Goal: Task Accomplishment & Management: Use online tool/utility

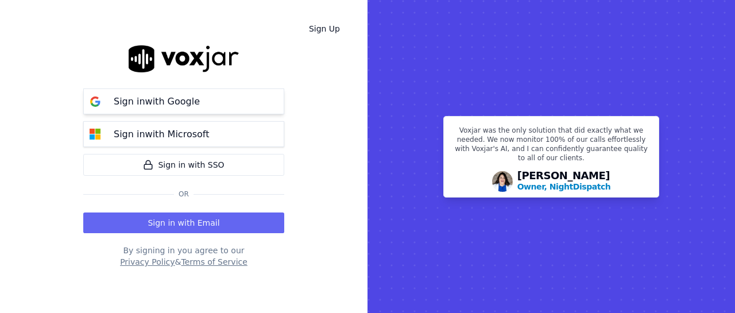
click at [186, 98] on p "Sign in with Google" at bounding box center [157, 102] width 86 height 14
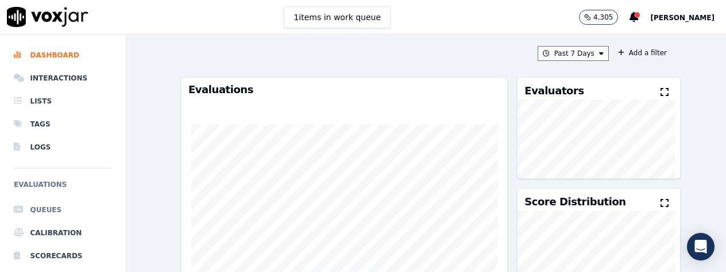
click at [45, 211] on li "Queues" at bounding box center [63, 209] width 98 height 23
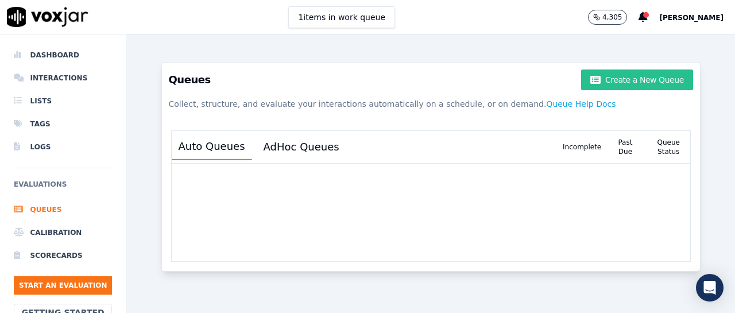
click at [616, 77] on button "Create a New Queue" at bounding box center [636, 79] width 111 height 21
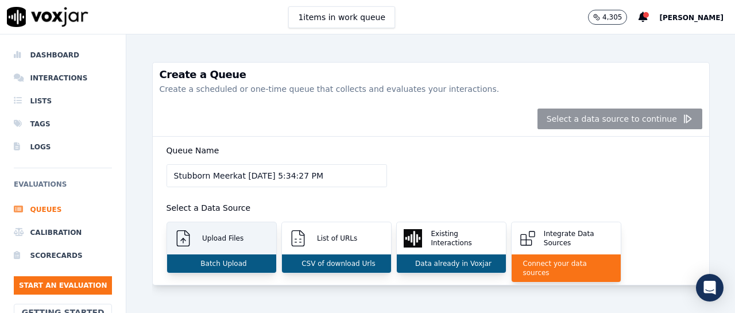
click at [257, 239] on div "Upload Files" at bounding box center [221, 238] width 109 height 32
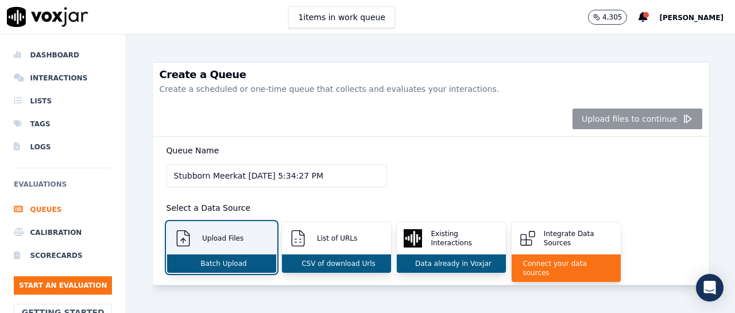
scroll to position [157, 0]
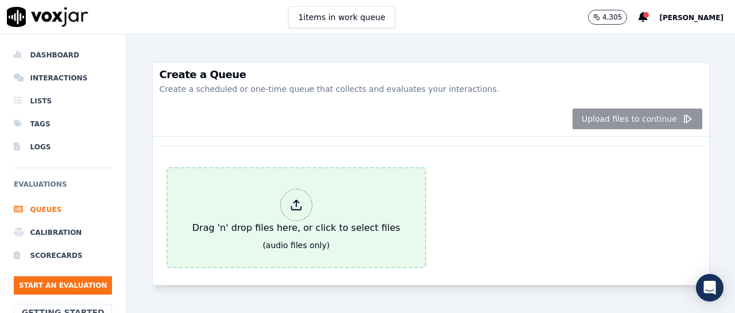
click at [292, 207] on icon at bounding box center [297, 208] width 10 height 3
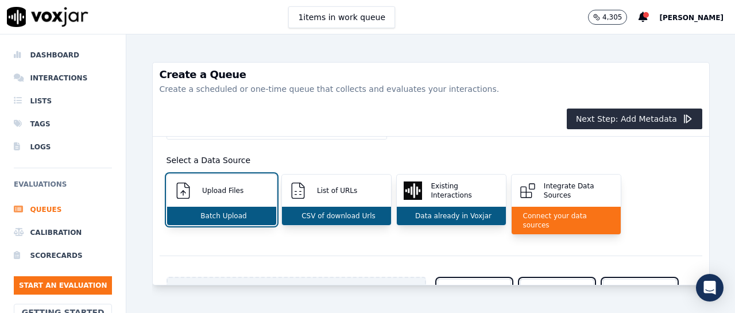
scroll to position [0, 0]
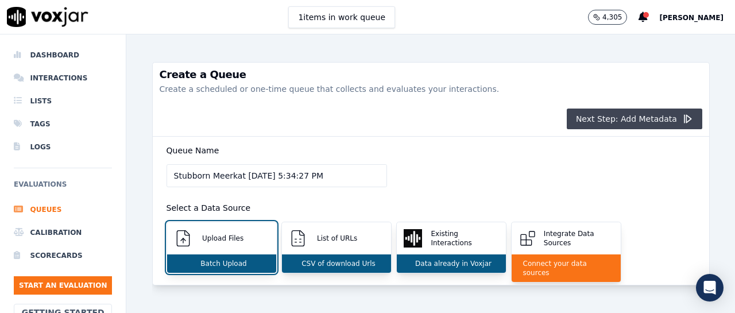
click at [606, 115] on button "Next Step: Add Metadata" at bounding box center [634, 118] width 135 height 21
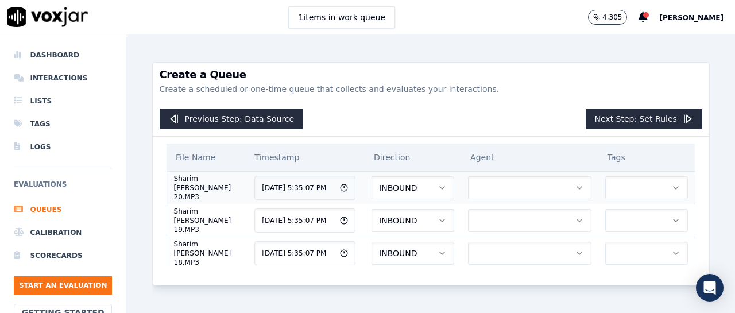
click at [506, 190] on button "button" at bounding box center [529, 187] width 123 height 23
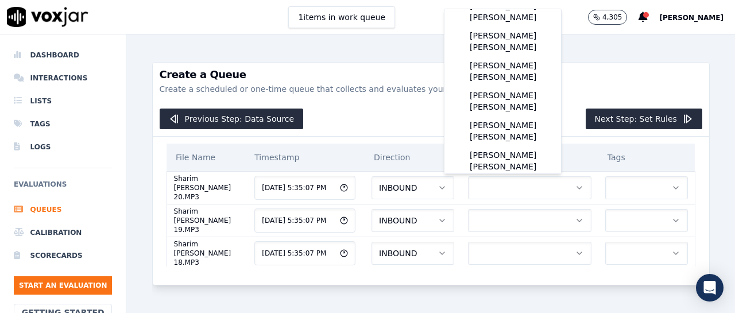
scroll to position [158, 0]
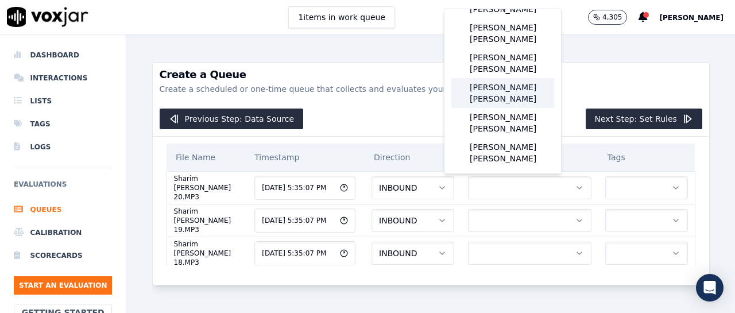
click at [511, 107] on div "[PERSON_NAME] [PERSON_NAME]" at bounding box center [502, 93] width 103 height 30
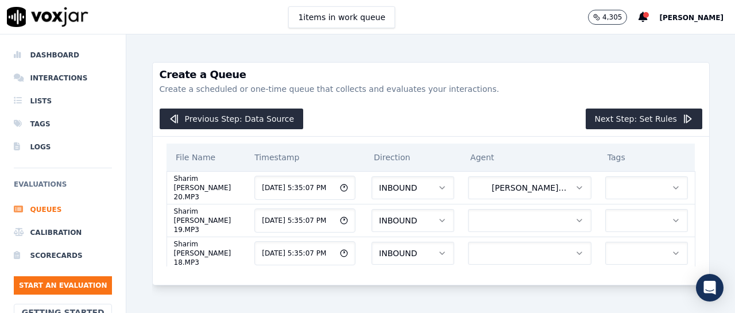
scroll to position [23, 0]
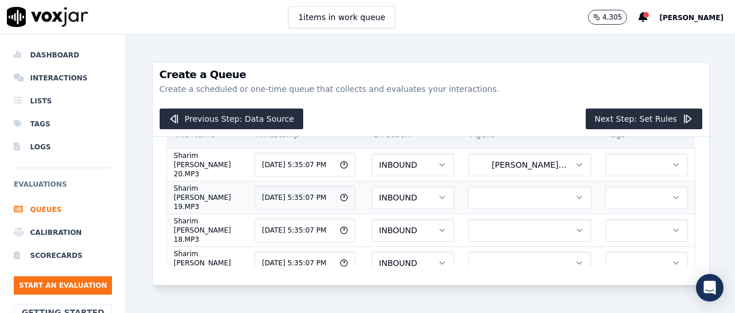
click at [506, 199] on button "button" at bounding box center [529, 197] width 123 height 23
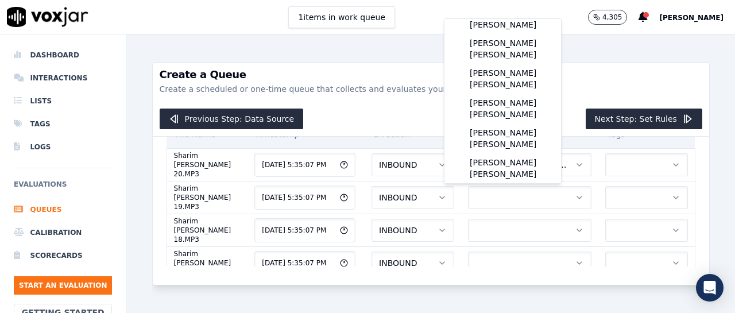
scroll to position [184, 0]
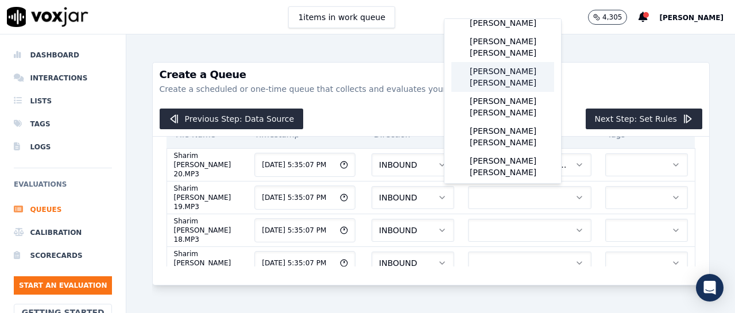
click at [519, 92] on div "[PERSON_NAME] [PERSON_NAME]" at bounding box center [502, 77] width 103 height 30
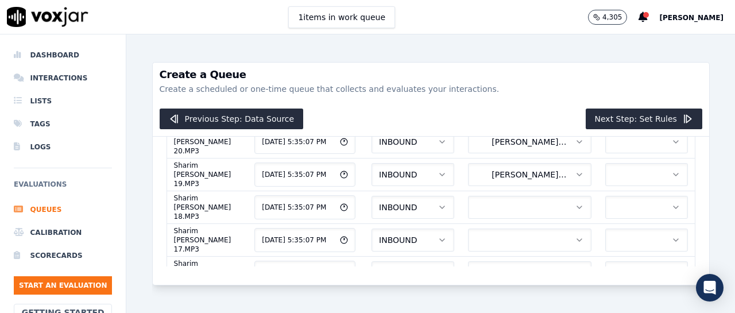
scroll to position [69, 0]
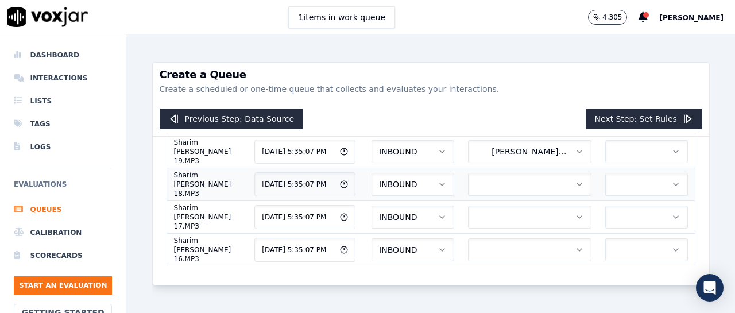
click at [575, 185] on icon "button" at bounding box center [579, 184] width 9 height 9
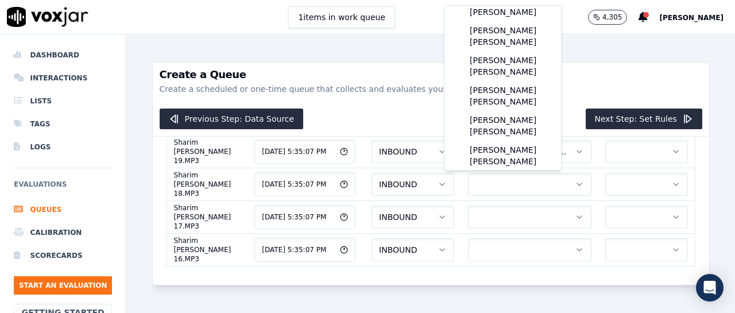
scroll to position [158, 0]
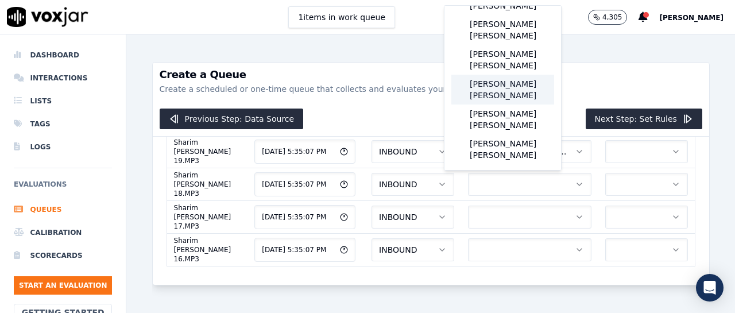
click at [515, 103] on div "[PERSON_NAME] [PERSON_NAME]" at bounding box center [502, 90] width 103 height 30
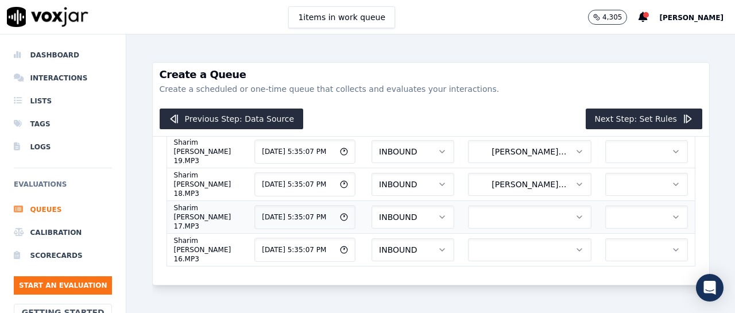
click at [575, 218] on icon "button" at bounding box center [579, 216] width 9 height 9
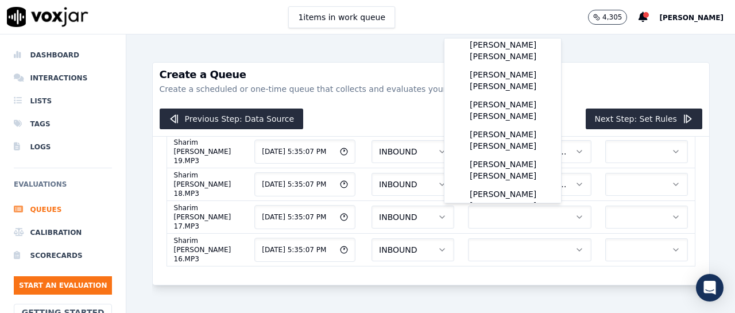
scroll to position [176, 0]
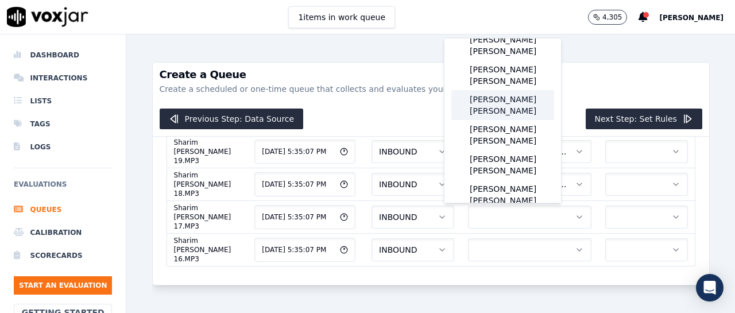
click at [498, 120] on div "[PERSON_NAME] [PERSON_NAME]" at bounding box center [502, 105] width 103 height 30
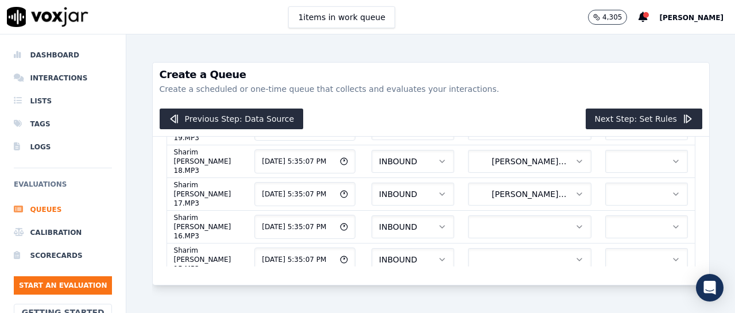
scroll to position [115, 0]
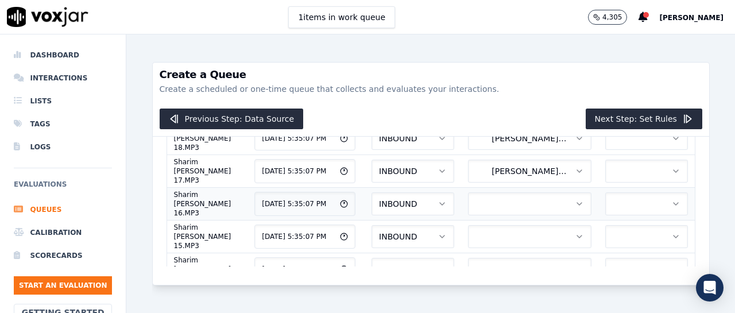
click at [541, 204] on button "button" at bounding box center [529, 203] width 123 height 23
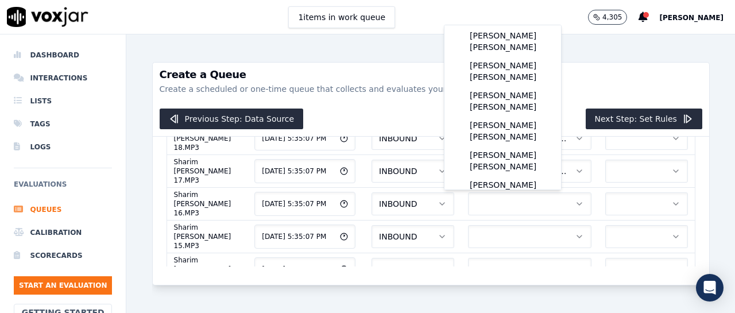
scroll to position [138, 0]
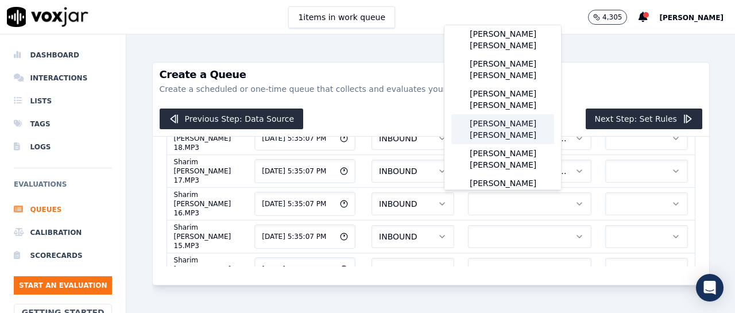
click at [509, 144] on div "[PERSON_NAME] [PERSON_NAME]" at bounding box center [502, 129] width 103 height 30
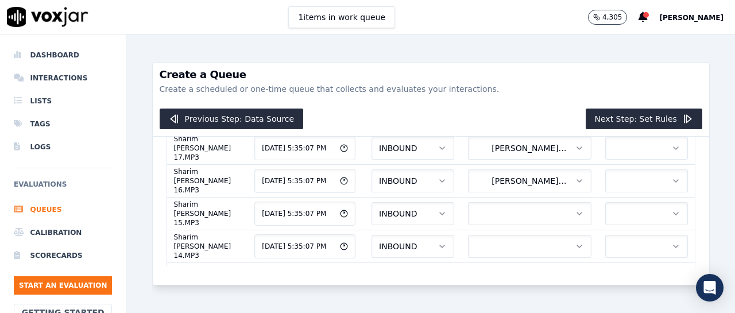
scroll to position [161, 0]
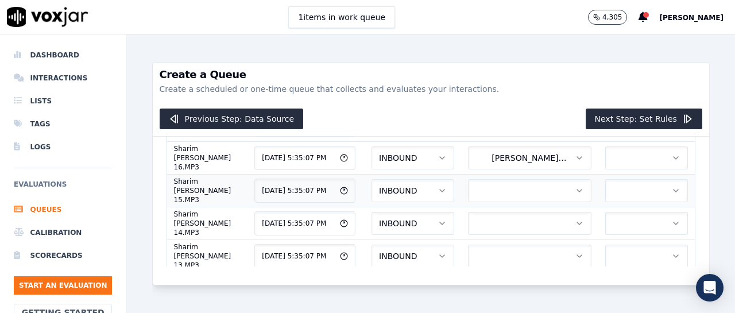
click at [575, 192] on icon "button" at bounding box center [579, 190] width 9 height 9
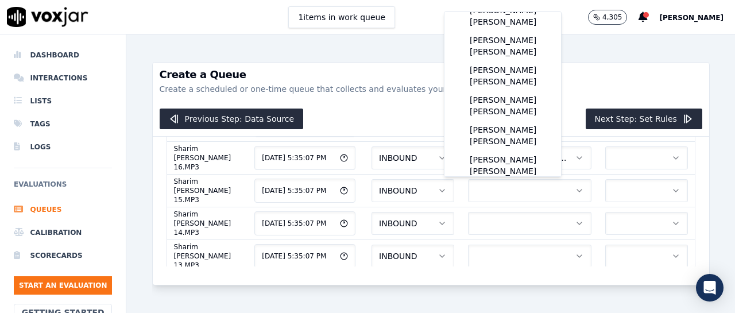
scroll to position [153, 0]
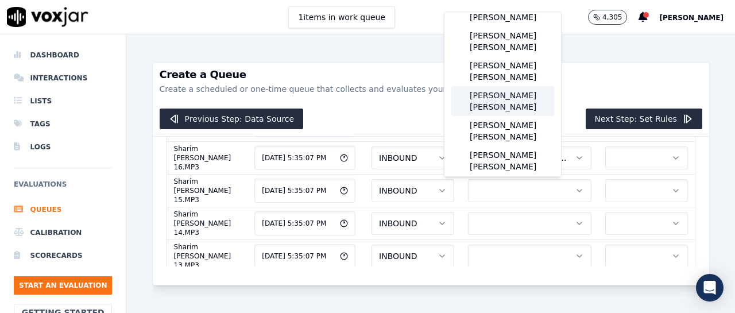
click at [496, 116] on div "[PERSON_NAME] [PERSON_NAME]" at bounding box center [502, 101] width 103 height 30
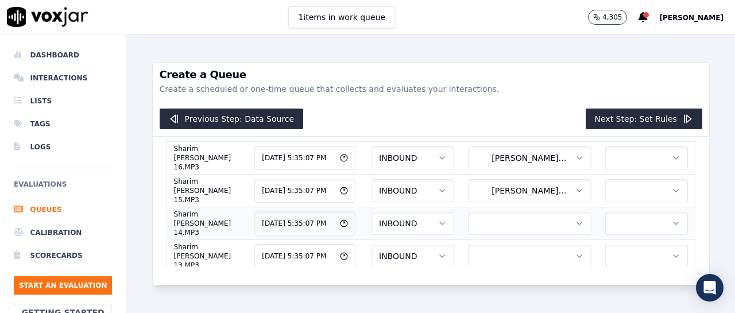
click at [577, 223] on icon "button" at bounding box center [579, 223] width 5 height 2
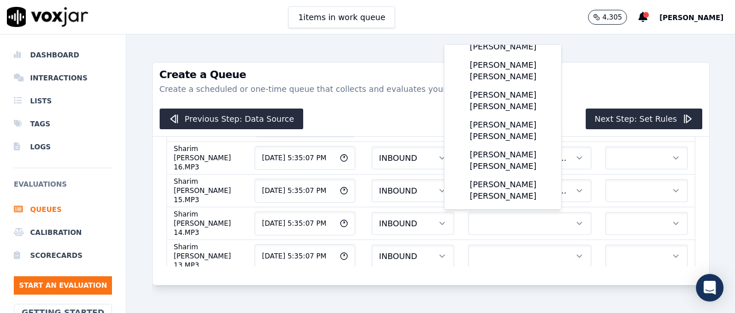
scroll to position [169, 0]
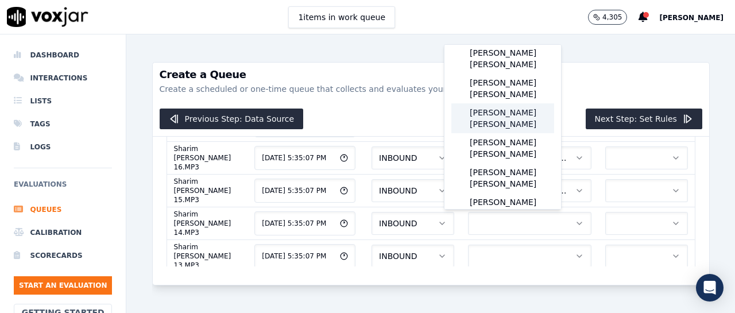
click at [526, 133] on div "[PERSON_NAME] [PERSON_NAME]" at bounding box center [502, 118] width 103 height 30
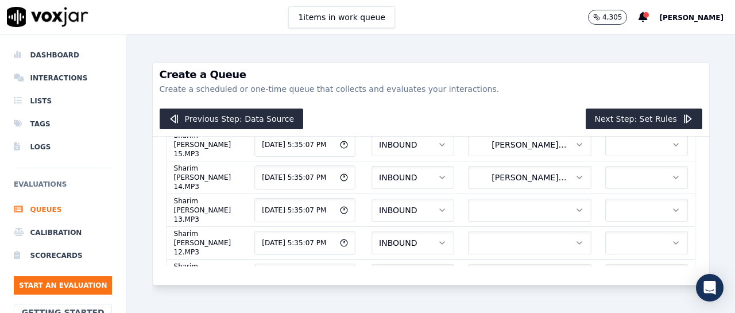
scroll to position [230, 0]
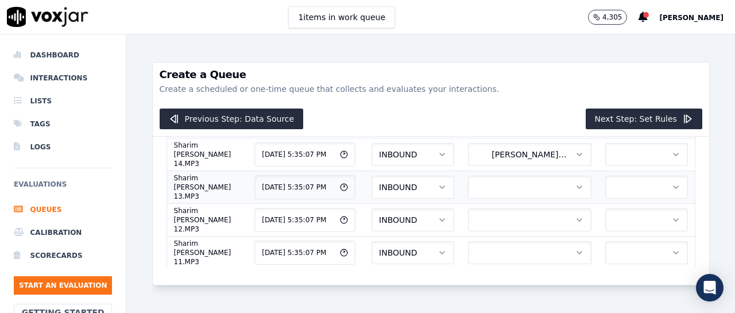
click at [575, 183] on icon "button" at bounding box center [579, 187] width 9 height 9
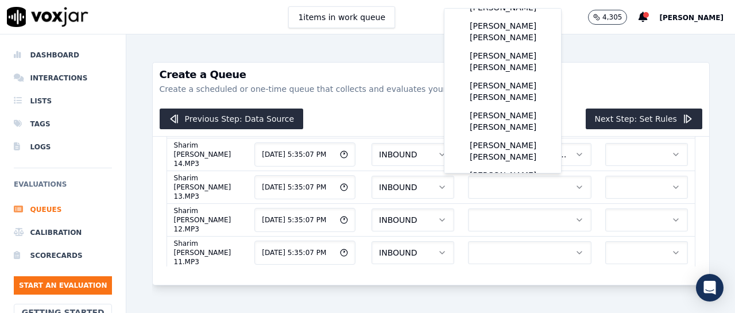
scroll to position [153, 0]
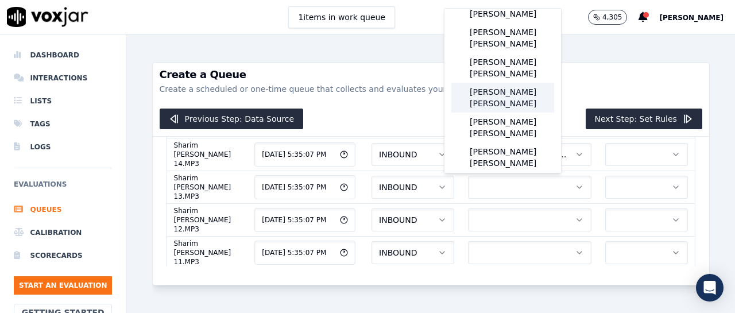
click at [501, 113] on div "[PERSON_NAME] [PERSON_NAME]" at bounding box center [502, 98] width 103 height 30
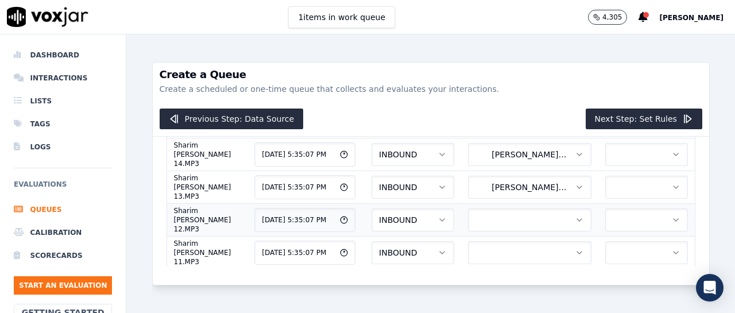
click at [575, 220] on icon "button" at bounding box center [579, 219] width 9 height 9
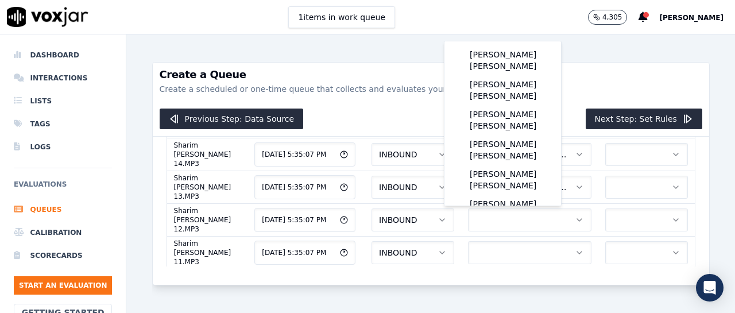
scroll to position [167, 0]
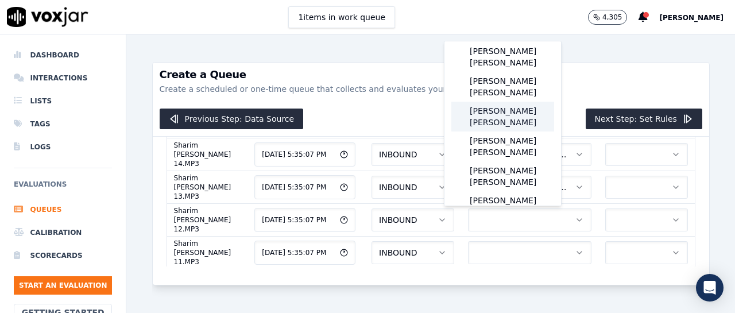
click at [517, 130] on div "[PERSON_NAME] [PERSON_NAME]" at bounding box center [502, 117] width 103 height 30
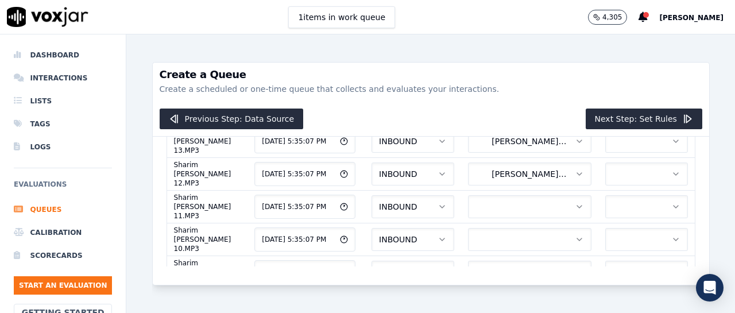
scroll to position [298, 0]
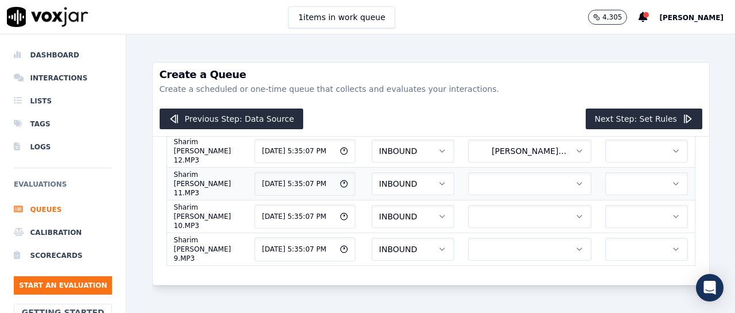
click at [537, 183] on button "button" at bounding box center [529, 183] width 123 height 23
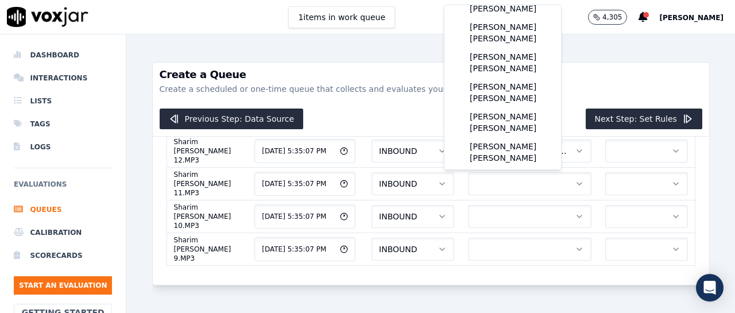
scroll to position [167, 0]
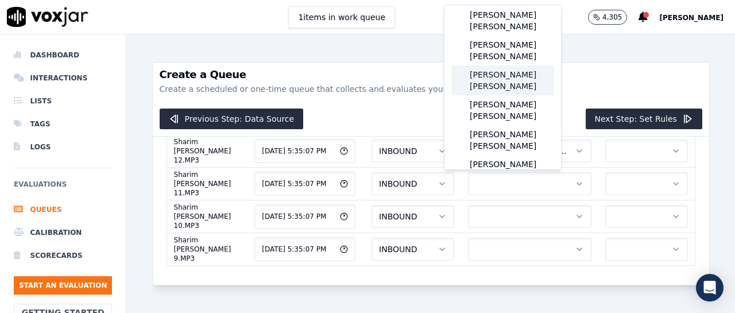
click at [516, 95] on div "[PERSON_NAME] [PERSON_NAME]" at bounding box center [502, 80] width 103 height 30
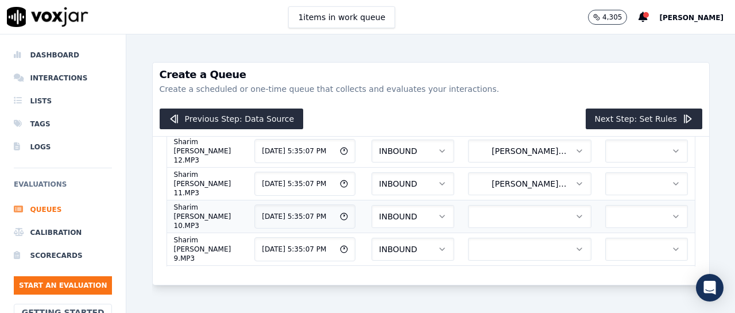
click at [577, 216] on icon "button" at bounding box center [579, 216] width 5 height 2
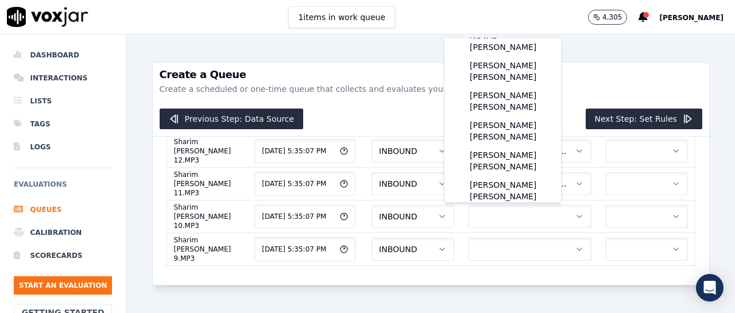
scroll to position [135, 0]
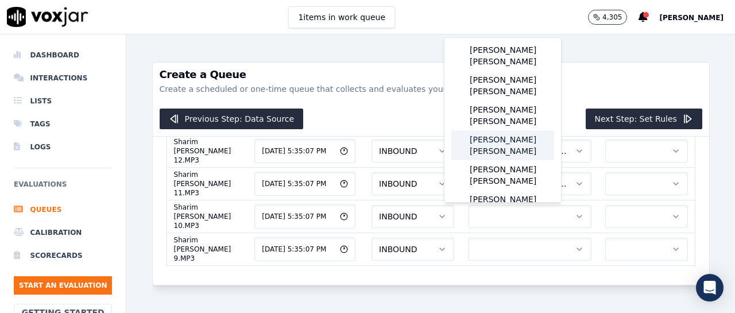
click at [508, 152] on div "[PERSON_NAME] [PERSON_NAME]" at bounding box center [502, 145] width 103 height 30
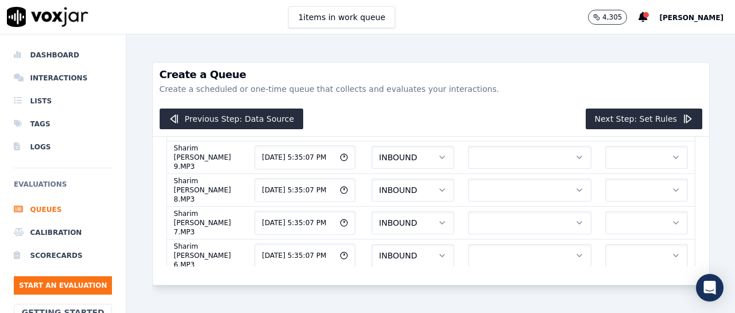
scroll to position [367, 0]
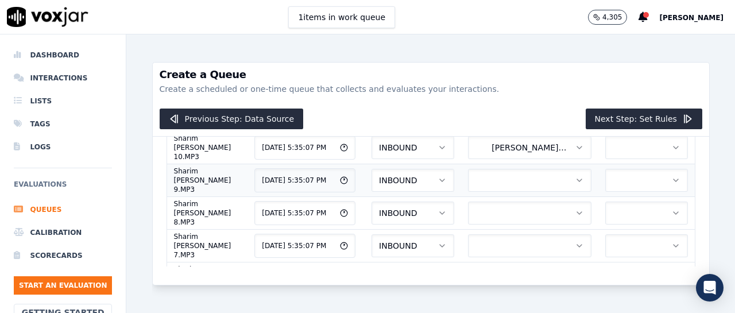
click at [526, 177] on button "button" at bounding box center [529, 180] width 123 height 23
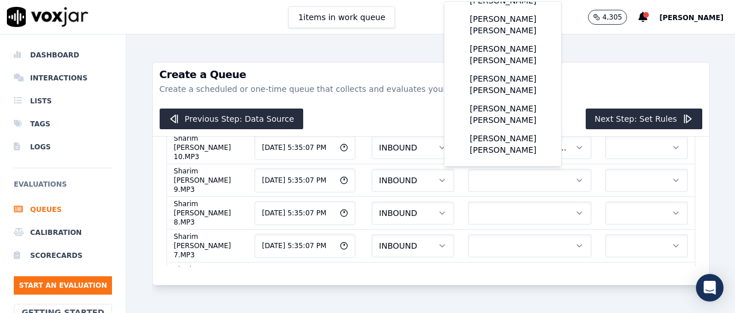
scroll to position [195, 0]
click at [507, 65] on div "[PERSON_NAME] [PERSON_NAME]" at bounding box center [502, 55] width 103 height 30
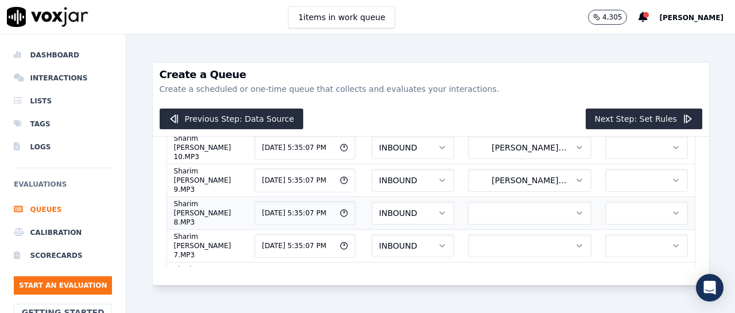
click at [575, 208] on icon "button" at bounding box center [579, 212] width 9 height 9
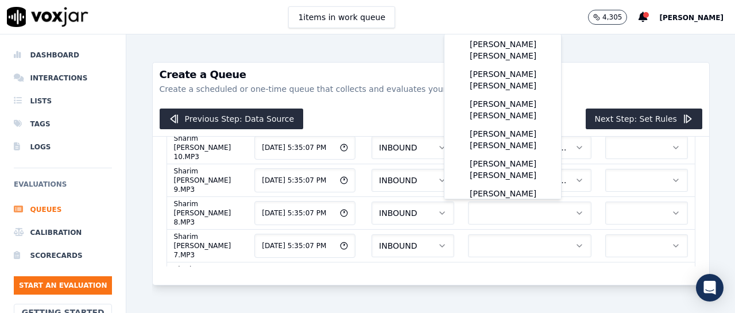
scroll to position [170, 0]
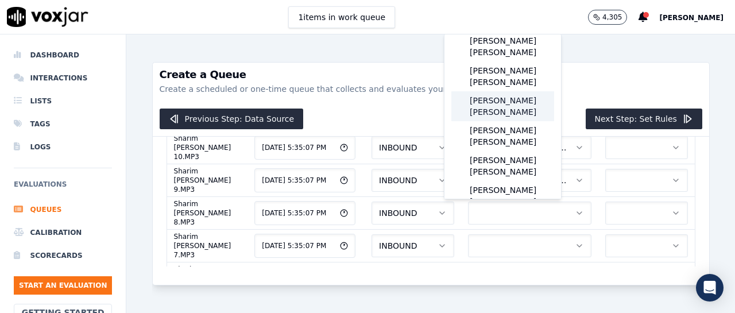
click at [519, 115] on div "[PERSON_NAME] [PERSON_NAME]" at bounding box center [502, 106] width 103 height 30
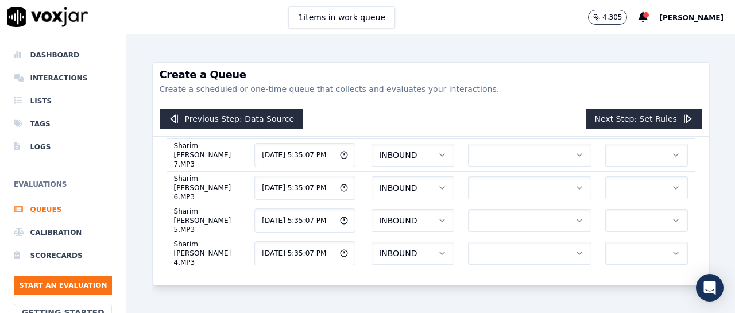
scroll to position [435, 0]
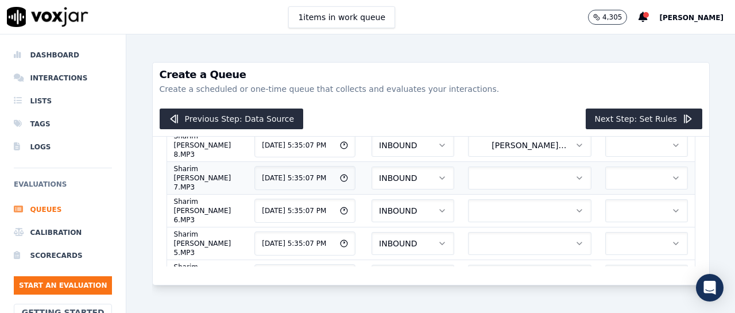
click at [528, 180] on button "button" at bounding box center [529, 177] width 123 height 23
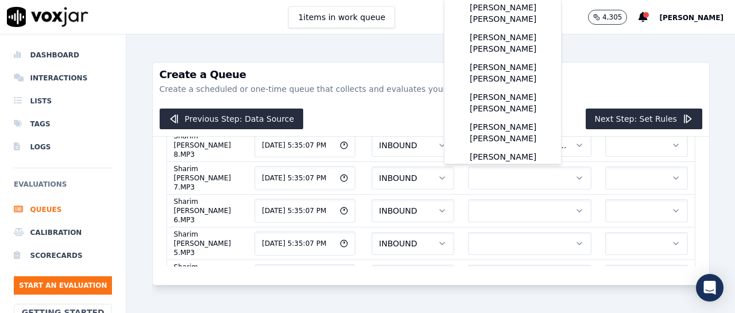
scroll to position [181, 0]
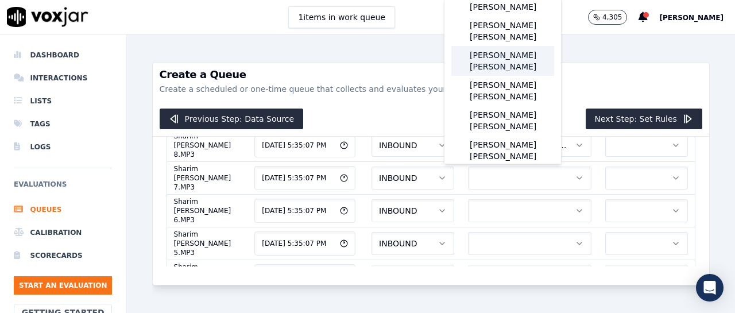
click at [514, 76] on div "[PERSON_NAME] [PERSON_NAME]" at bounding box center [502, 61] width 103 height 30
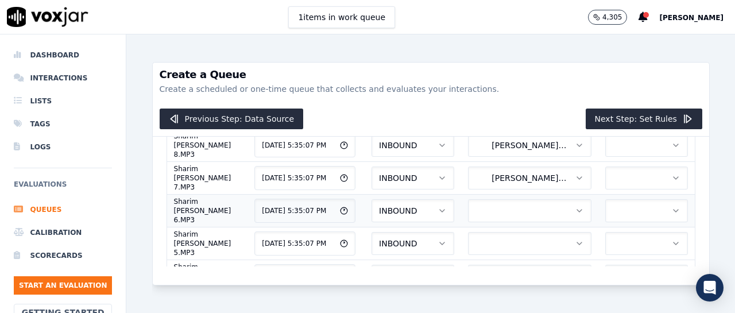
click at [523, 207] on button "button" at bounding box center [529, 210] width 123 height 23
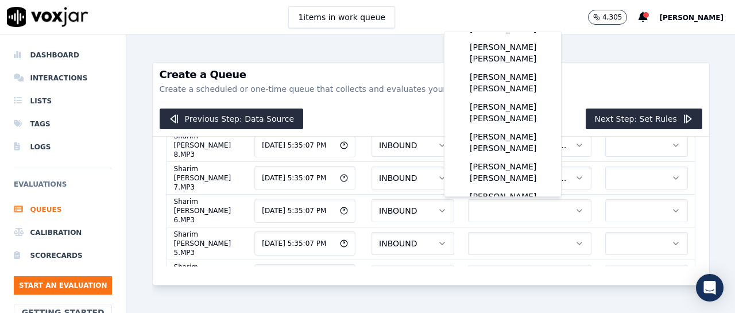
scroll to position [164, 0]
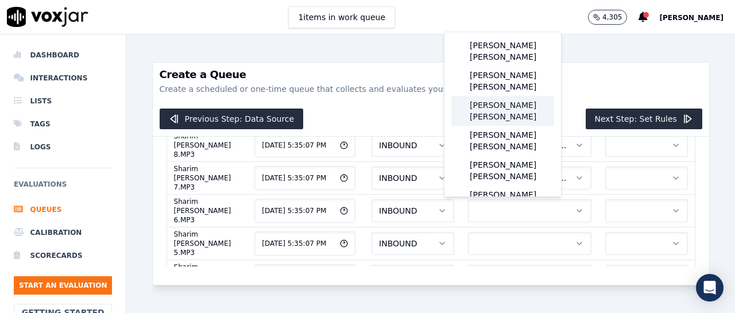
click at [526, 126] on div "[PERSON_NAME] [PERSON_NAME]" at bounding box center [502, 111] width 103 height 30
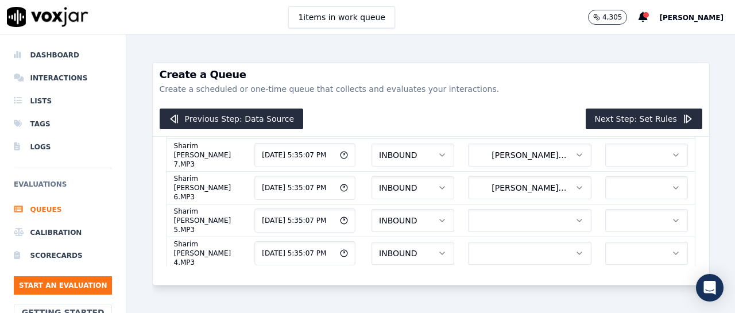
scroll to position [481, 0]
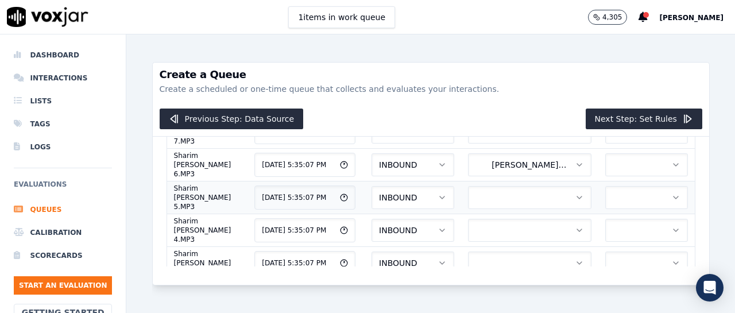
click at [498, 195] on button "button" at bounding box center [529, 197] width 123 height 23
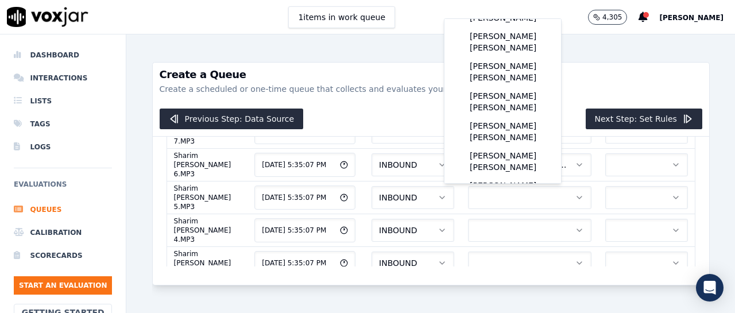
scroll to position [140, 0]
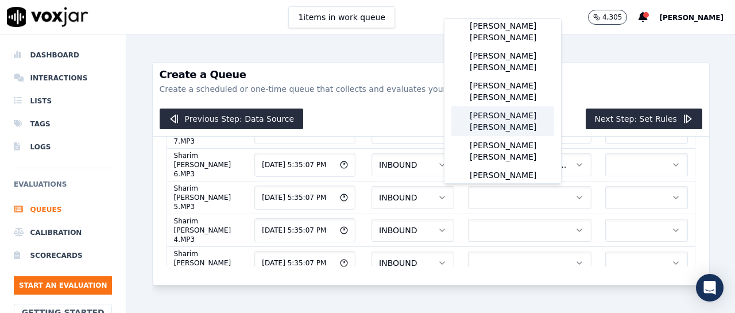
click at [487, 132] on div "[PERSON_NAME] [PERSON_NAME]" at bounding box center [502, 121] width 103 height 30
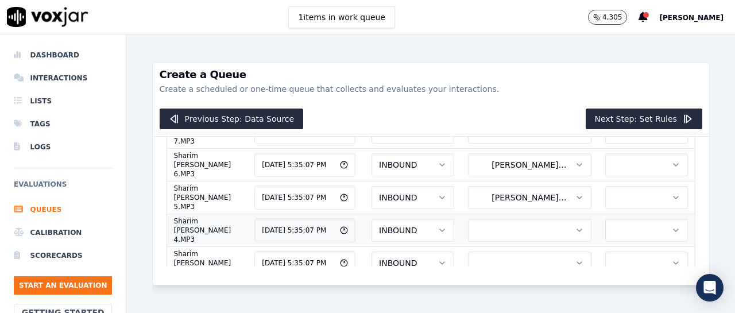
click at [543, 225] on button "button" at bounding box center [529, 230] width 123 height 23
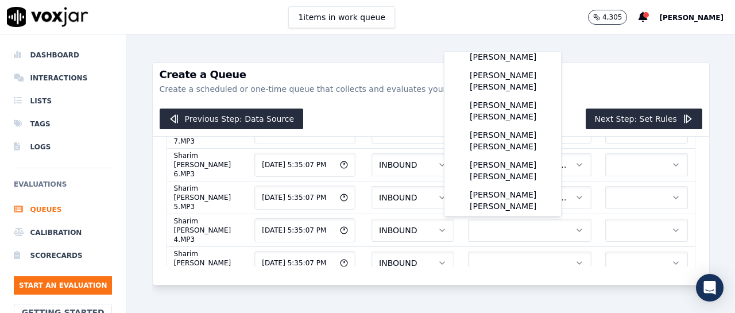
scroll to position [157, 0]
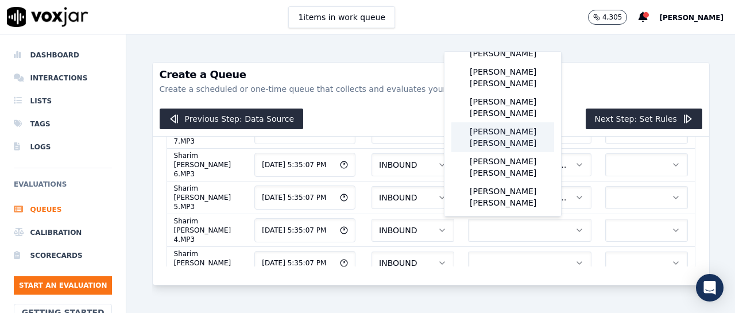
click at [506, 152] on div "[PERSON_NAME] [PERSON_NAME]" at bounding box center [502, 137] width 103 height 30
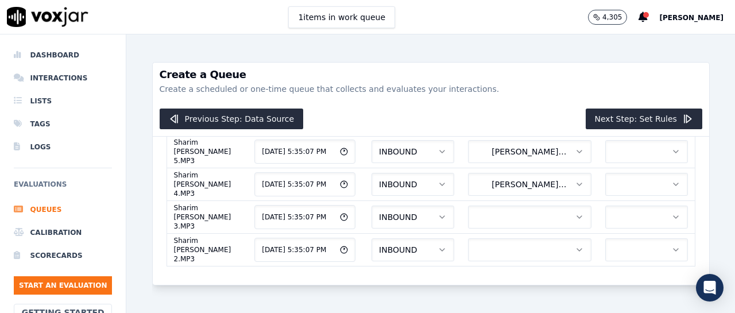
scroll to position [550, 0]
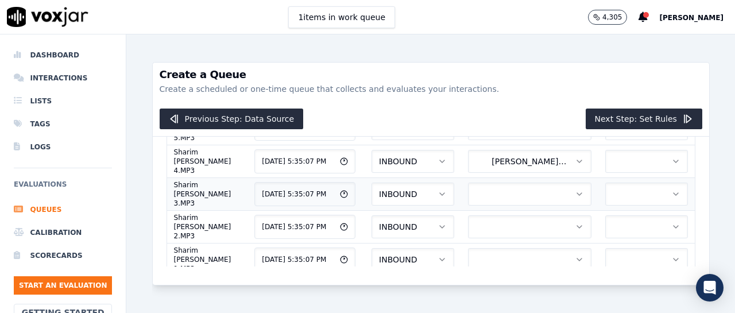
click at [484, 196] on button "button" at bounding box center [529, 194] width 123 height 23
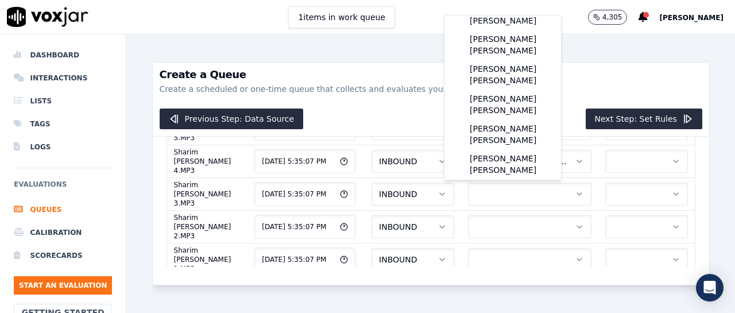
scroll to position [158, 0]
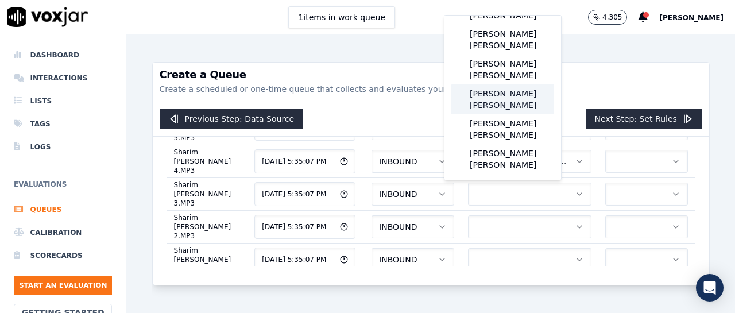
click at [506, 111] on div "[PERSON_NAME] [PERSON_NAME]" at bounding box center [502, 99] width 103 height 30
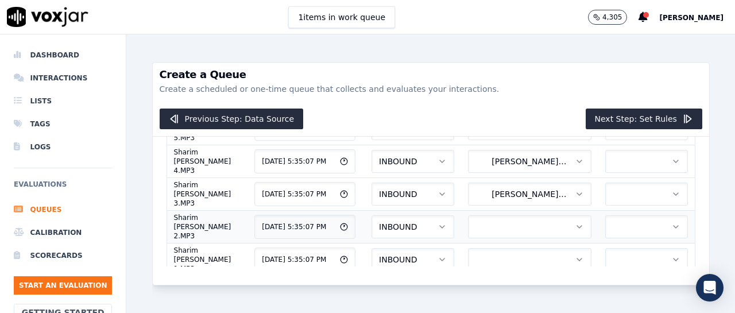
click at [527, 223] on button "button" at bounding box center [529, 226] width 123 height 23
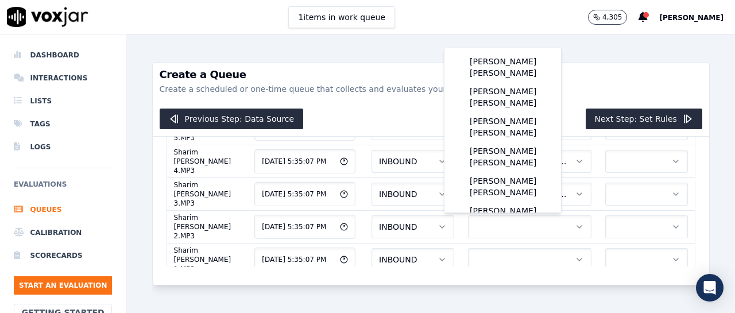
scroll to position [167, 0]
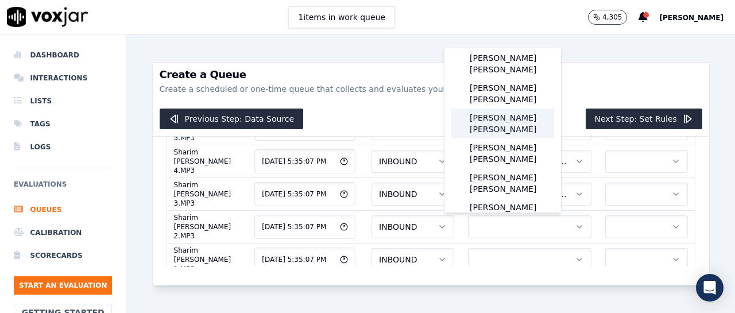
click at [517, 138] on div "[PERSON_NAME] [PERSON_NAME]" at bounding box center [502, 123] width 103 height 30
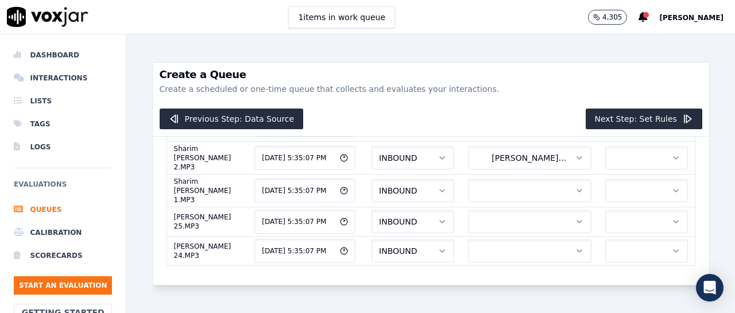
scroll to position [642, 0]
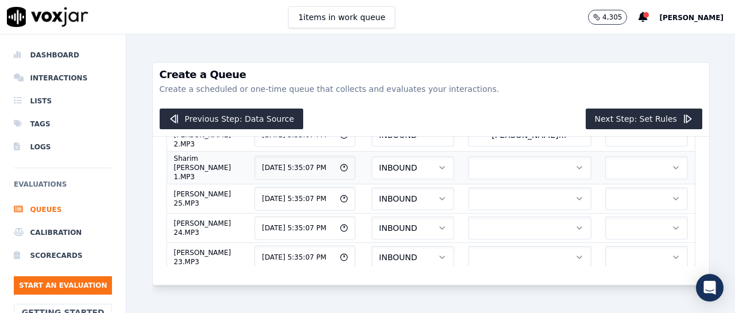
click at [500, 165] on button "button" at bounding box center [529, 167] width 123 height 23
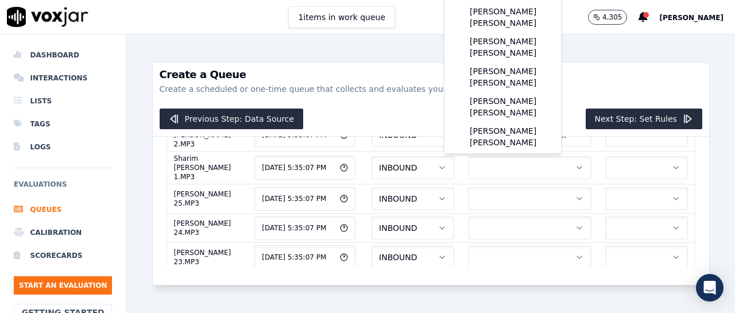
scroll to position [128, 0]
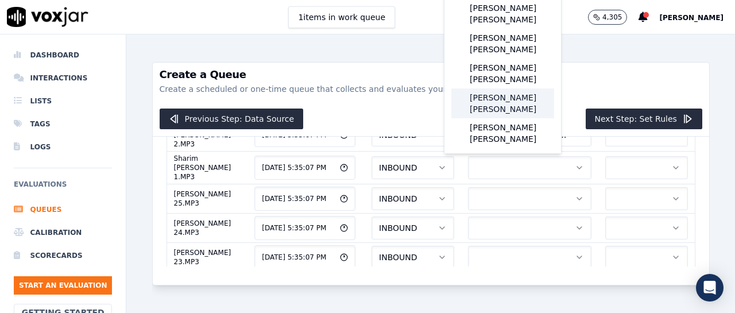
click at [513, 118] on div "[PERSON_NAME] [PERSON_NAME]" at bounding box center [502, 103] width 103 height 30
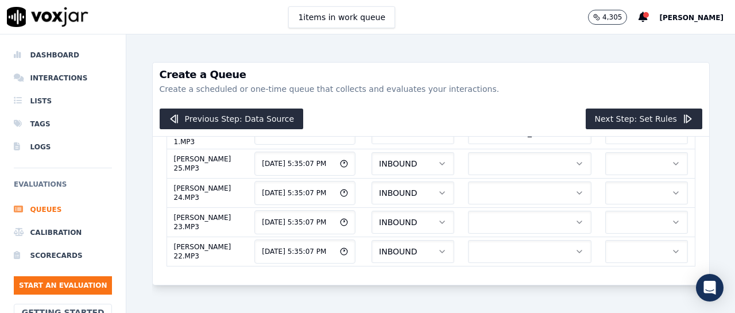
scroll to position [654, 0]
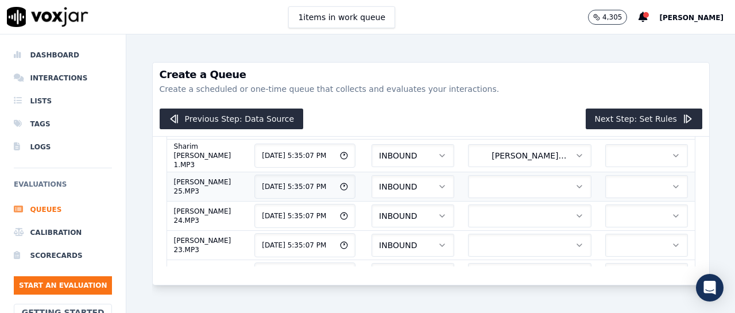
click at [522, 181] on button "button" at bounding box center [529, 186] width 123 height 23
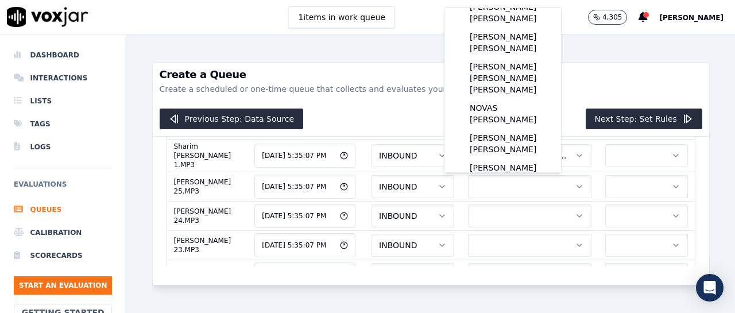
scroll to position [7, 0]
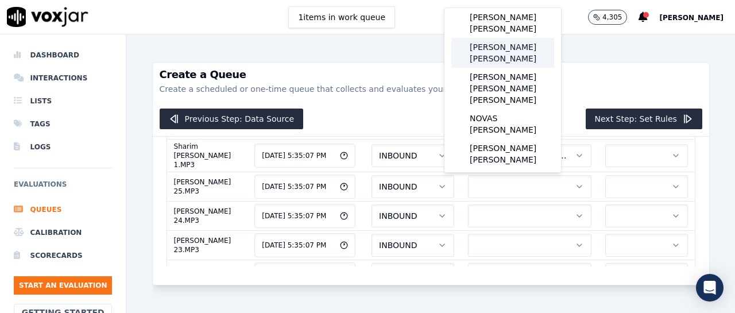
click at [487, 46] on div "[PERSON_NAME] [PERSON_NAME]" at bounding box center [502, 53] width 103 height 30
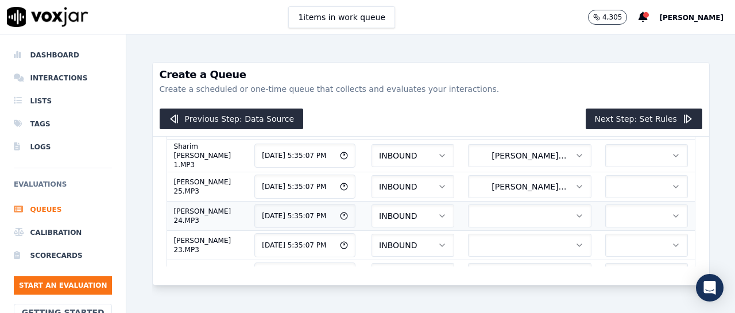
click at [575, 216] on icon "button" at bounding box center [579, 215] width 9 height 9
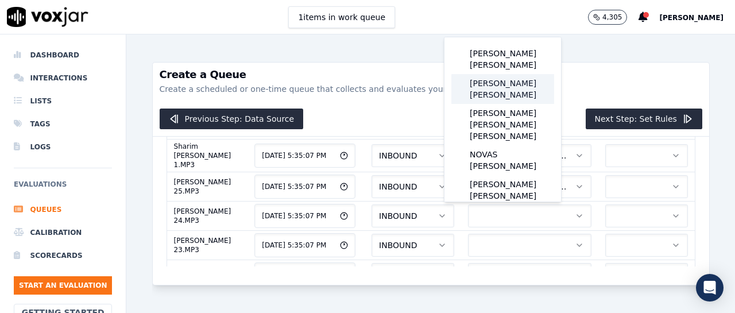
click at [514, 81] on div "[PERSON_NAME] [PERSON_NAME]" at bounding box center [502, 89] width 103 height 30
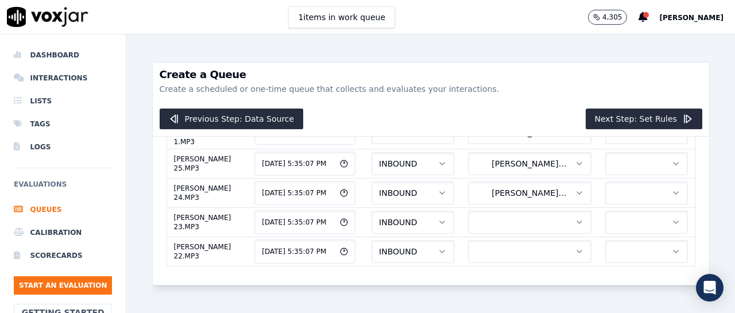
scroll to position [700, 0]
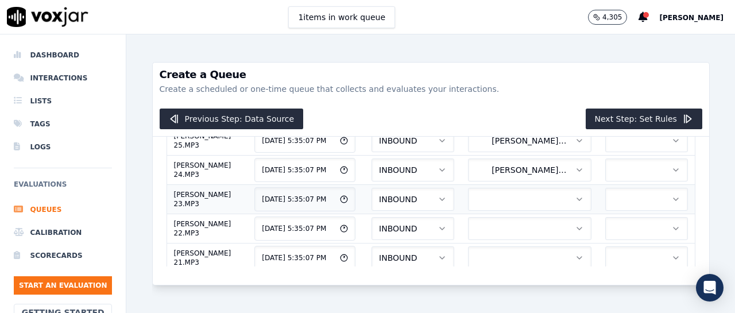
click at [544, 197] on button "button" at bounding box center [529, 199] width 123 height 23
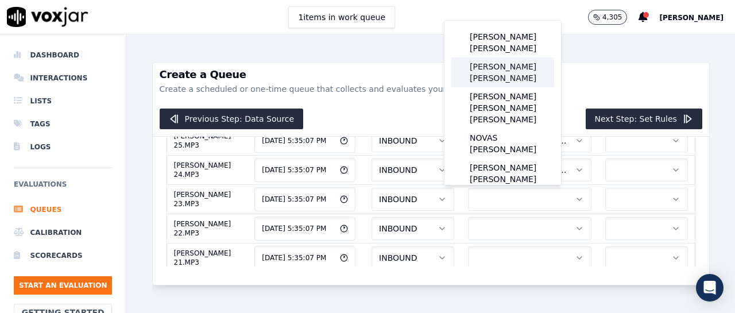
click at [520, 68] on div "[PERSON_NAME] [PERSON_NAME]" at bounding box center [502, 72] width 103 height 30
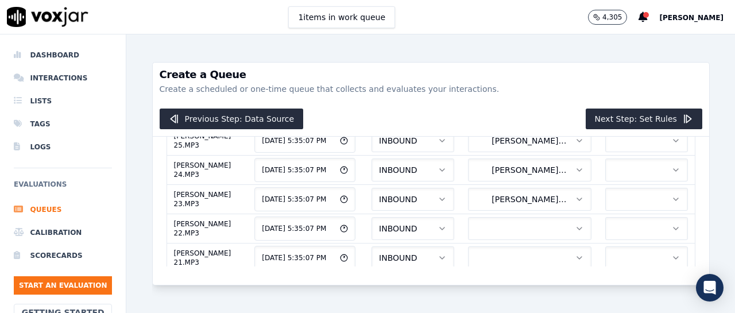
scroll to position [723, 0]
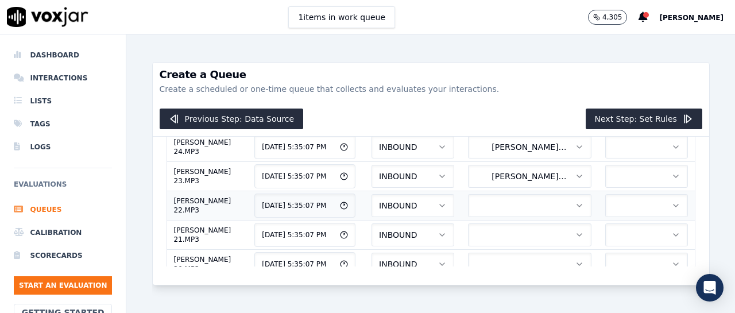
click at [484, 192] on td at bounding box center [529, 205] width 137 height 29
click at [488, 199] on button "button" at bounding box center [529, 205] width 123 height 23
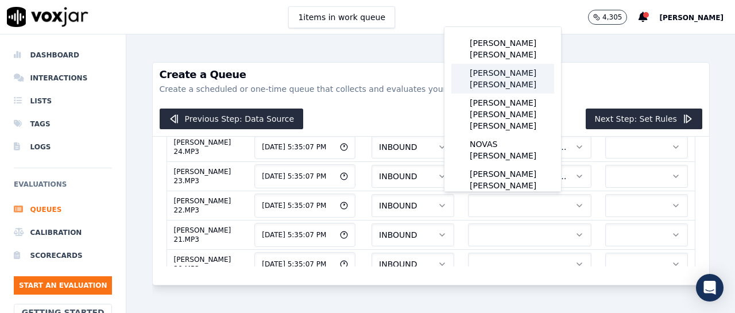
click at [509, 77] on div "[PERSON_NAME] [PERSON_NAME]" at bounding box center [502, 79] width 103 height 30
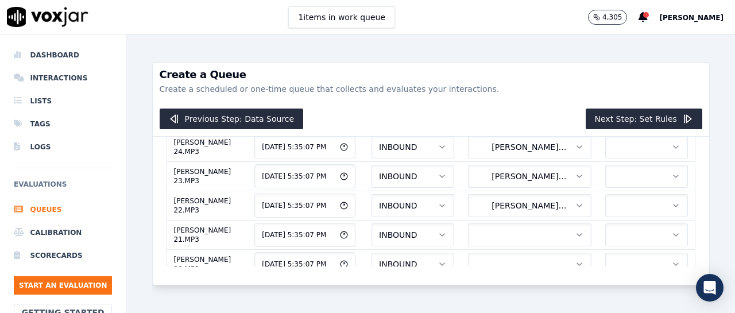
scroll to position [746, 0]
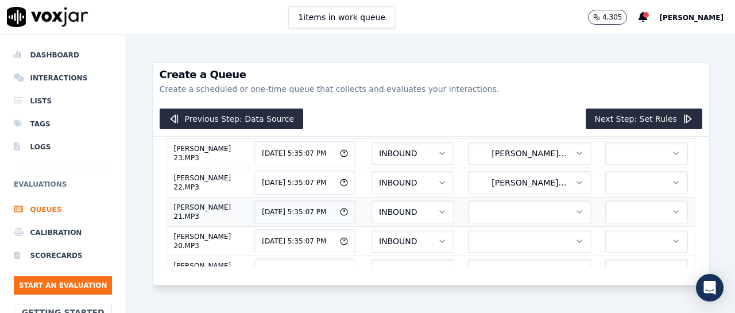
click at [511, 222] on button "button" at bounding box center [529, 211] width 123 height 23
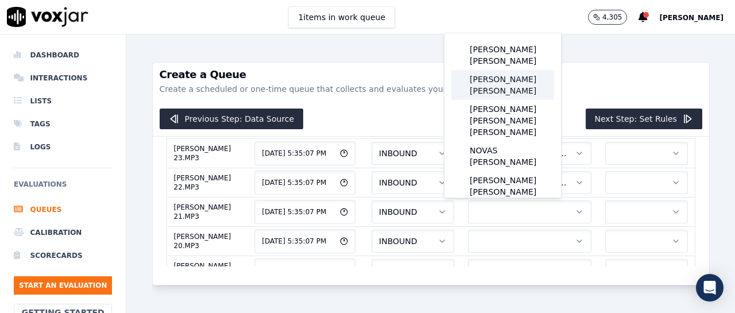
click at [517, 89] on div "[PERSON_NAME] [PERSON_NAME]" at bounding box center [502, 85] width 103 height 30
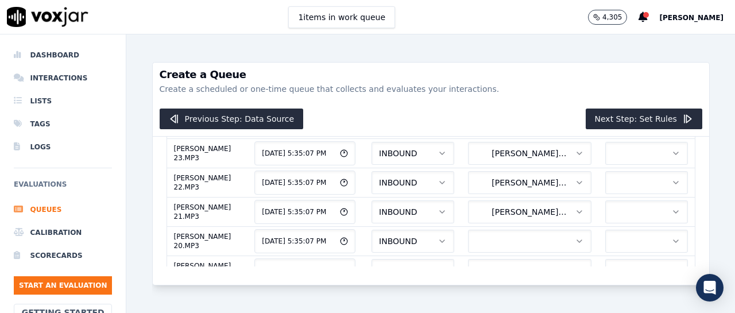
scroll to position [769, 0]
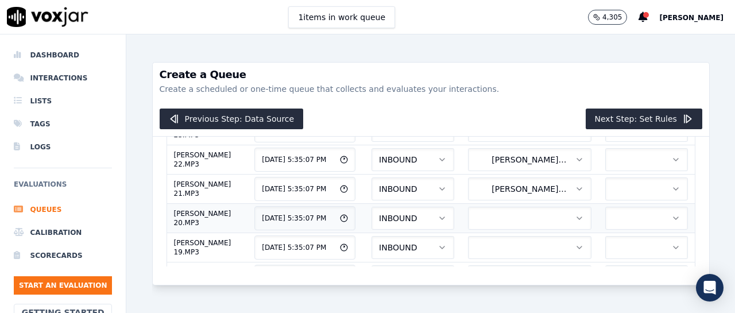
click at [493, 216] on button "button" at bounding box center [529, 218] width 123 height 23
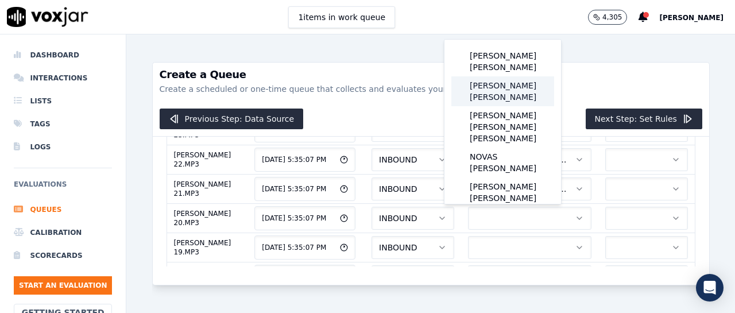
click at [510, 85] on div "[PERSON_NAME] [PERSON_NAME]" at bounding box center [502, 91] width 103 height 30
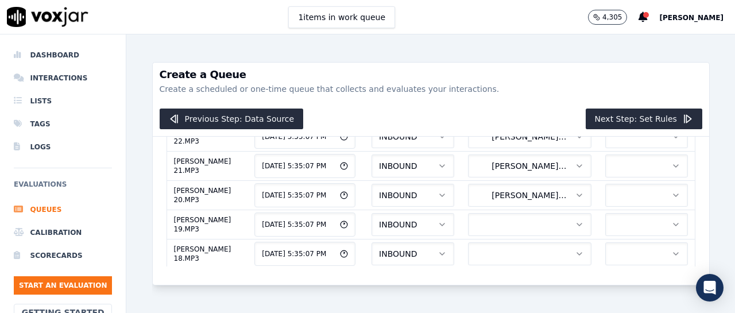
scroll to position [815, 0]
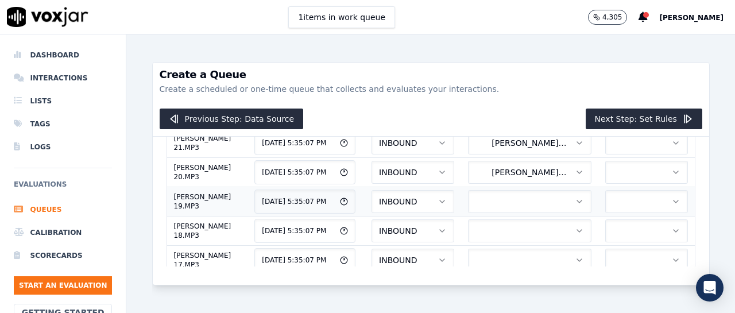
click at [511, 203] on button "button" at bounding box center [529, 201] width 123 height 23
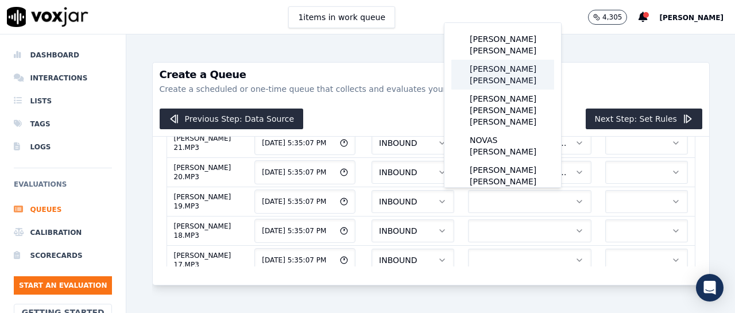
click at [518, 69] on div "[PERSON_NAME] [PERSON_NAME]" at bounding box center [502, 75] width 103 height 30
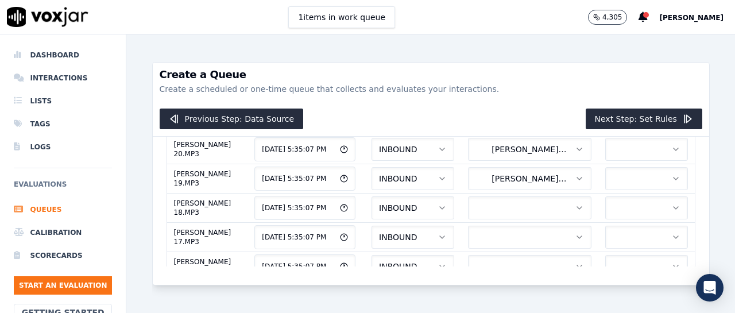
scroll to position [860, 0]
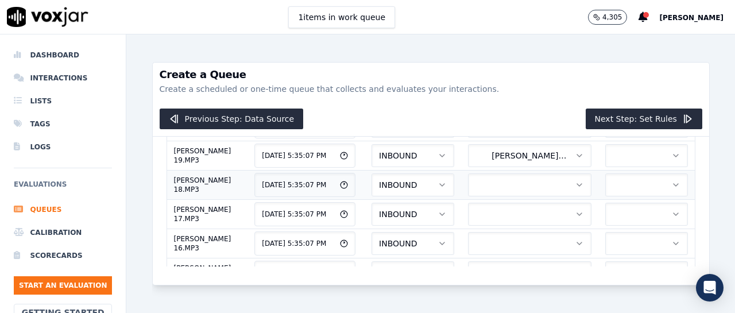
click at [493, 190] on button "button" at bounding box center [529, 184] width 123 height 23
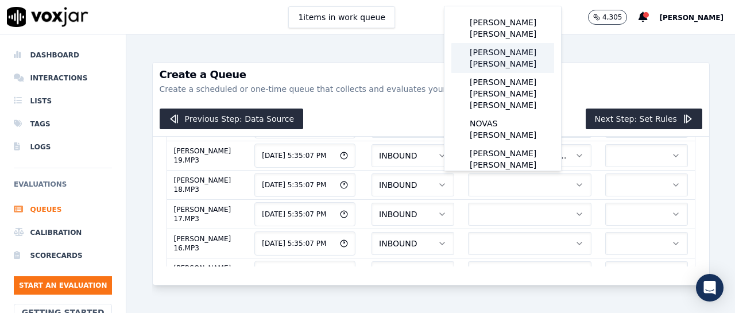
click at [484, 60] on div "[PERSON_NAME] [PERSON_NAME]" at bounding box center [502, 58] width 103 height 30
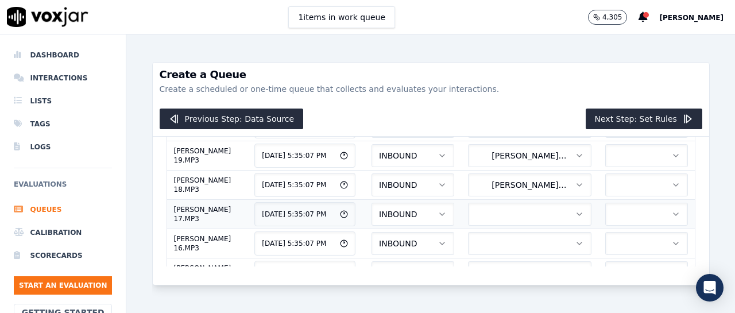
click at [575, 217] on icon "button" at bounding box center [579, 214] width 9 height 9
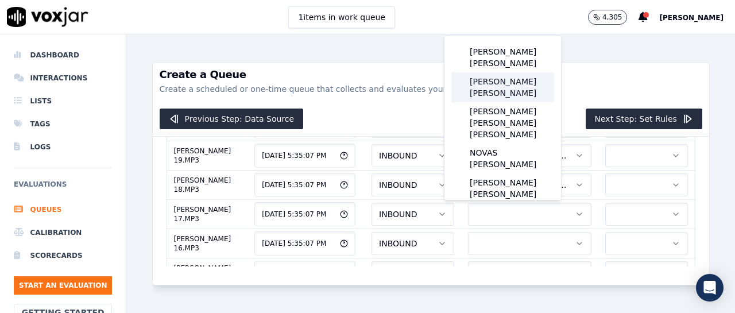
click at [499, 87] on div "[PERSON_NAME] [PERSON_NAME]" at bounding box center [502, 87] width 103 height 30
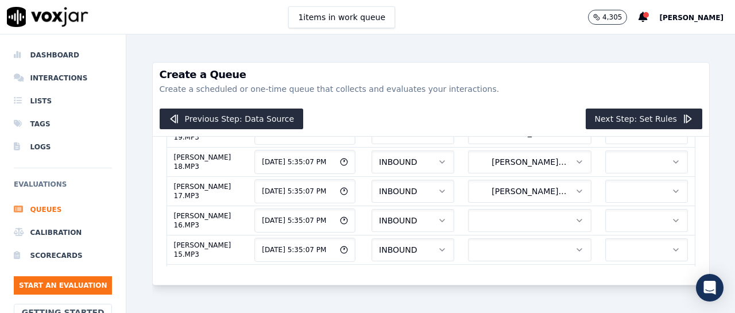
scroll to position [906, 0]
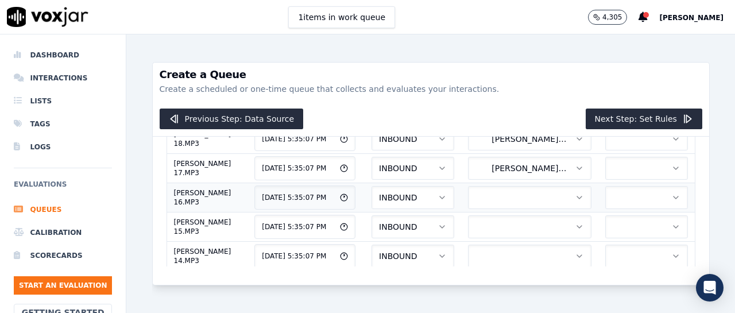
click at [491, 198] on button "button" at bounding box center [529, 197] width 123 height 23
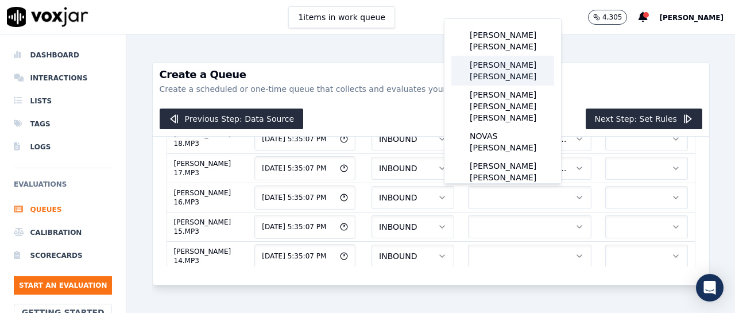
click at [503, 74] on div "[PERSON_NAME] [PERSON_NAME]" at bounding box center [502, 71] width 103 height 30
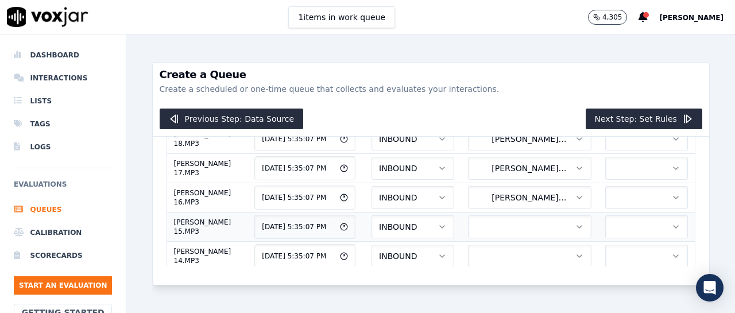
click at [501, 231] on button "button" at bounding box center [529, 226] width 123 height 23
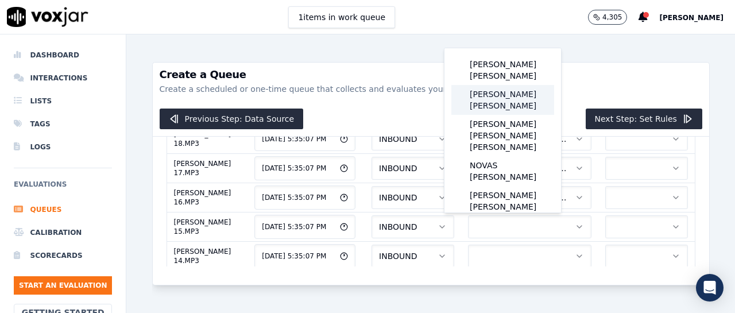
click at [491, 95] on div "[PERSON_NAME] [PERSON_NAME]" at bounding box center [502, 100] width 103 height 30
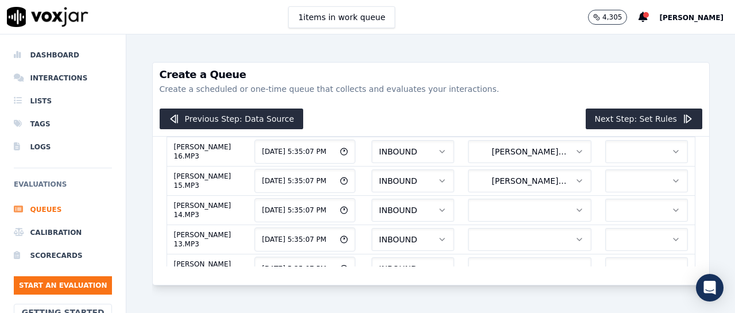
scroll to position [975, 0]
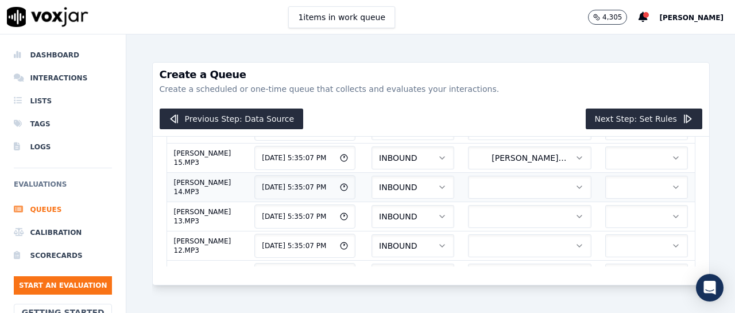
click at [495, 188] on button "button" at bounding box center [529, 187] width 123 height 23
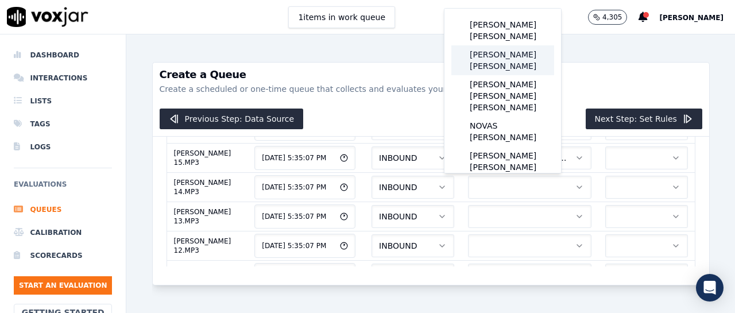
click at [498, 59] on div "[PERSON_NAME] [PERSON_NAME]" at bounding box center [502, 60] width 103 height 30
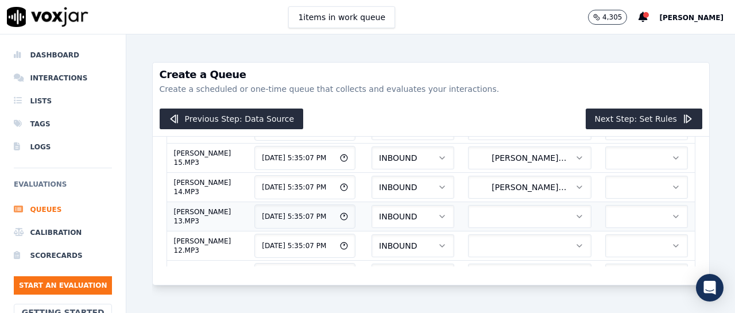
click at [500, 216] on button "button" at bounding box center [529, 216] width 123 height 23
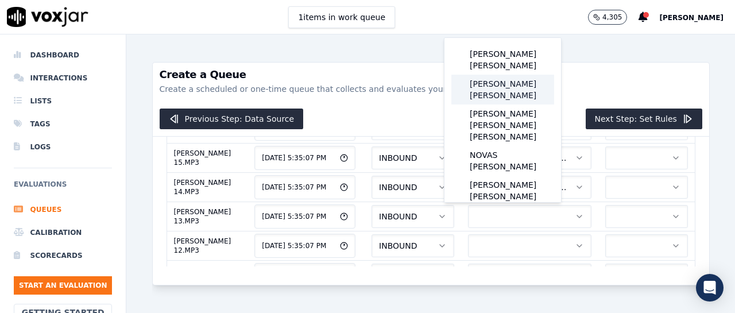
click at [495, 83] on div "[PERSON_NAME] [PERSON_NAME]" at bounding box center [502, 90] width 103 height 30
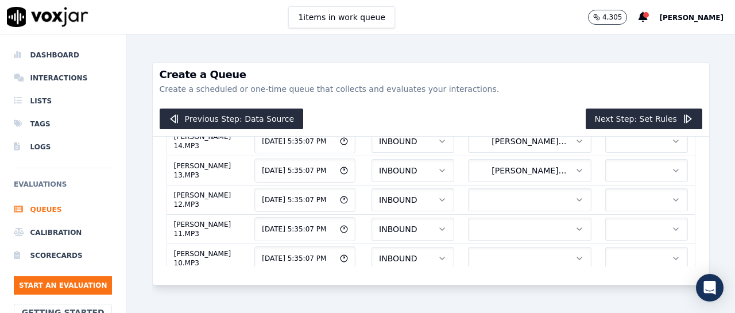
scroll to position [1044, 0]
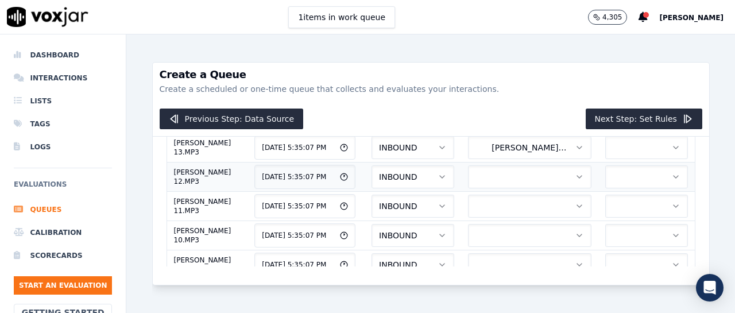
click at [512, 179] on button "button" at bounding box center [529, 176] width 123 height 23
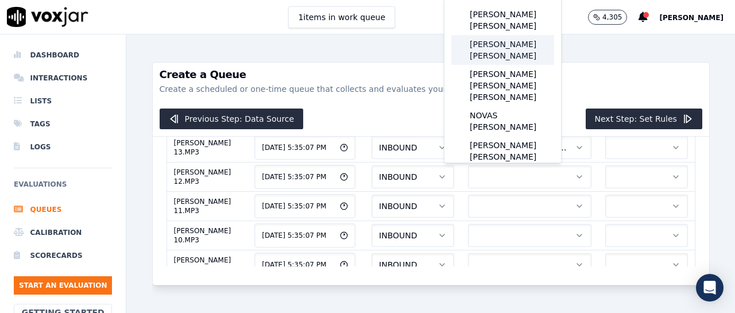
click at [505, 43] on div "[PERSON_NAME] [PERSON_NAME]" at bounding box center [502, 50] width 103 height 30
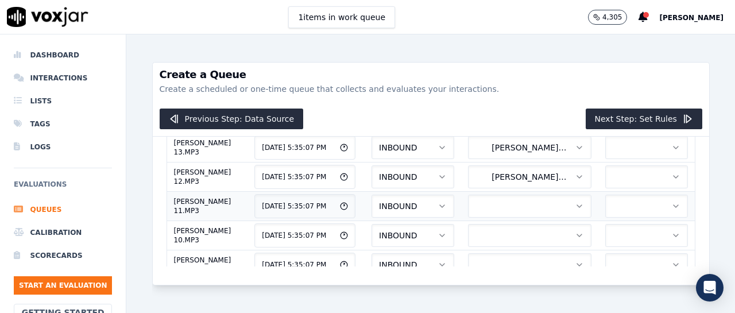
click at [476, 197] on button "button" at bounding box center [529, 206] width 123 height 23
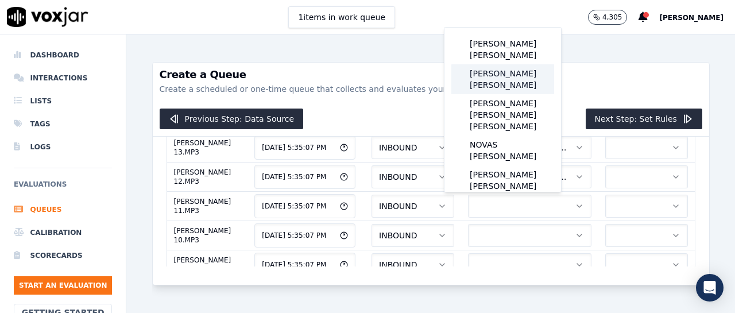
click at [501, 71] on div "[PERSON_NAME] [PERSON_NAME]" at bounding box center [502, 79] width 103 height 30
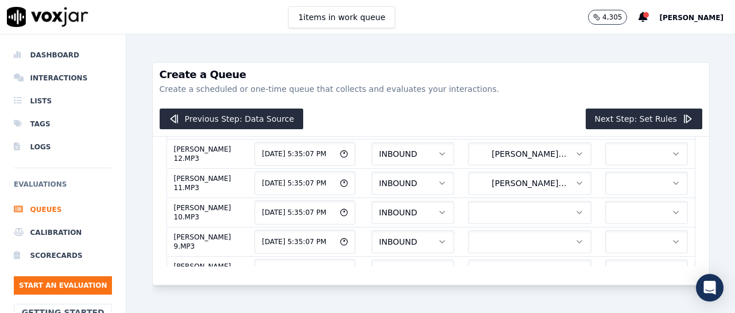
scroll to position [1090, 0]
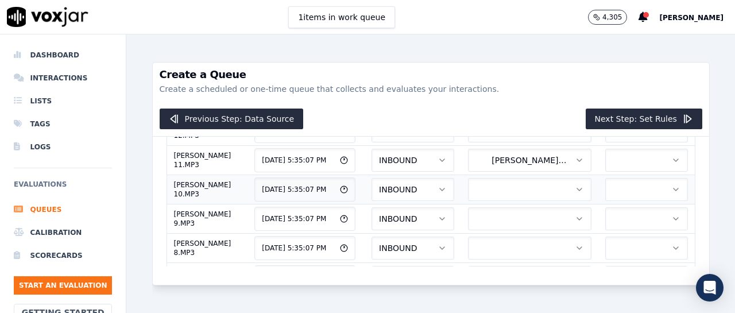
click at [496, 195] on button "button" at bounding box center [529, 189] width 123 height 23
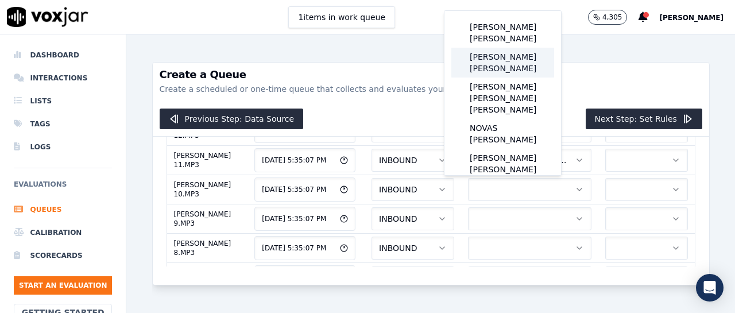
drag, startPoint x: 511, startPoint y: 56, endPoint x: 532, endPoint y: 91, distance: 41.2
click at [511, 56] on div "[PERSON_NAME] [PERSON_NAME]" at bounding box center [502, 63] width 103 height 30
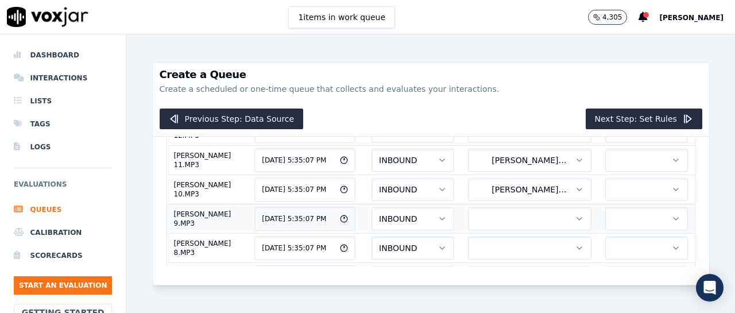
click at [516, 220] on button "button" at bounding box center [529, 218] width 123 height 23
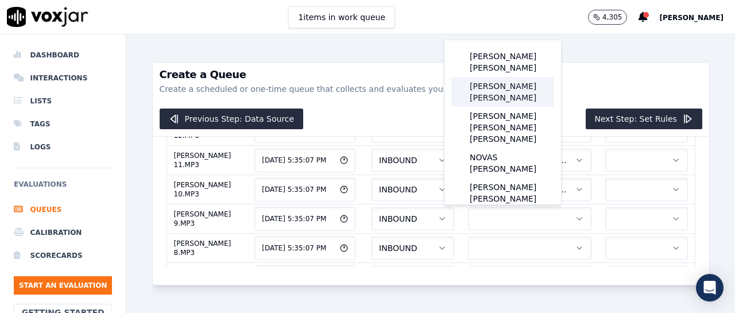
click at [519, 92] on div "[PERSON_NAME] [PERSON_NAME]" at bounding box center [502, 92] width 103 height 30
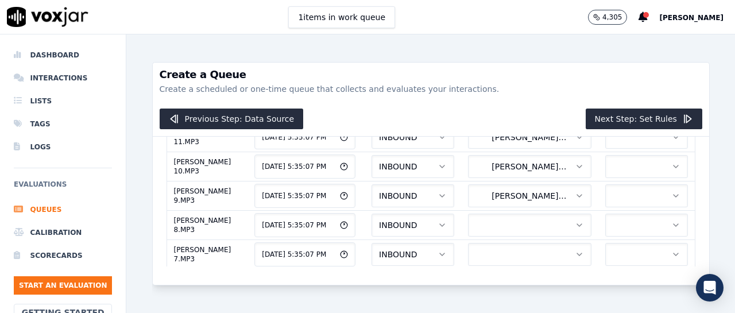
scroll to position [1136, 0]
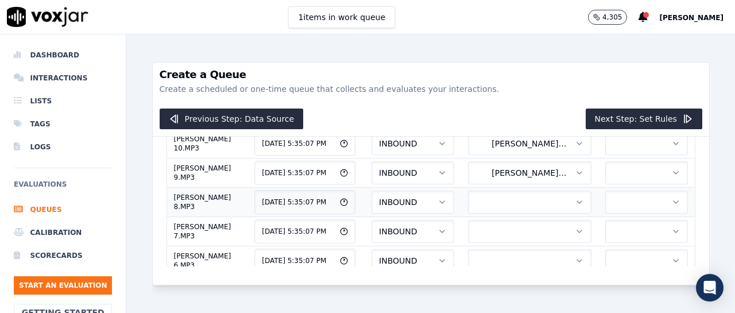
click at [507, 205] on button "button" at bounding box center [529, 202] width 123 height 23
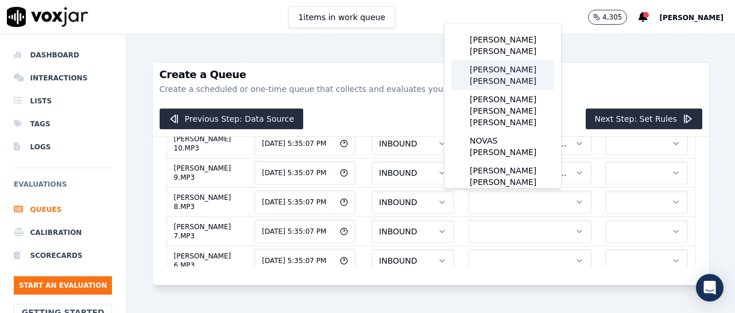
click at [503, 74] on div "[PERSON_NAME] [PERSON_NAME]" at bounding box center [502, 75] width 103 height 30
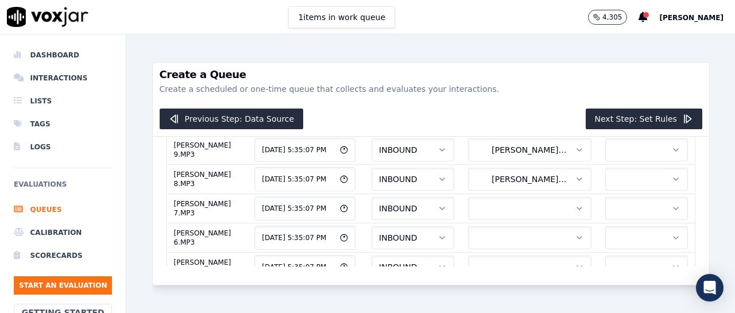
scroll to position [1182, 0]
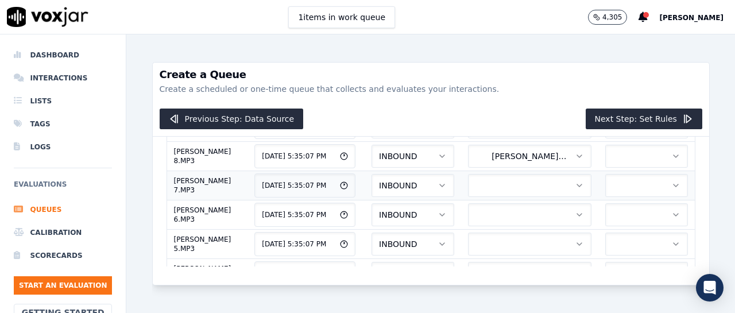
click at [530, 184] on button "button" at bounding box center [529, 185] width 123 height 23
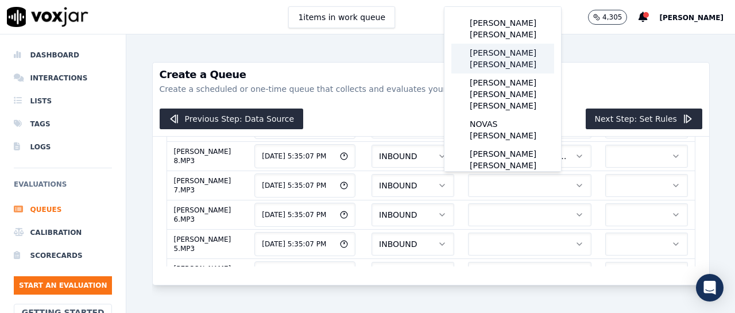
click at [499, 56] on div "[PERSON_NAME] [PERSON_NAME]" at bounding box center [502, 59] width 103 height 30
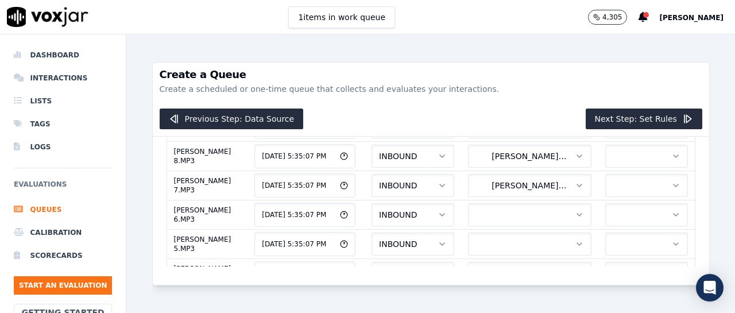
scroll to position [1205, 0]
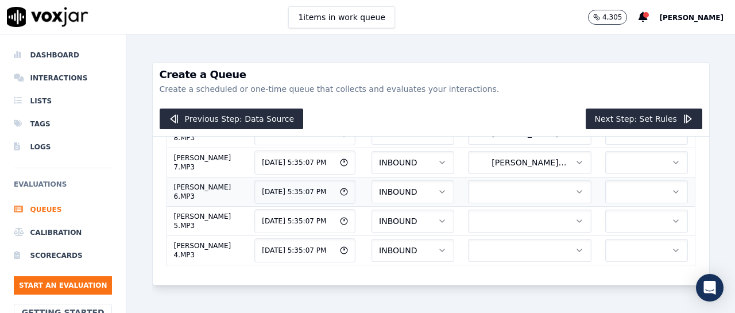
click at [503, 189] on button "button" at bounding box center [529, 191] width 123 height 23
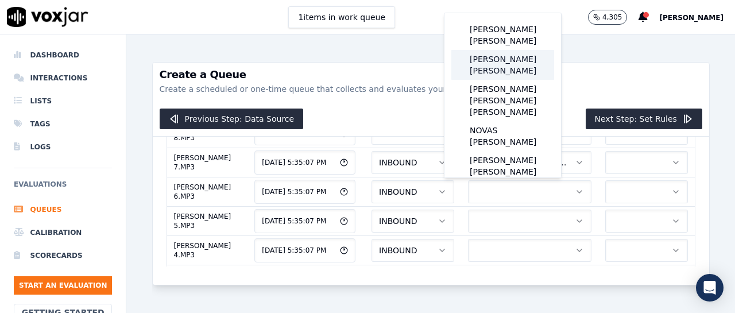
click at [498, 64] on div "[PERSON_NAME] [PERSON_NAME]" at bounding box center [502, 65] width 103 height 30
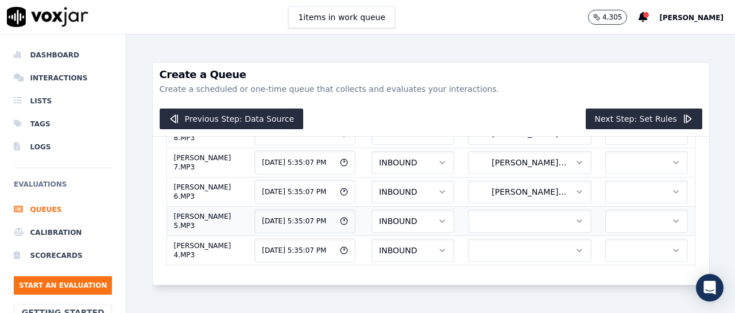
click at [491, 222] on button "button" at bounding box center [529, 221] width 123 height 23
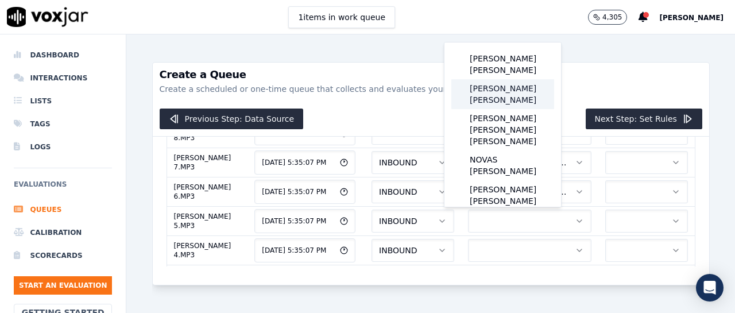
click at [502, 91] on div "[PERSON_NAME] [PERSON_NAME]" at bounding box center [502, 94] width 103 height 30
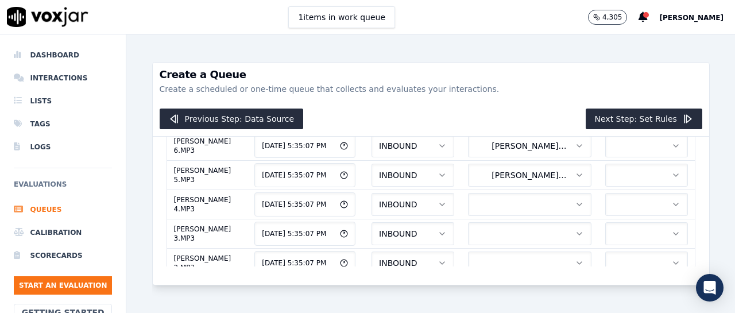
scroll to position [1274, 0]
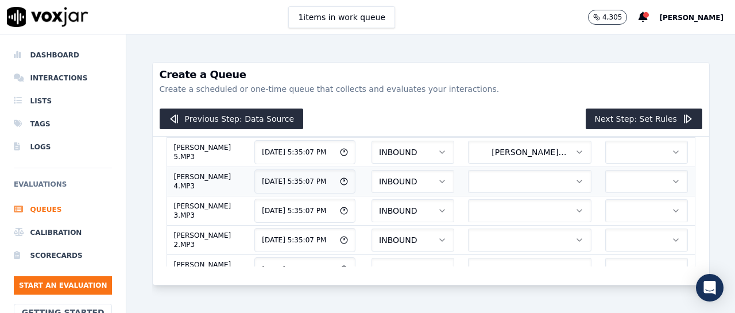
click at [484, 185] on button "button" at bounding box center [529, 181] width 123 height 23
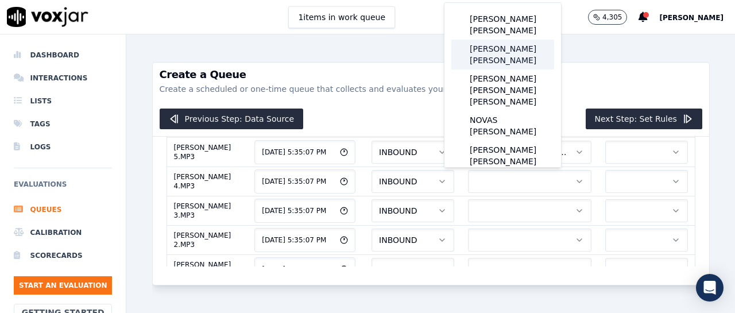
click at [503, 56] on div "[PERSON_NAME] [PERSON_NAME]" at bounding box center [502, 55] width 103 height 30
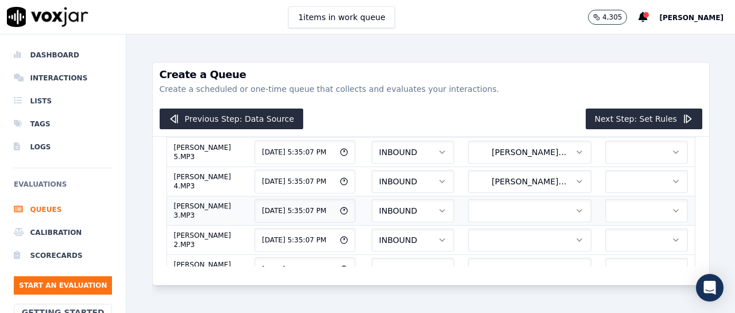
click at [575, 211] on icon "button" at bounding box center [579, 210] width 9 height 9
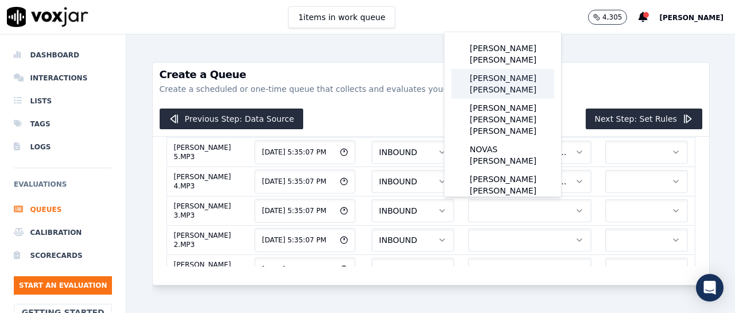
click at [497, 76] on div "[PERSON_NAME] [PERSON_NAME]" at bounding box center [502, 84] width 103 height 30
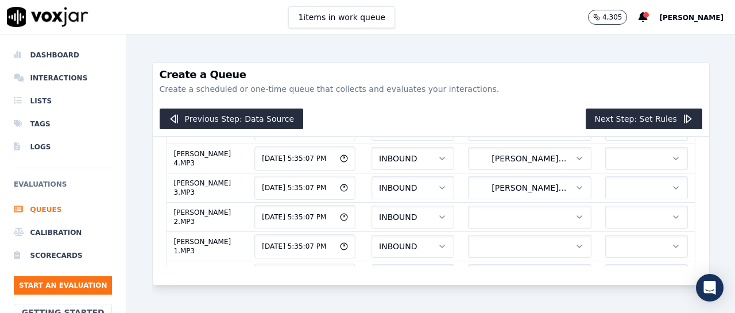
scroll to position [1320, 0]
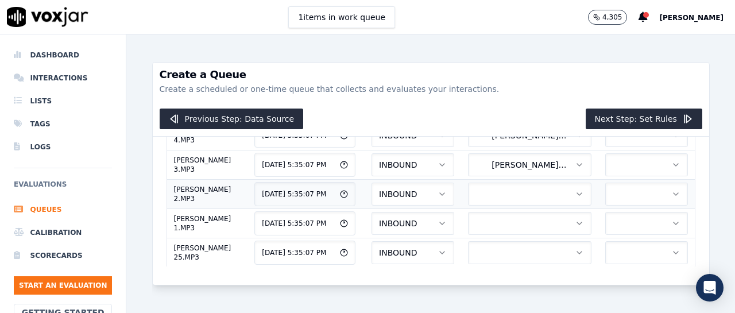
click at [489, 192] on button "button" at bounding box center [529, 194] width 123 height 23
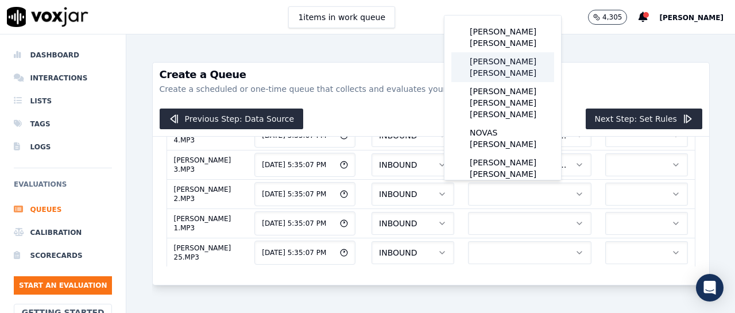
click at [510, 64] on div "[PERSON_NAME] [PERSON_NAME]" at bounding box center [502, 67] width 103 height 30
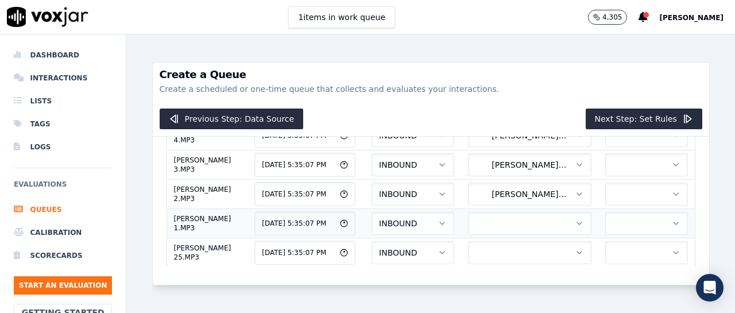
click at [575, 224] on icon "button" at bounding box center [579, 223] width 9 height 9
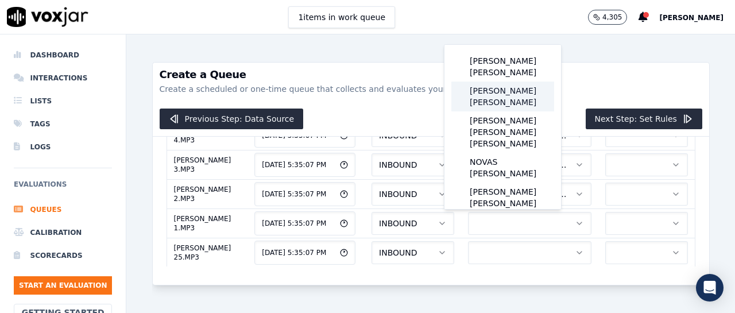
click at [499, 92] on div "[PERSON_NAME] [PERSON_NAME]" at bounding box center [502, 97] width 103 height 30
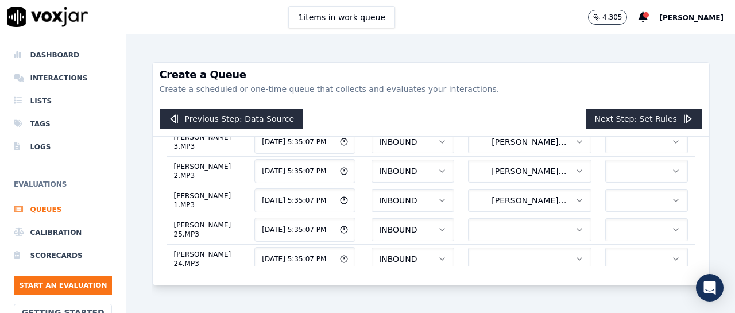
scroll to position [1366, 0]
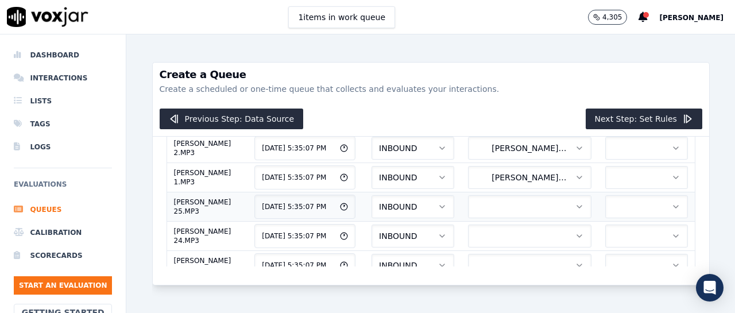
click at [496, 211] on button "button" at bounding box center [529, 206] width 123 height 23
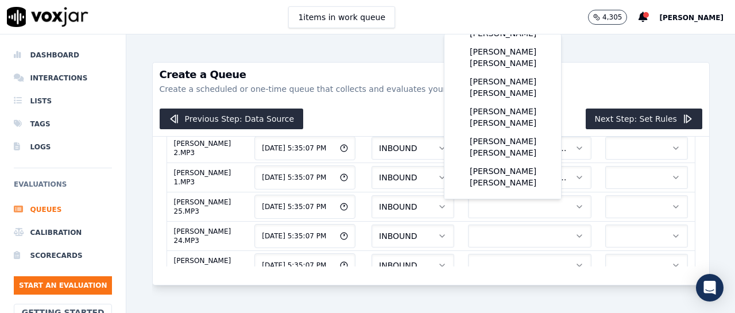
scroll to position [222, 0]
click at [501, 162] on div "[PERSON_NAME] [PERSON_NAME]" at bounding box center [502, 147] width 103 height 30
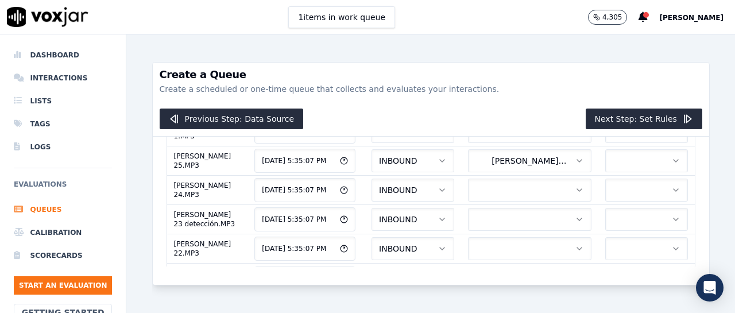
scroll to position [1434, 0]
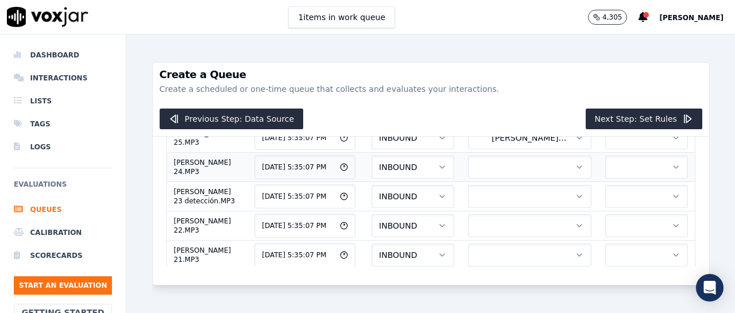
click at [476, 179] on button "button" at bounding box center [529, 167] width 123 height 23
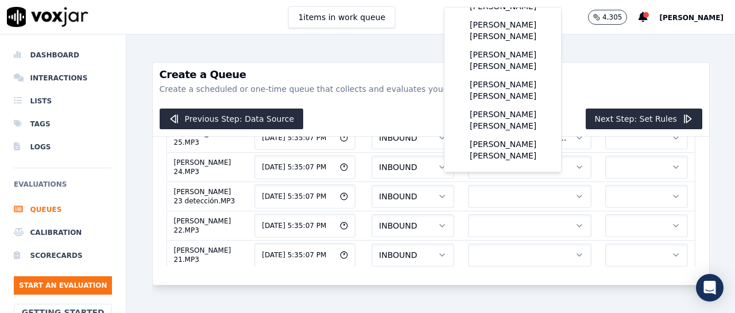
scroll to position [225, 0]
click at [510, 125] on div "[PERSON_NAME] [PERSON_NAME]" at bounding box center [502, 120] width 103 height 30
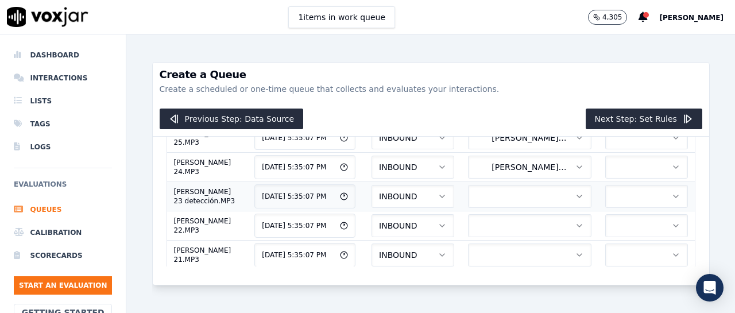
click at [500, 208] on button "button" at bounding box center [529, 196] width 123 height 23
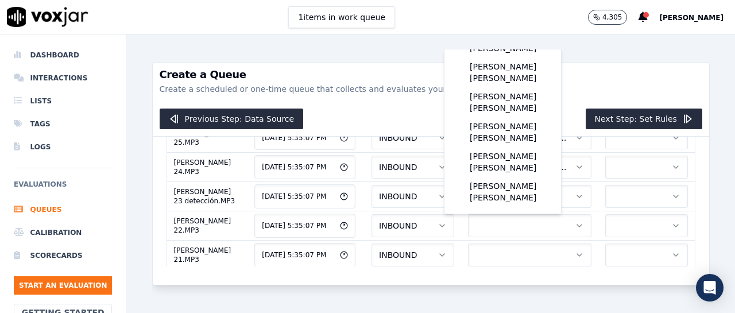
scroll to position [223, 0]
click at [515, 171] on div "[PERSON_NAME] [PERSON_NAME]" at bounding box center [502, 162] width 103 height 30
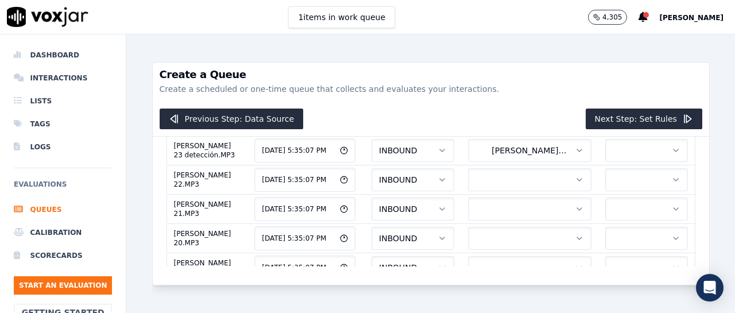
scroll to position [1503, 0]
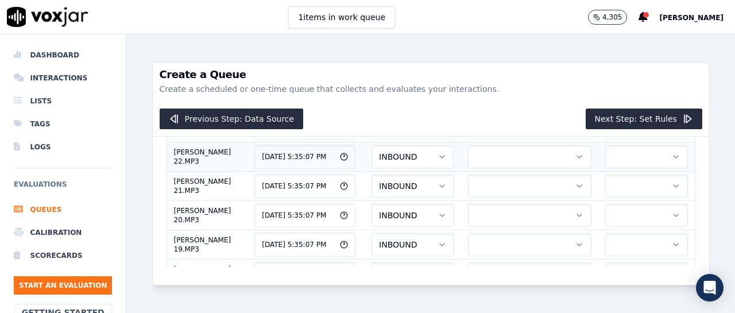
click at [531, 168] on button "button" at bounding box center [529, 156] width 123 height 23
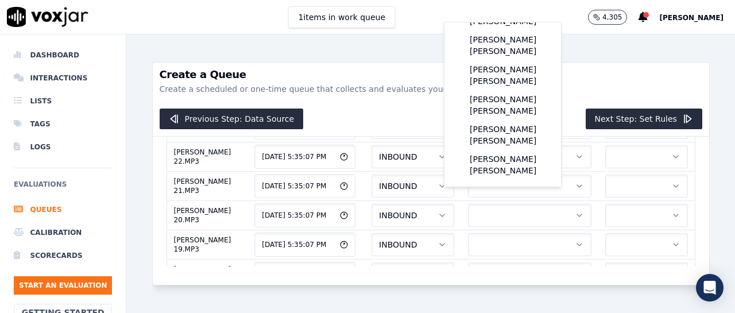
scroll to position [232, 0]
click at [515, 144] on div "[PERSON_NAME] [PERSON_NAME]" at bounding box center [502, 135] width 103 height 30
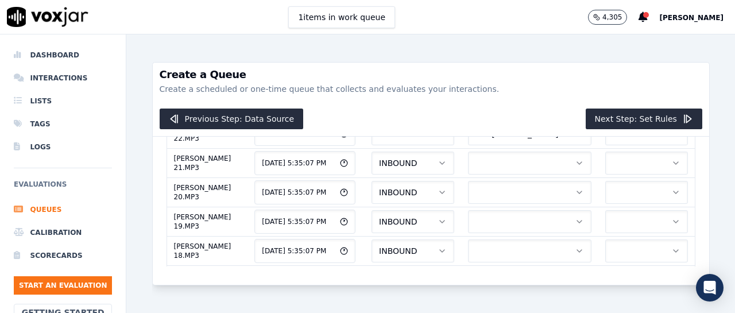
scroll to position [1549, 0]
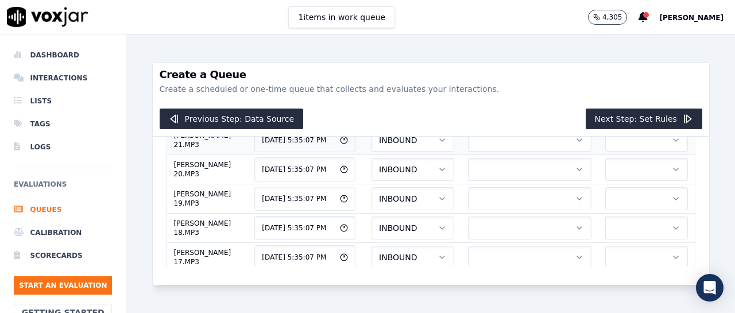
click at [493, 152] on button "button" at bounding box center [529, 140] width 123 height 23
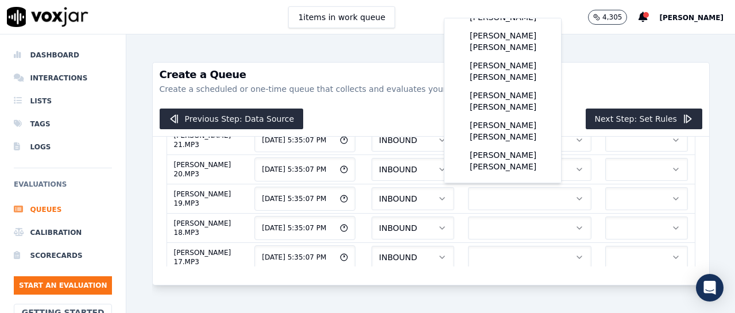
scroll to position [232, 0]
click at [521, 129] on div "[PERSON_NAME] [PERSON_NAME]" at bounding box center [502, 131] width 103 height 30
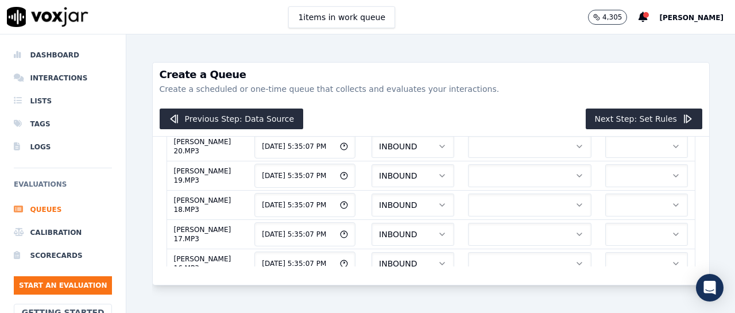
scroll to position [1595, 0]
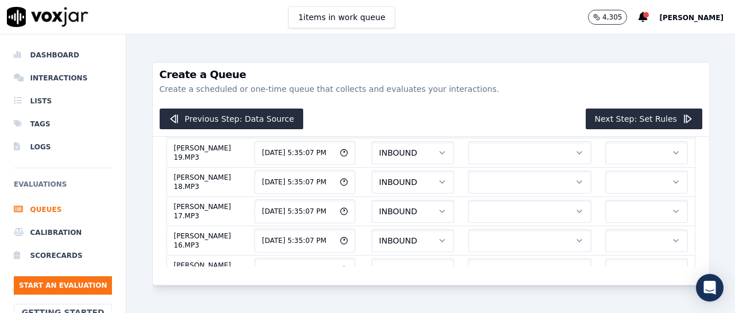
click at [536, 135] on button "button" at bounding box center [529, 123] width 123 height 23
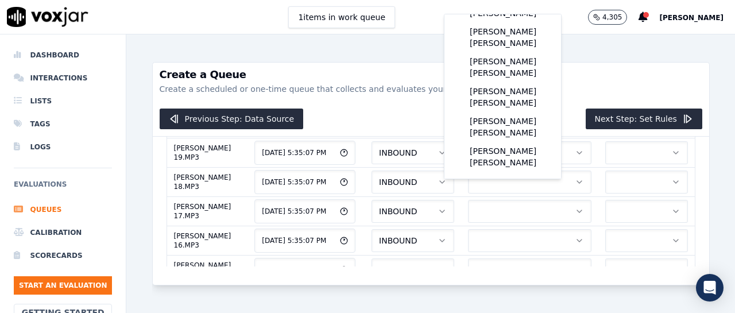
scroll to position [223, 0]
click at [526, 135] on div "[PERSON_NAME] [PERSON_NAME]" at bounding box center [502, 127] width 103 height 30
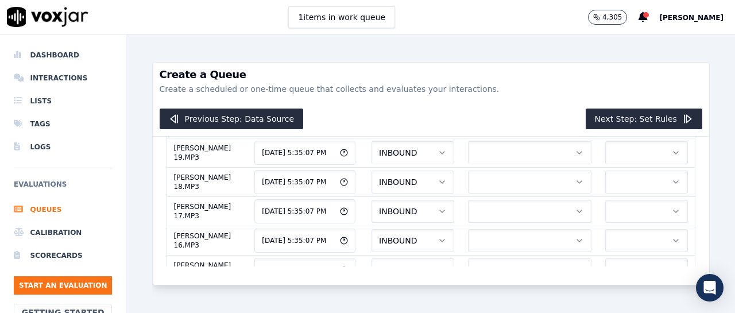
scroll to position [1618, 0]
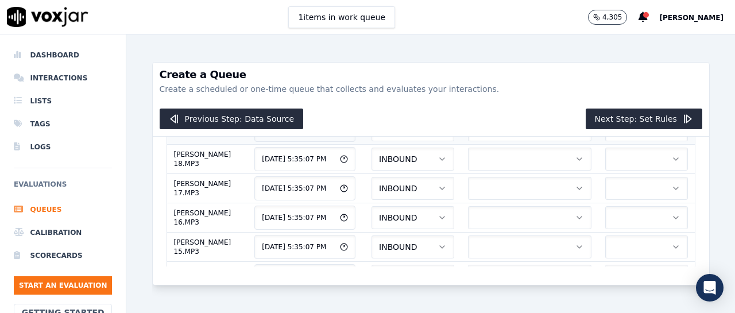
click at [534, 141] on button "button" at bounding box center [529, 129] width 123 height 23
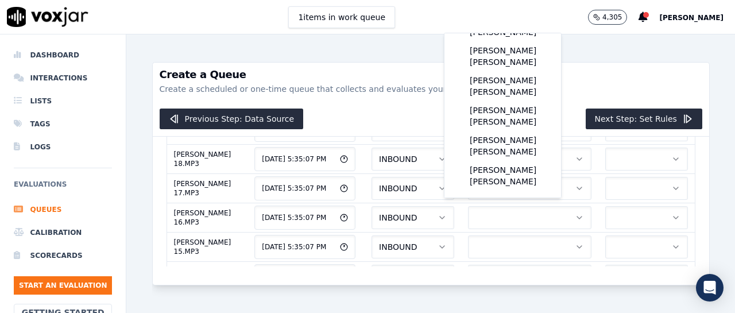
scroll to position [230, 0]
click at [521, 152] on div "[PERSON_NAME] [PERSON_NAME]" at bounding box center [502, 146] width 103 height 30
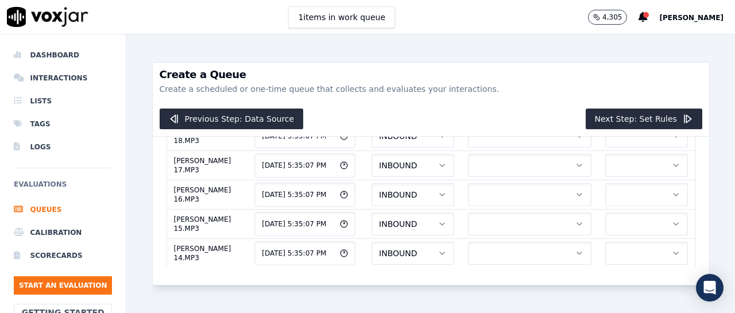
scroll to position [1664, 0]
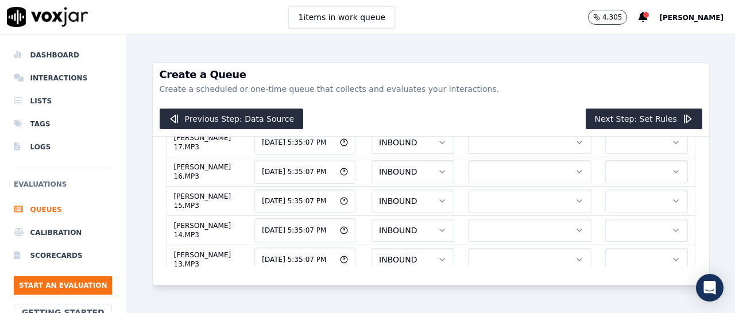
click at [519, 125] on button "button" at bounding box center [529, 113] width 123 height 23
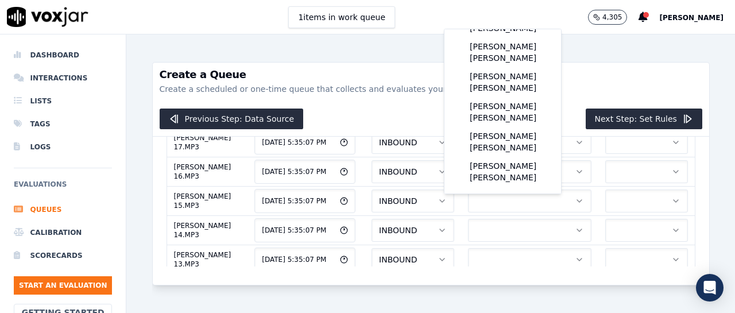
scroll to position [235, 0]
click at [515, 144] on div "[PERSON_NAME] [PERSON_NAME]" at bounding box center [502, 142] width 103 height 30
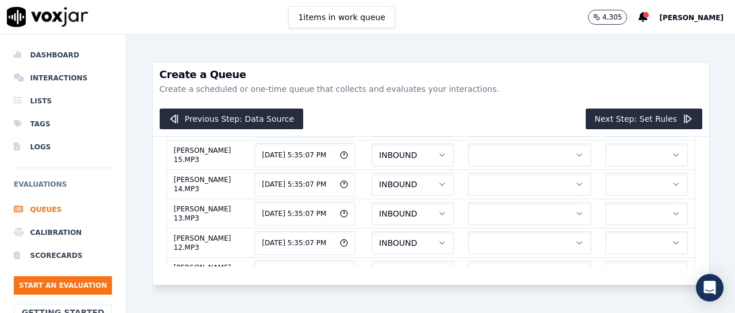
scroll to position [1733, 0]
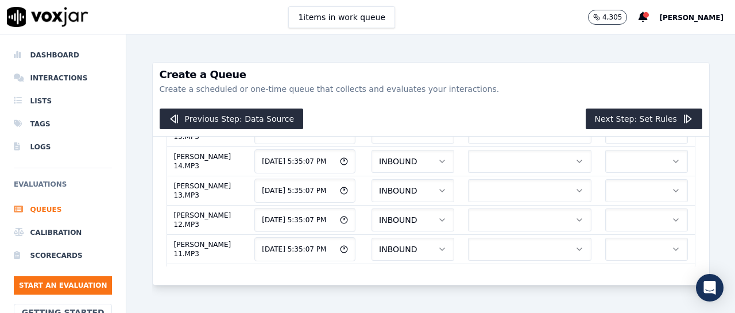
click at [487, 85] on button "button" at bounding box center [529, 73] width 123 height 23
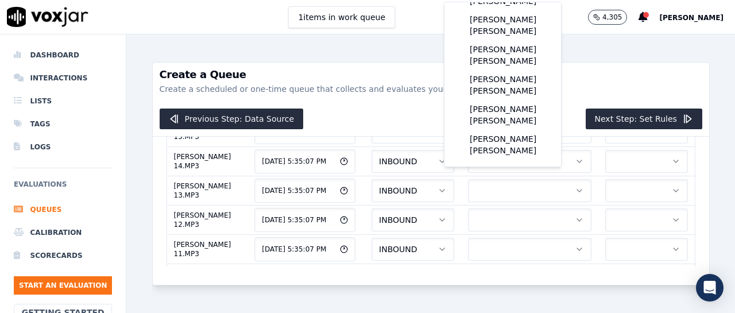
scroll to position [212, 0]
click at [479, 130] on div "[PERSON_NAME] [PERSON_NAME]" at bounding box center [502, 115] width 103 height 30
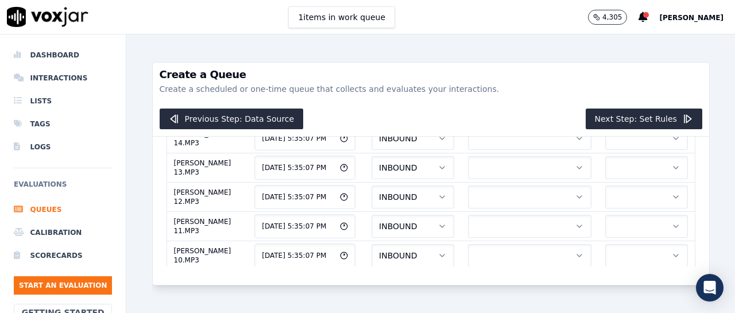
scroll to position [1779, 0]
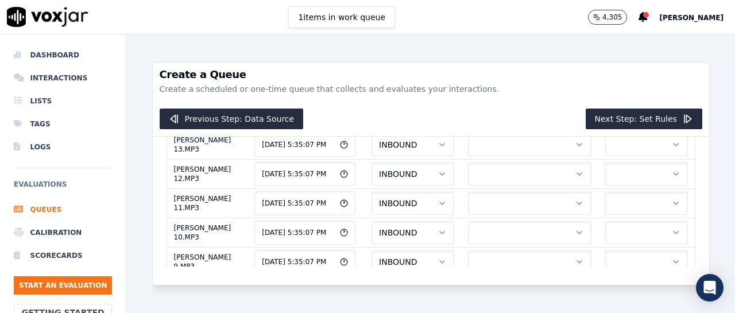
click at [472, 68] on button "button" at bounding box center [529, 56] width 123 height 23
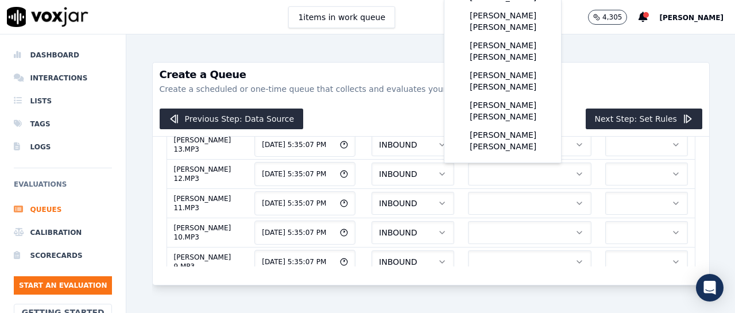
scroll to position [230, 0]
click at [523, 116] on div "[PERSON_NAME] [PERSON_NAME]" at bounding box center [502, 111] width 103 height 30
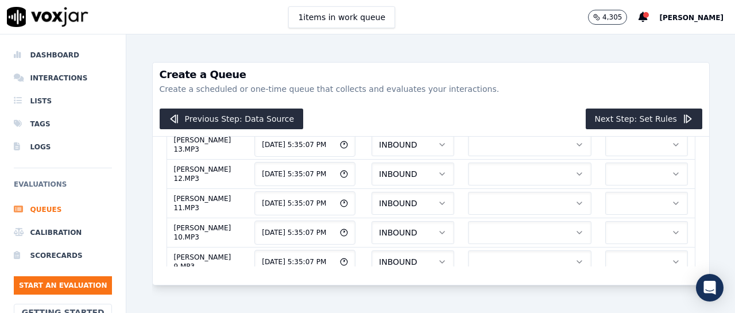
click at [508, 98] on button "button" at bounding box center [529, 86] width 123 height 23
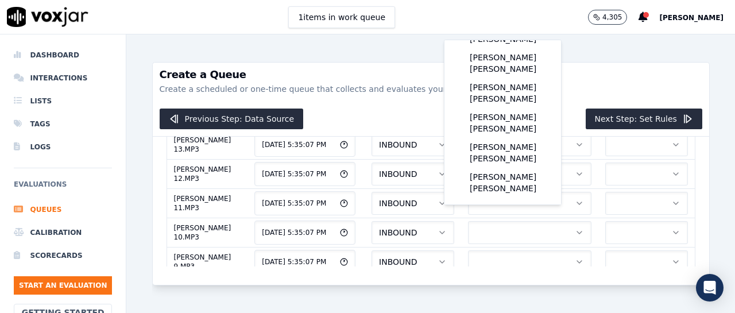
scroll to position [244, 0]
click at [526, 145] on div "[PERSON_NAME] [PERSON_NAME]" at bounding box center [502, 153] width 103 height 30
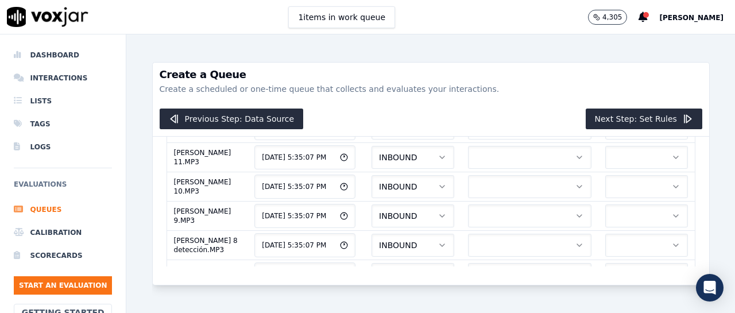
scroll to position [1848, 0]
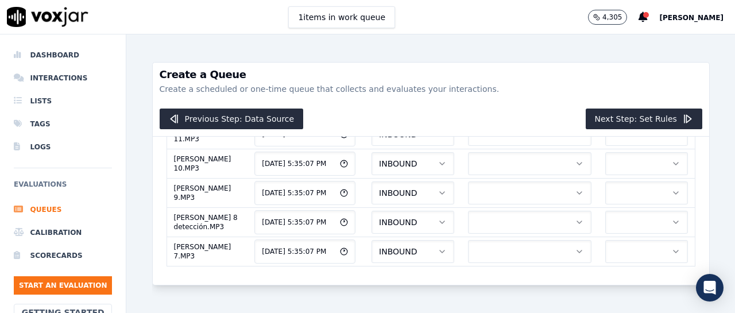
click at [506, 58] on button "button" at bounding box center [529, 46] width 123 height 23
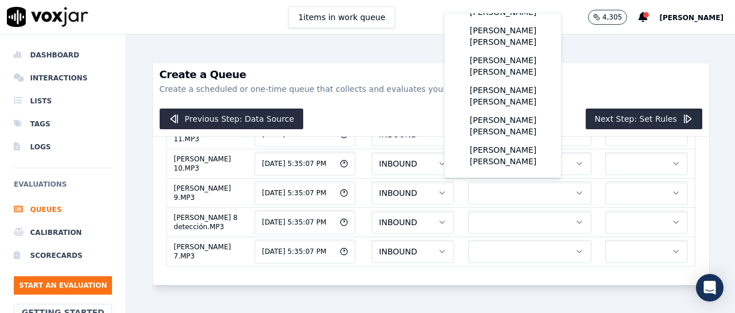
scroll to position [230, 0]
click at [510, 130] on div "[PERSON_NAME] [PERSON_NAME]" at bounding box center [502, 126] width 103 height 30
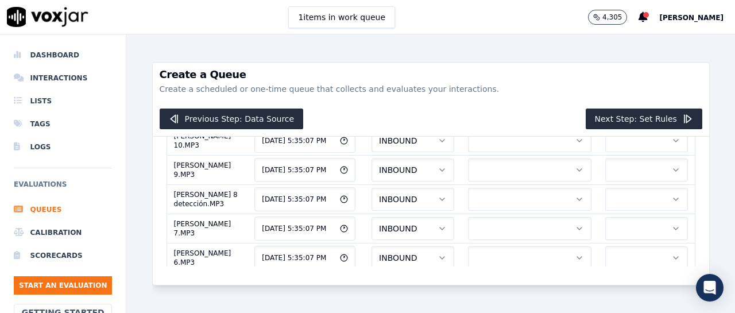
scroll to position [1894, 0]
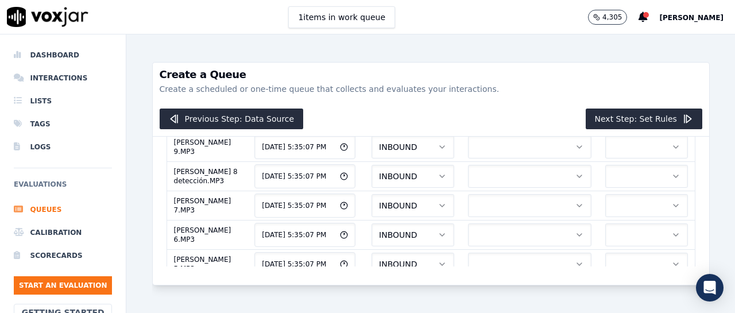
click at [512, 41] on button "button" at bounding box center [529, 29] width 123 height 23
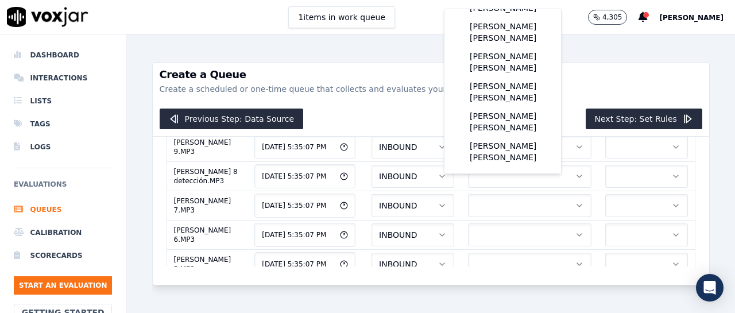
scroll to position [227, 0]
click at [517, 122] on div "[PERSON_NAME] [PERSON_NAME]" at bounding box center [502, 122] width 103 height 30
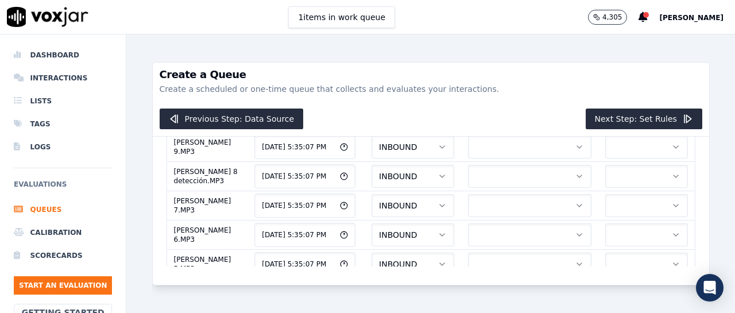
click at [498, 71] on button "button" at bounding box center [529, 59] width 123 height 23
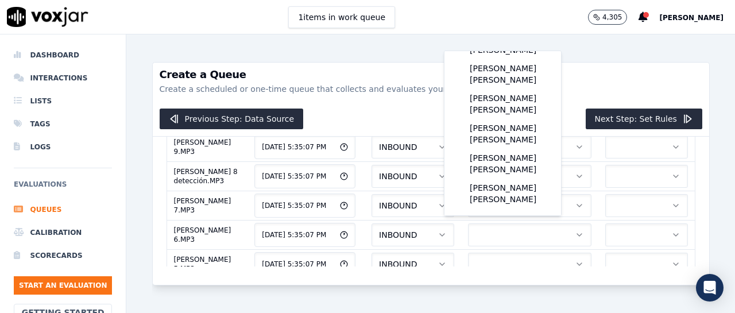
scroll to position [200, 0]
click at [502, 179] on div "[PERSON_NAME] [PERSON_NAME]" at bounding box center [502, 164] width 103 height 30
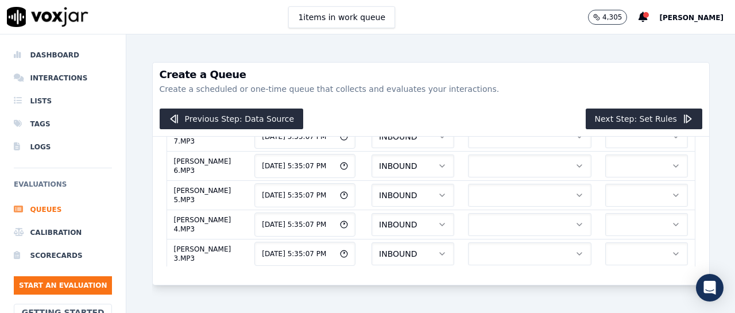
scroll to position [1986, 0]
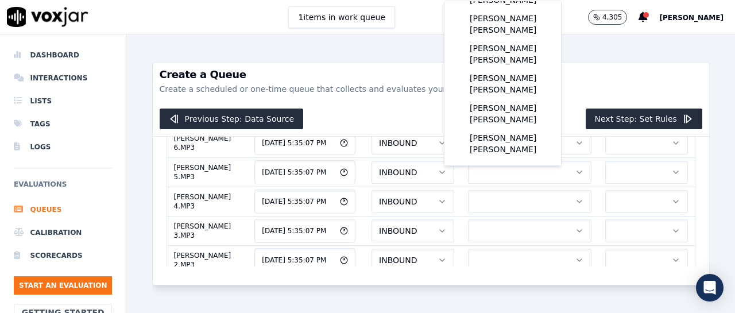
scroll to position [207, 0]
click at [483, 125] on div "[PERSON_NAME] [PERSON_NAME]" at bounding box center [502, 114] width 103 height 30
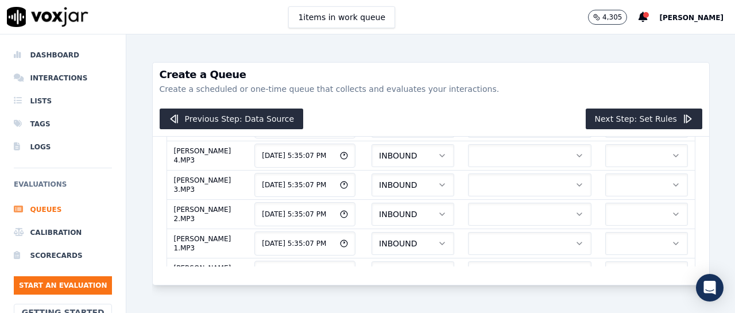
scroll to position [2008, 0]
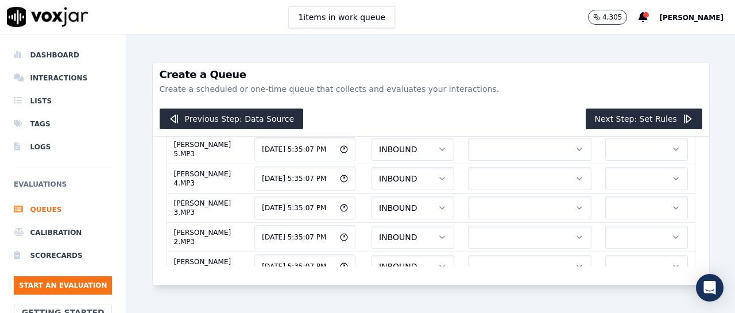
click at [490, 14] on button "button" at bounding box center [529, 2] width 123 height 23
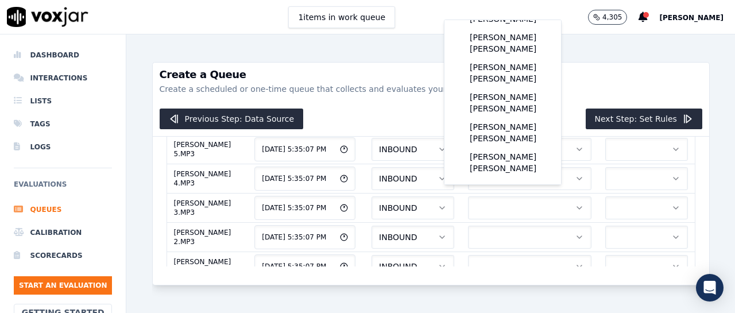
scroll to position [214, 0]
click at [491, 142] on div "[PERSON_NAME] [PERSON_NAME]" at bounding box center [502, 133] width 103 height 30
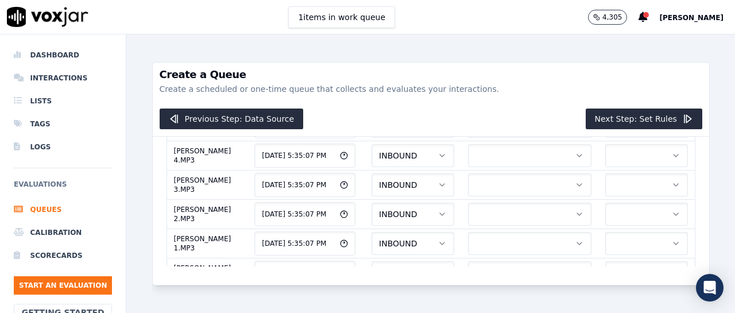
scroll to position [2054, 0]
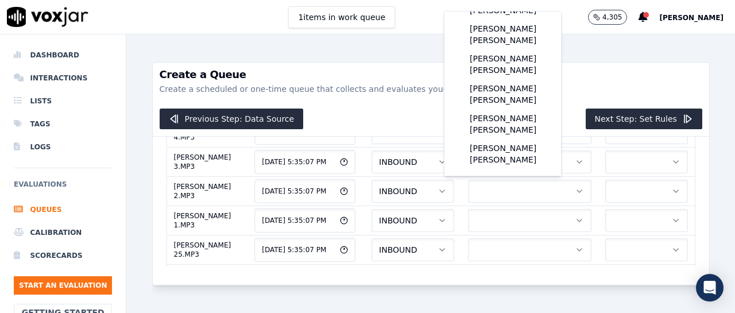
scroll to position [220, 0]
click at [516, 129] on div "[PERSON_NAME] [PERSON_NAME]" at bounding box center [502, 124] width 103 height 30
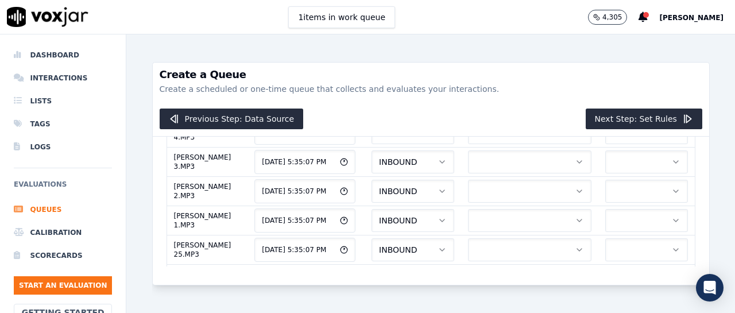
click at [495, 27] on button "button" at bounding box center [529, 15] width 123 height 23
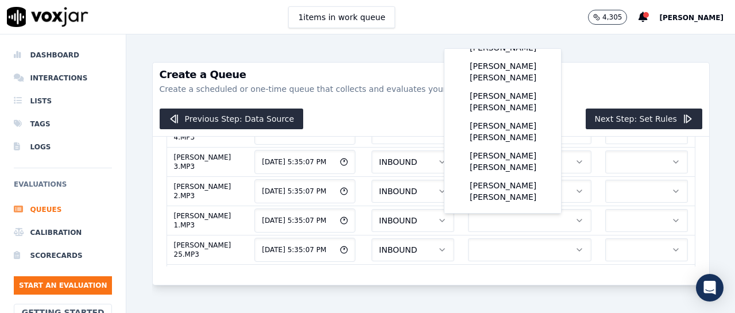
scroll to position [244, 0]
click at [516, 148] on div "[PERSON_NAME] [PERSON_NAME]" at bounding box center [502, 161] width 103 height 30
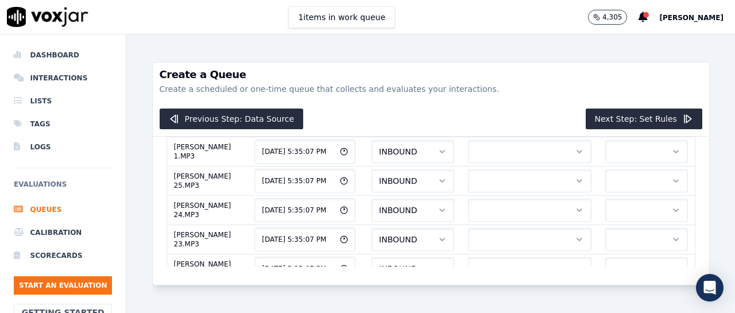
scroll to position [2146, 0]
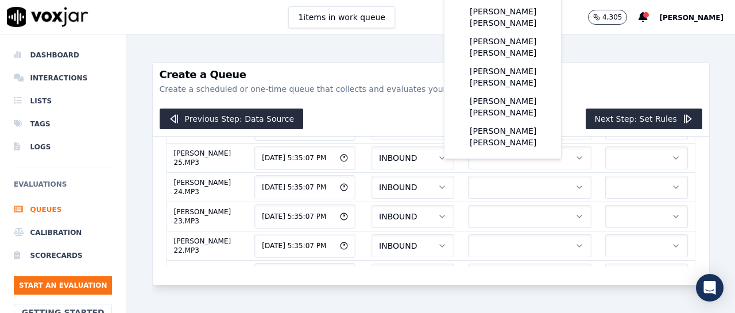
scroll to position [237, 0]
click at [524, 104] on div "[PERSON_NAME] [PERSON_NAME]" at bounding box center [502, 107] width 103 height 30
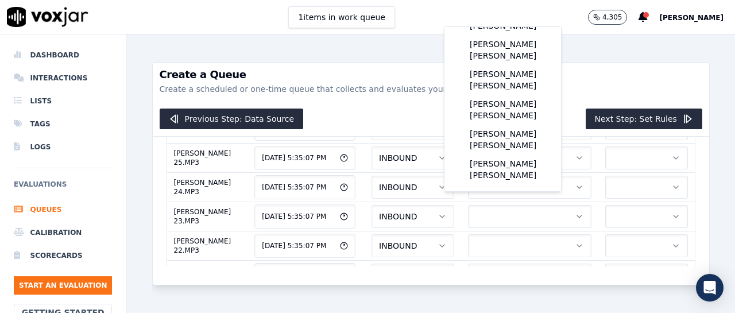
scroll to position [239, 0]
click at [525, 135] on div "[PERSON_NAME] [PERSON_NAME]" at bounding box center [502, 140] width 103 height 30
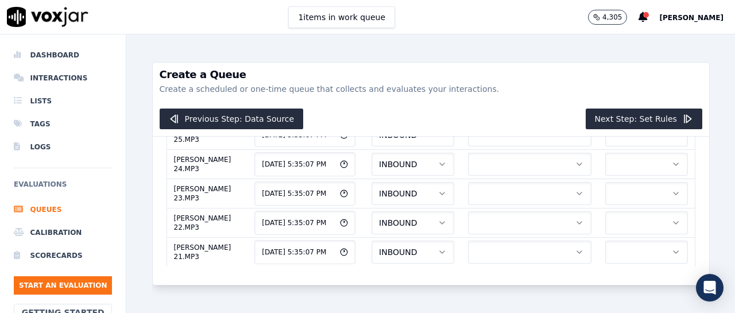
scroll to position [2192, 0]
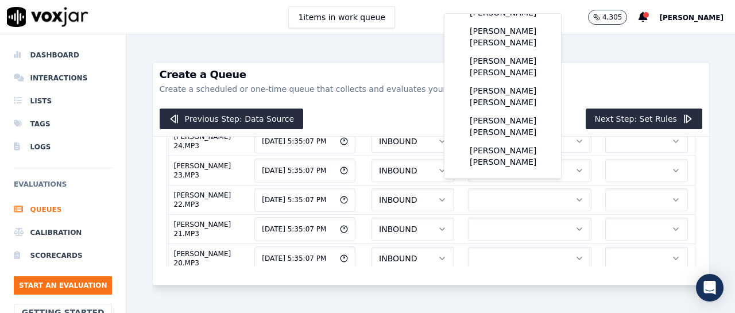
scroll to position [218, 0]
click at [507, 133] on div "[PERSON_NAME] [PERSON_NAME]" at bounding box center [502, 126] width 103 height 30
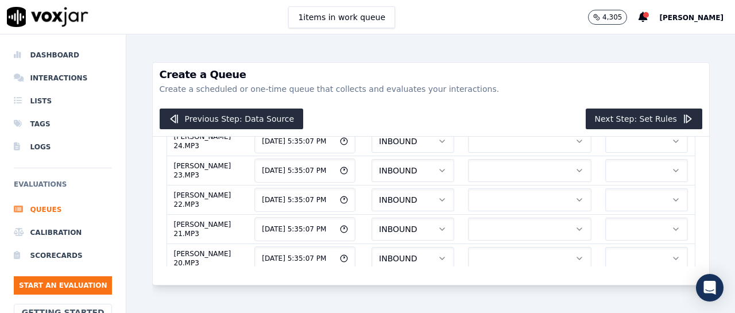
scroll to position [2215, 0]
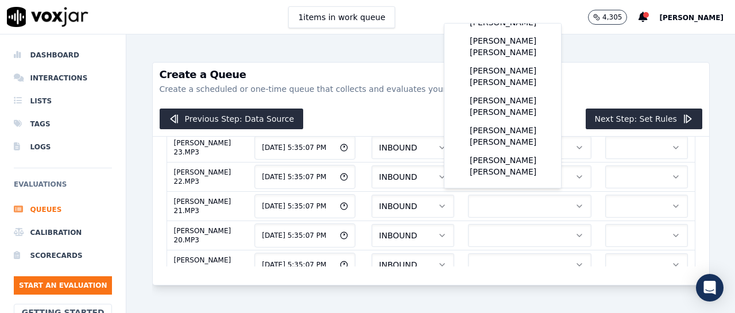
scroll to position [237, 0]
click at [507, 121] on div "[PERSON_NAME] [PERSON_NAME]" at bounding box center [502, 136] width 103 height 30
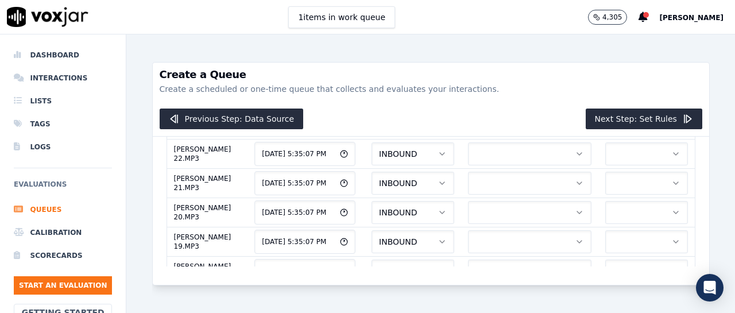
scroll to position [2261, 0]
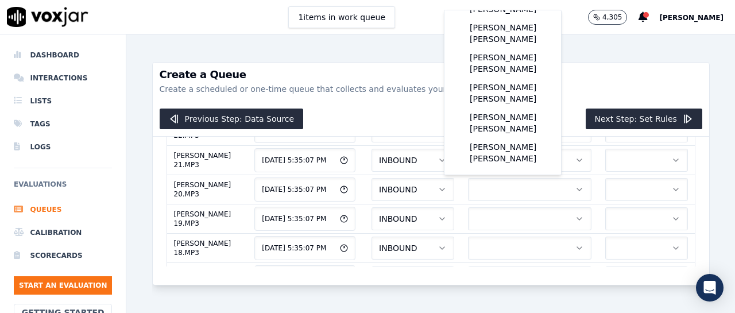
scroll to position [212, 0]
click at [518, 133] on div "[PERSON_NAME] [PERSON_NAME]" at bounding box center [502, 123] width 103 height 30
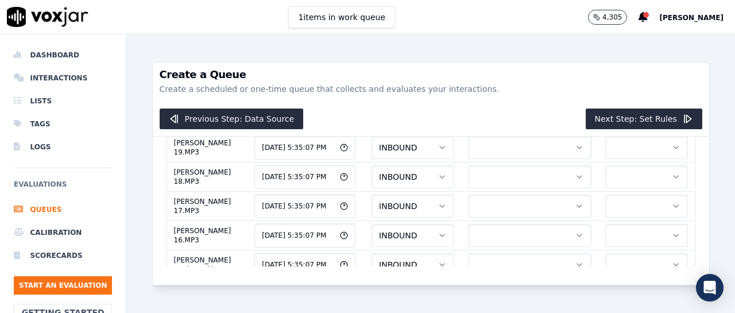
scroll to position [2309, 0]
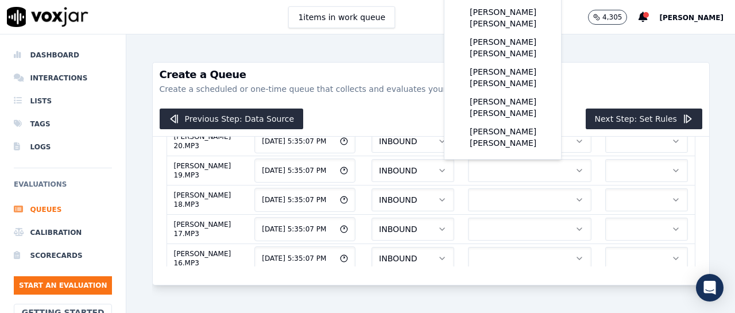
scroll to position [244, 0]
click at [522, 99] on div "[PERSON_NAME] [PERSON_NAME]" at bounding box center [502, 107] width 103 height 30
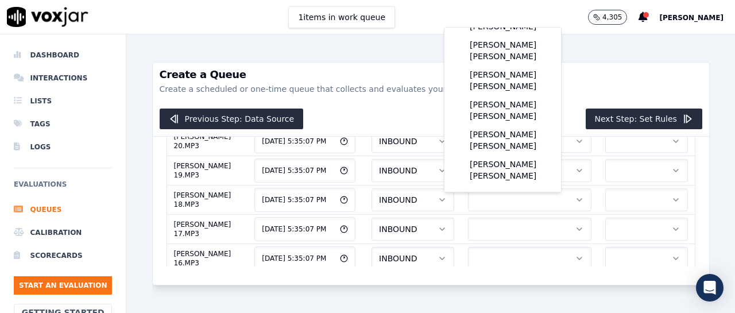
scroll to position [242, 0]
click at [499, 127] on div "[PERSON_NAME] [PERSON_NAME]" at bounding box center [502, 140] width 103 height 30
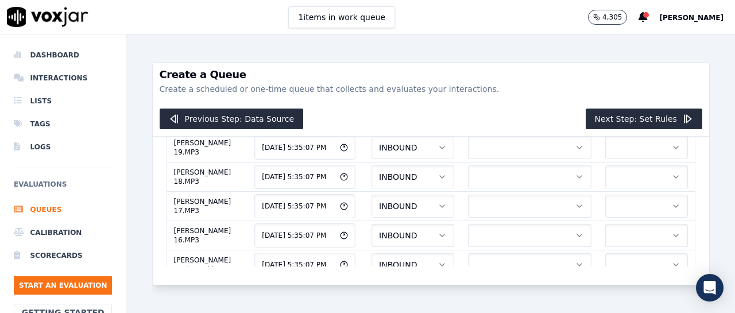
scroll to position [2355, 0]
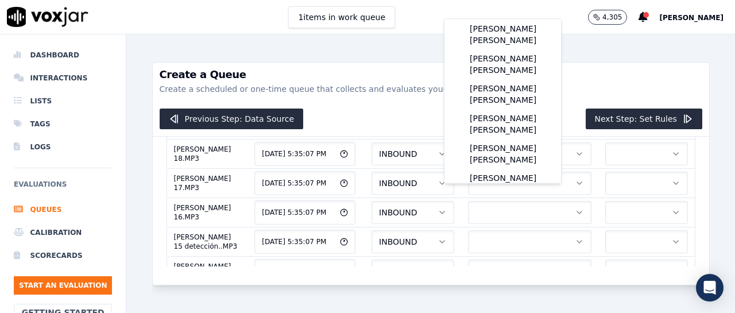
scroll to position [176, 0]
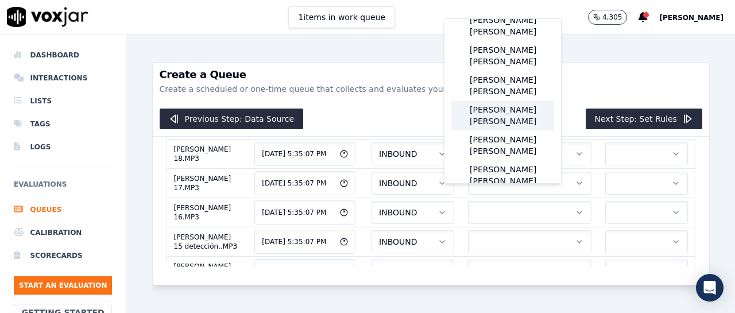
click at [507, 130] on div "[PERSON_NAME] [PERSON_NAME]" at bounding box center [502, 115] width 103 height 30
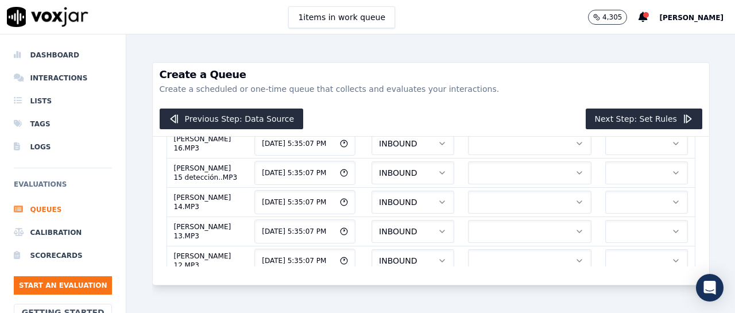
scroll to position [2401, 0]
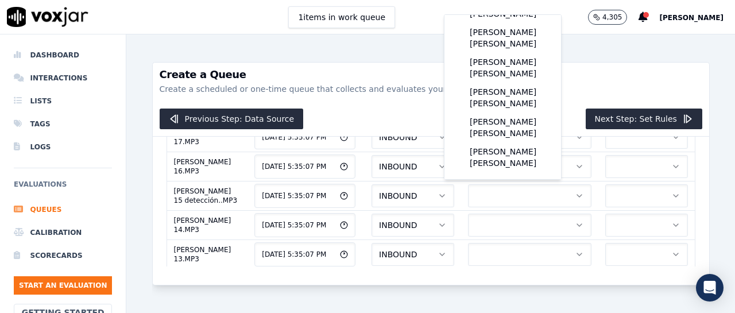
scroll to position [244, 0]
click at [486, 83] on div "[PERSON_NAME] [PERSON_NAME]" at bounding box center [502, 98] width 103 height 30
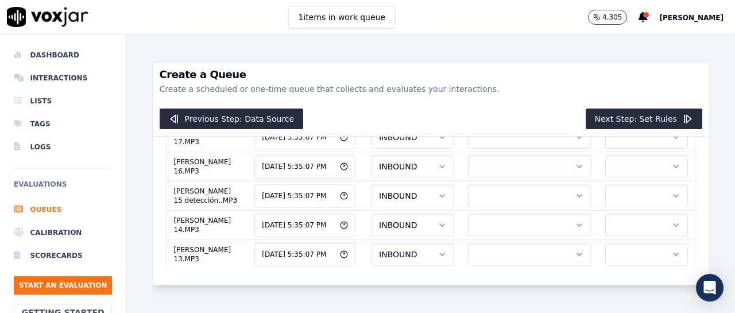
scroll to position [2424, 0]
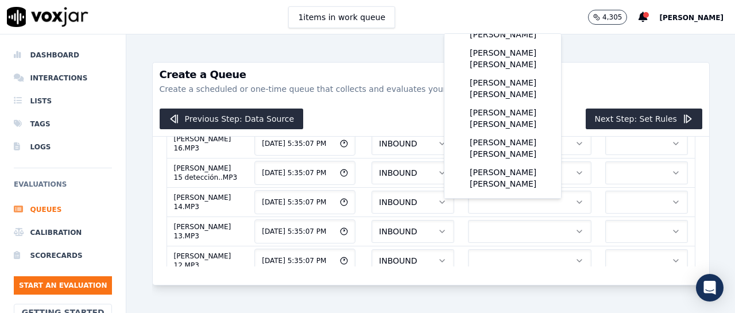
scroll to position [193, 0]
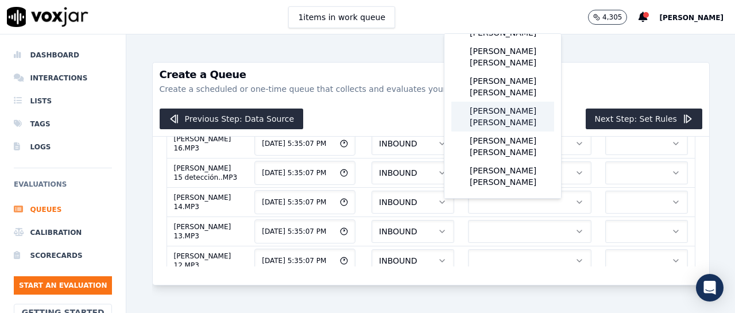
click at [514, 131] on div "[PERSON_NAME] [PERSON_NAME]" at bounding box center [502, 117] width 103 height 30
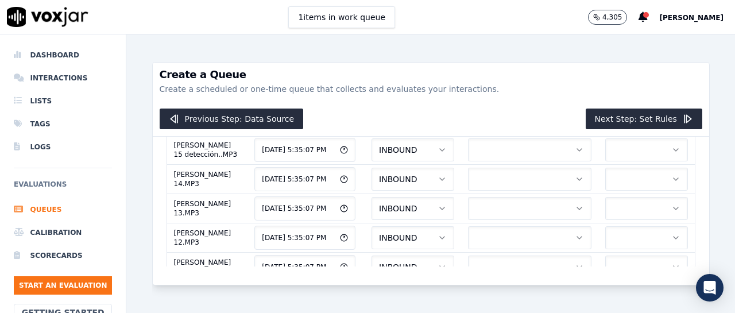
scroll to position [2470, 0]
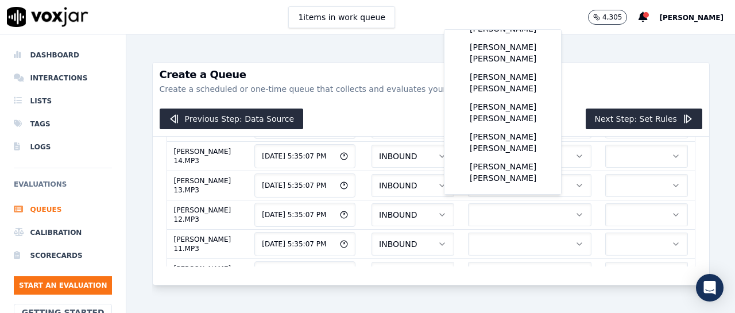
scroll to position [198, 0]
click at [504, 127] on div "[PERSON_NAME] [PERSON_NAME]" at bounding box center [502, 113] width 103 height 30
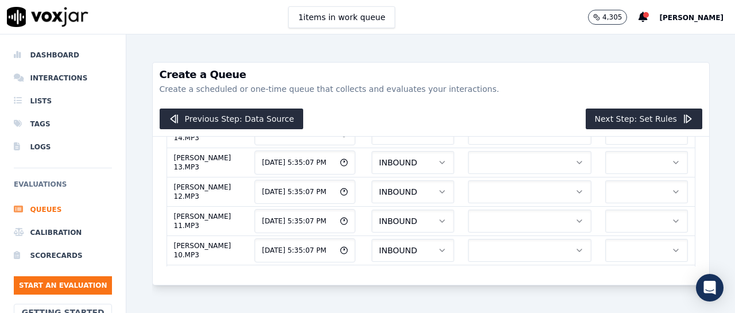
scroll to position [2516, 0]
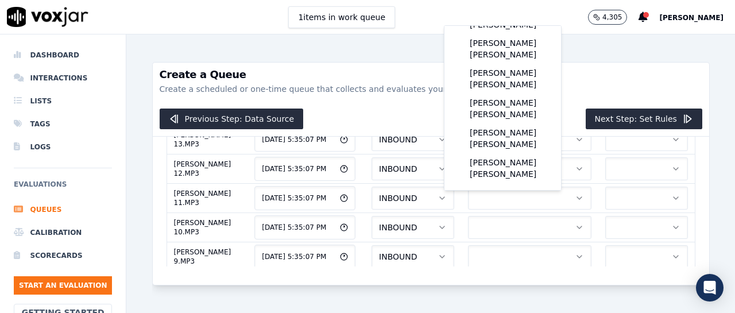
scroll to position [201, 0]
click at [503, 123] on div "[PERSON_NAME] [PERSON_NAME]" at bounding box center [502, 109] width 103 height 30
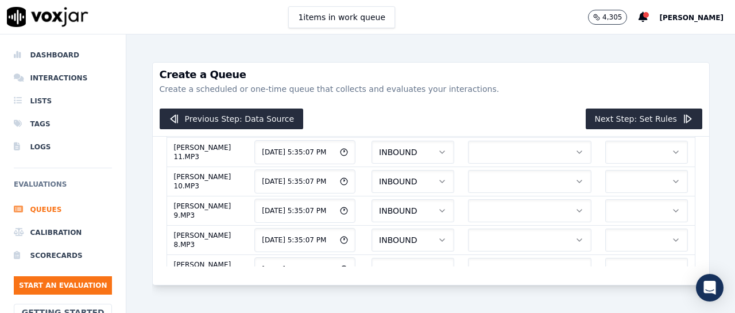
scroll to position [2585, 0]
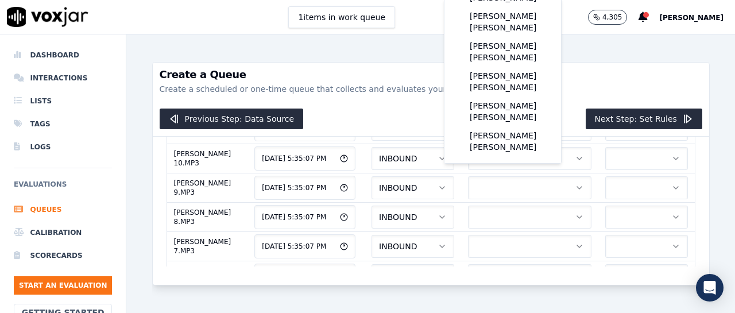
scroll to position [212, 0]
click at [507, 89] on div "[PERSON_NAME] [PERSON_NAME]" at bounding box center [502, 82] width 103 height 30
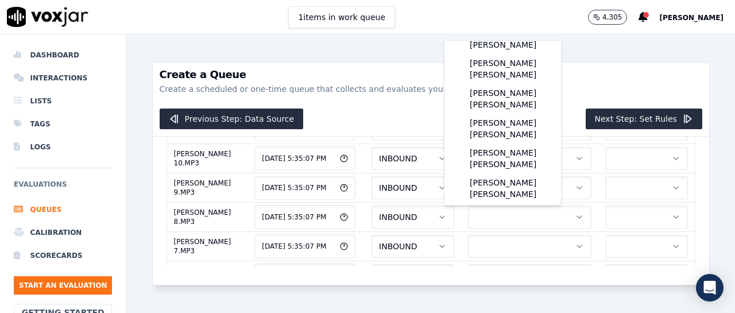
scroll to position [195, 0]
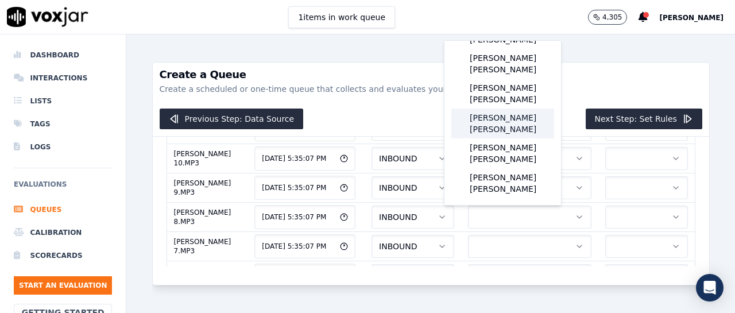
click at [487, 138] on div "[PERSON_NAME] [PERSON_NAME]" at bounding box center [502, 123] width 103 height 30
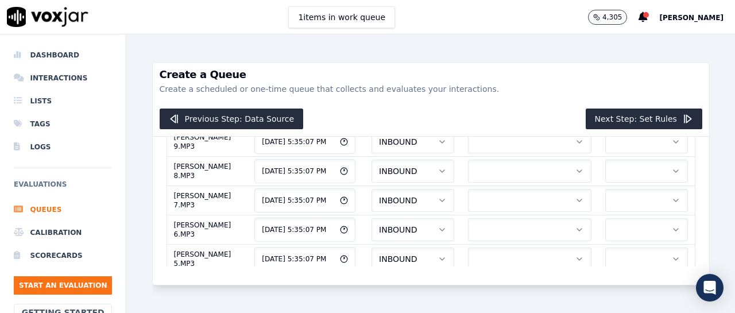
scroll to position [2654, 0]
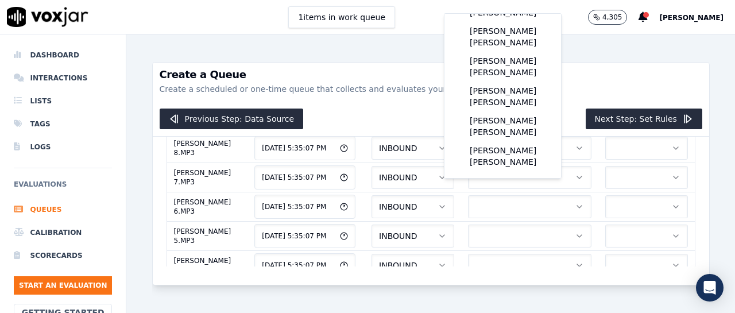
scroll to position [207, 0]
click at [514, 111] on div "[PERSON_NAME] [PERSON_NAME]" at bounding box center [502, 97] width 103 height 30
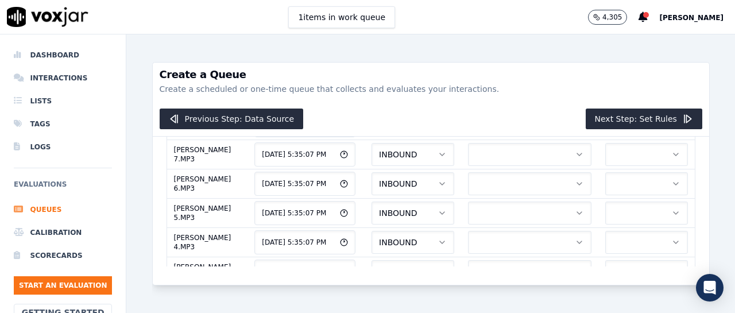
scroll to position [2700, 0]
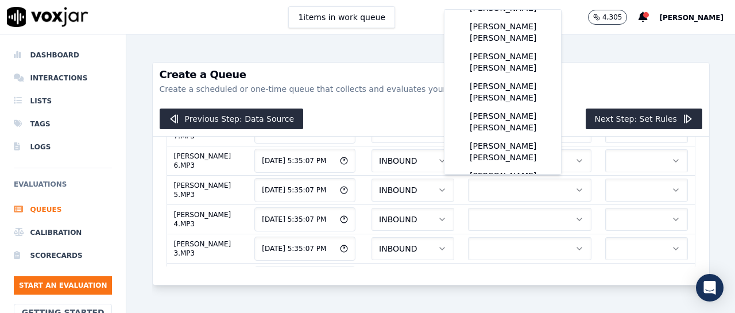
scroll to position [164, 0]
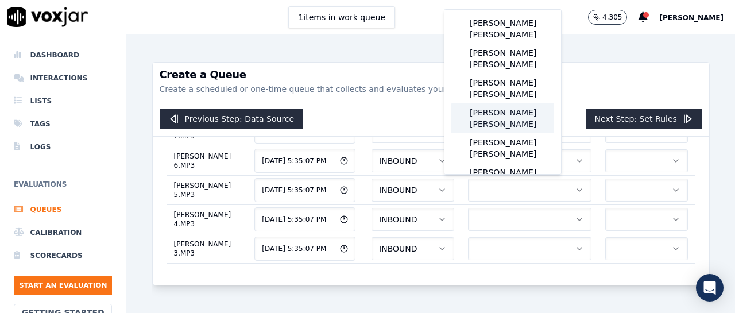
click at [491, 133] on div "[PERSON_NAME] [PERSON_NAME]" at bounding box center [502, 118] width 103 height 30
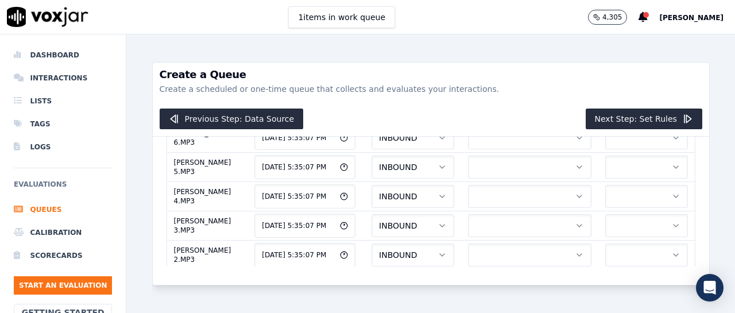
scroll to position [2745, 0]
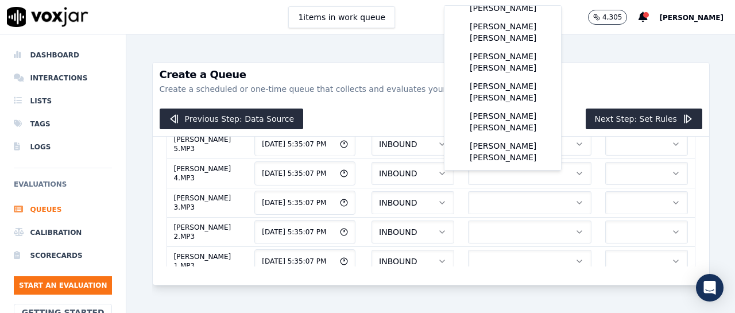
scroll to position [188, 0]
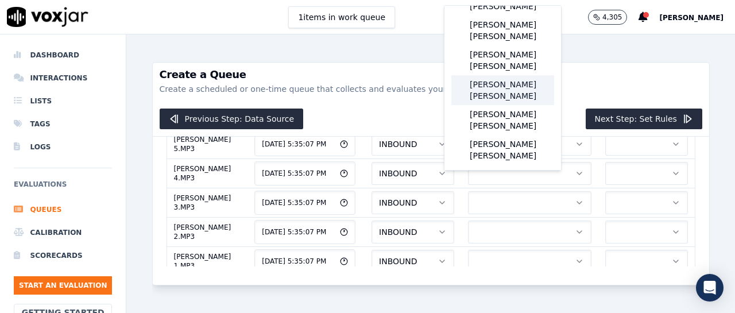
click at [525, 105] on div "[PERSON_NAME] [PERSON_NAME]" at bounding box center [502, 90] width 103 height 30
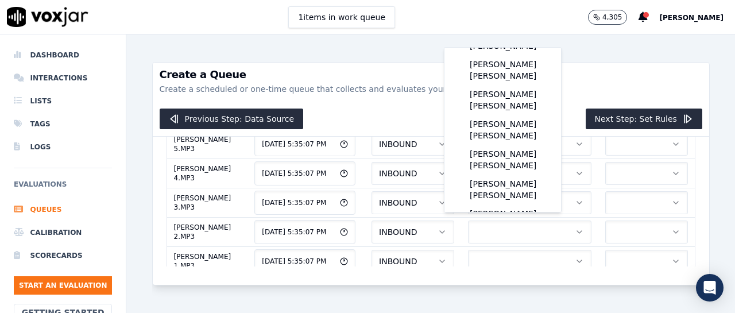
scroll to position [170, 0]
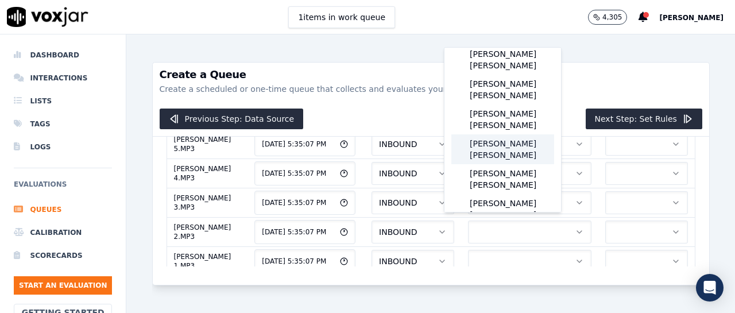
click at [524, 164] on div "[PERSON_NAME] [PERSON_NAME]" at bounding box center [502, 149] width 103 height 30
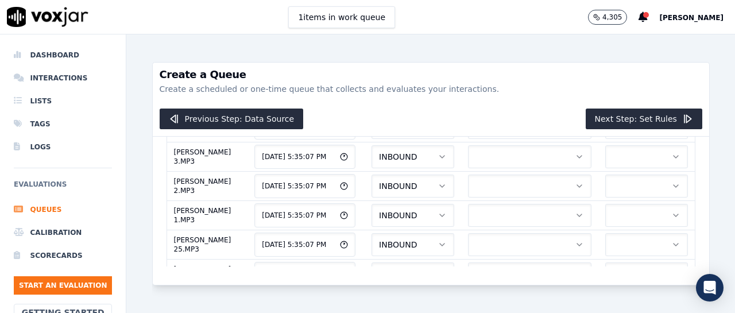
scroll to position [2814, 0]
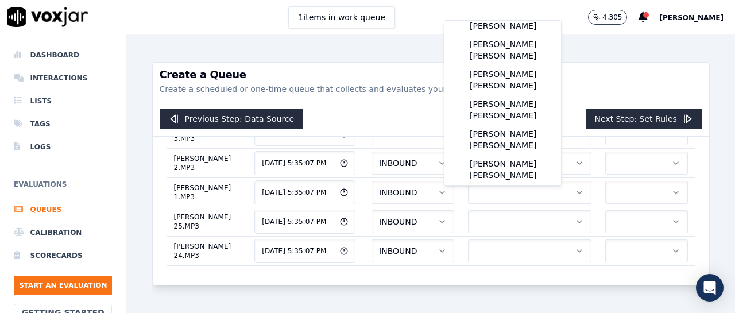
scroll to position [162, 0]
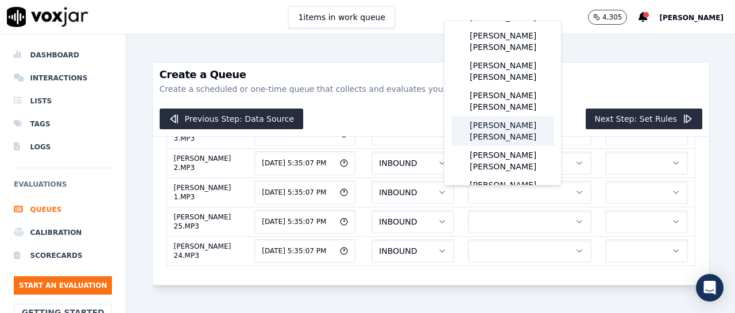
click at [515, 146] on div "[PERSON_NAME] [PERSON_NAME]" at bounding box center [502, 131] width 103 height 30
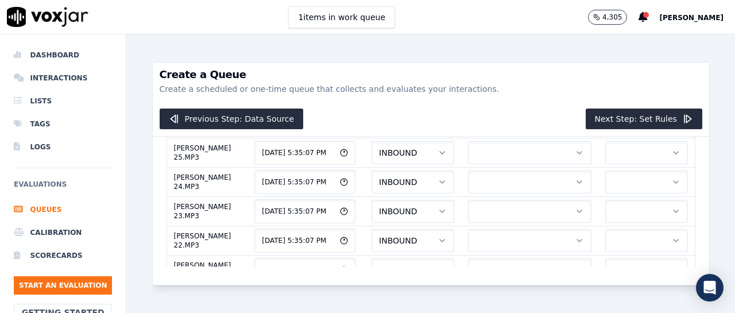
scroll to position [2860, 0]
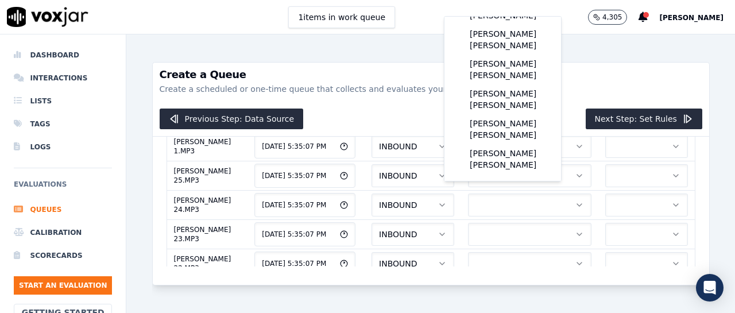
scroll to position [216, 0]
click at [480, 101] on div "[PERSON_NAME] [PERSON_NAME]" at bounding box center [502, 99] width 103 height 30
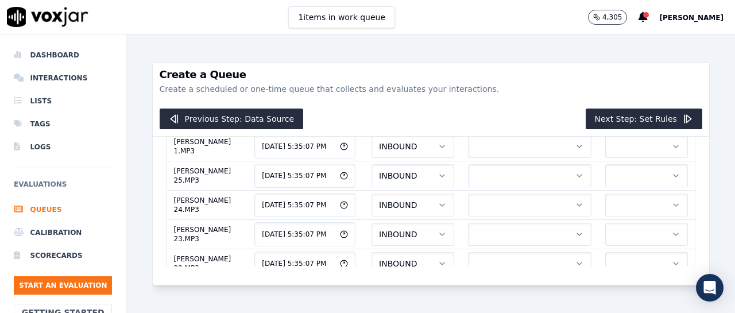
scroll to position [2883, 0]
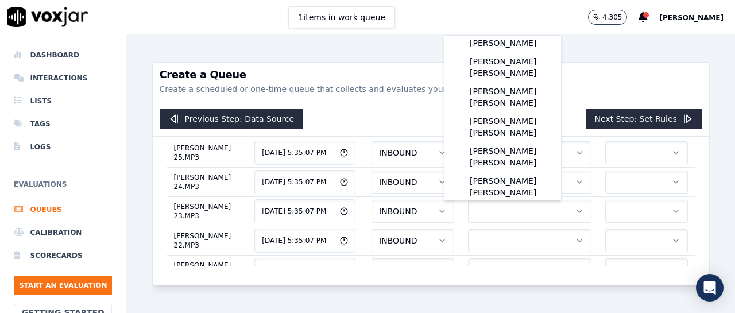
scroll to position [191, 0]
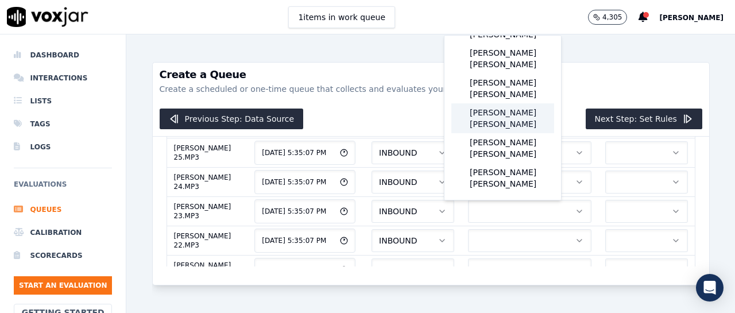
click at [512, 133] on div "[PERSON_NAME] [PERSON_NAME]" at bounding box center [502, 118] width 103 height 30
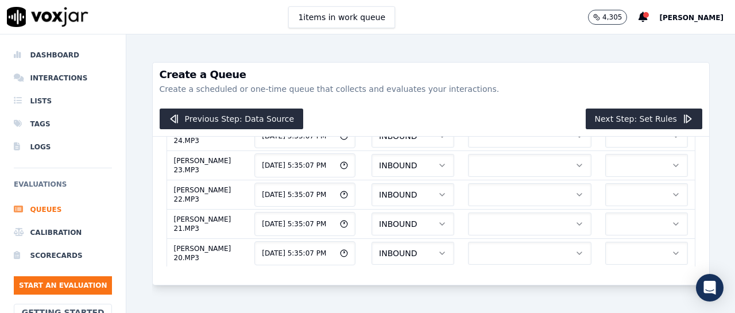
scroll to position [2952, 0]
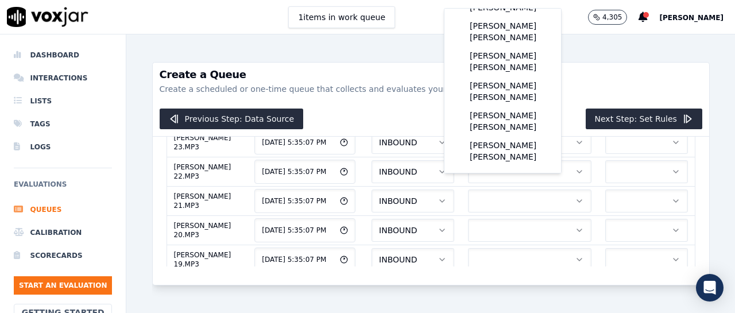
scroll to position [191, 0]
click at [505, 106] on div "[PERSON_NAME] [PERSON_NAME]" at bounding box center [502, 91] width 103 height 30
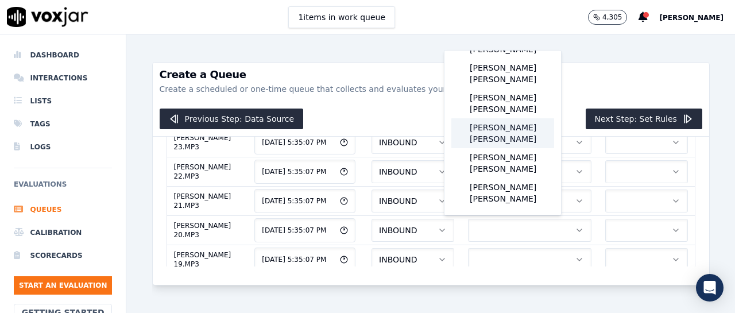
scroll to position [212, 0]
click at [528, 141] on div "[PERSON_NAME] [PERSON_NAME]" at bounding box center [502, 133] width 103 height 30
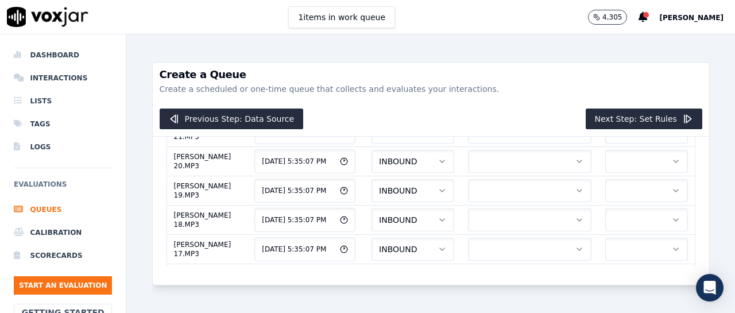
scroll to position [3044, 0]
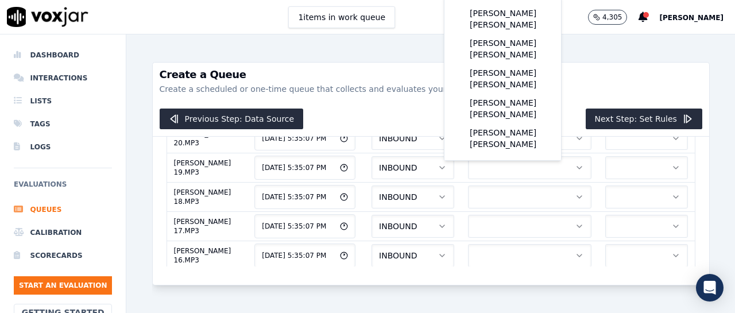
scroll to position [214, 0]
click at [500, 91] on div "[PERSON_NAME] [PERSON_NAME]" at bounding box center [502, 79] width 103 height 30
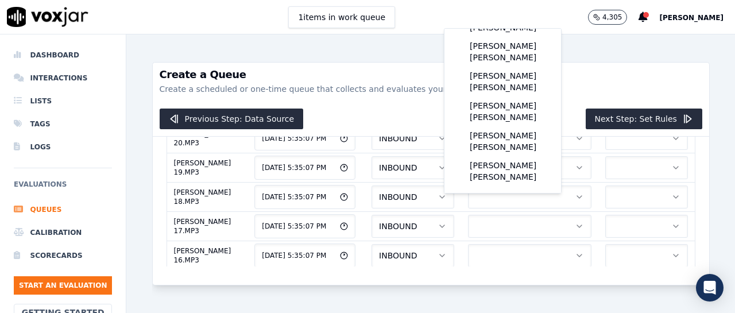
scroll to position [222, 0]
click at [493, 104] on div "[PERSON_NAME] [PERSON_NAME]" at bounding box center [502, 111] width 103 height 30
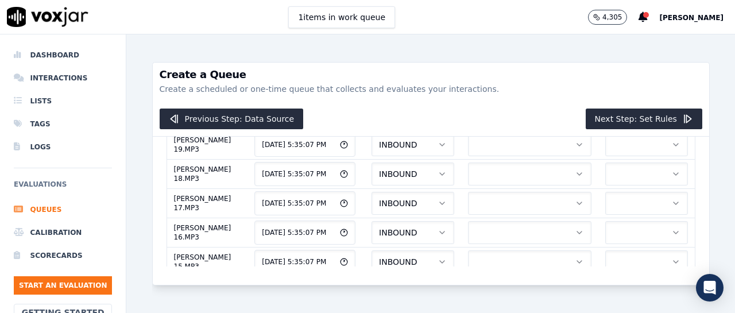
scroll to position [3090, 0]
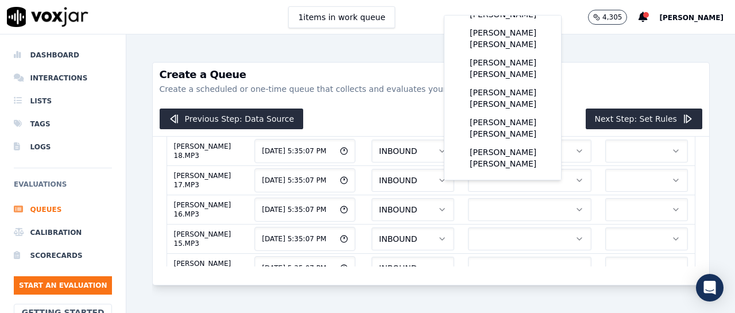
scroll to position [195, 0]
click at [488, 113] on div "[PERSON_NAME] [PERSON_NAME]" at bounding box center [502, 98] width 103 height 30
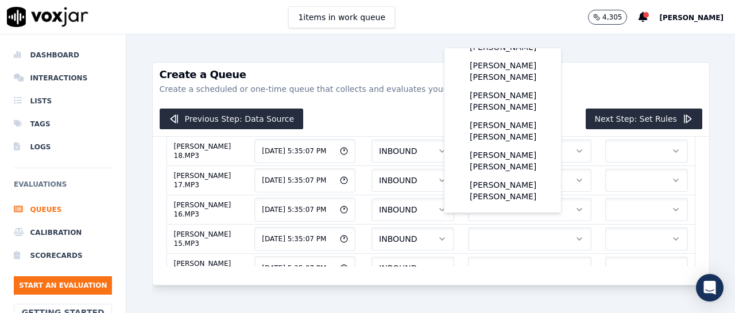
scroll to position [228, 0]
click at [508, 126] on div "[PERSON_NAME] [PERSON_NAME]" at bounding box center [502, 131] width 103 height 30
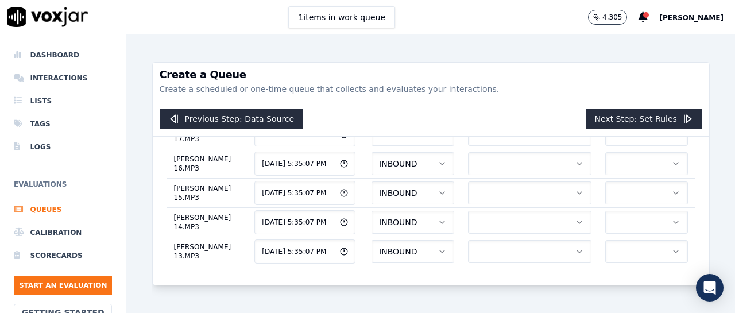
scroll to position [3159, 0]
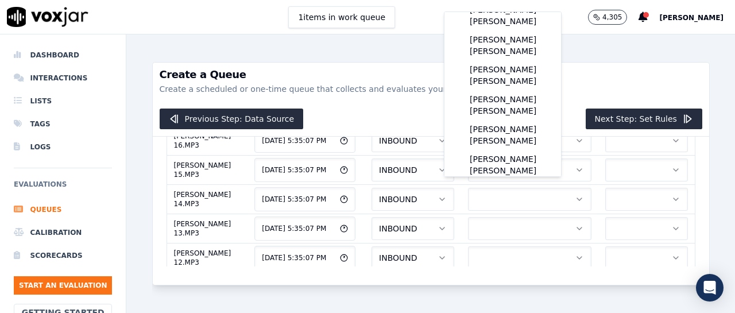
scroll to position [184, 0]
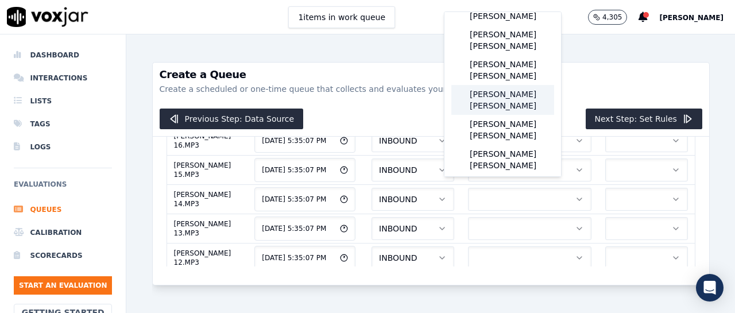
click at [505, 115] on div "[PERSON_NAME] [PERSON_NAME]" at bounding box center [502, 100] width 103 height 30
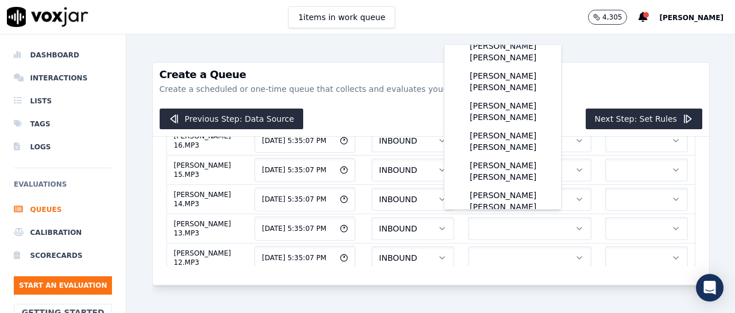
scroll to position [183, 0]
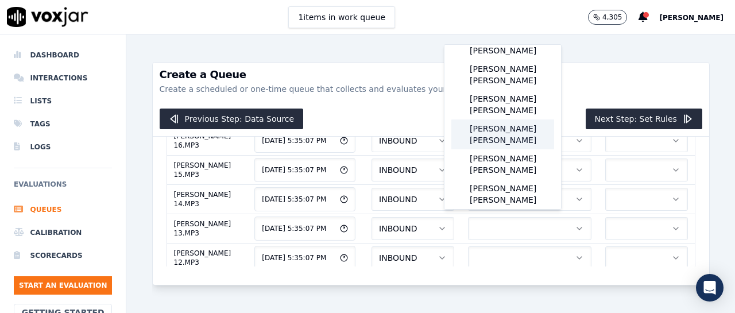
click at [520, 149] on div "[PERSON_NAME] [PERSON_NAME]" at bounding box center [502, 134] width 103 height 30
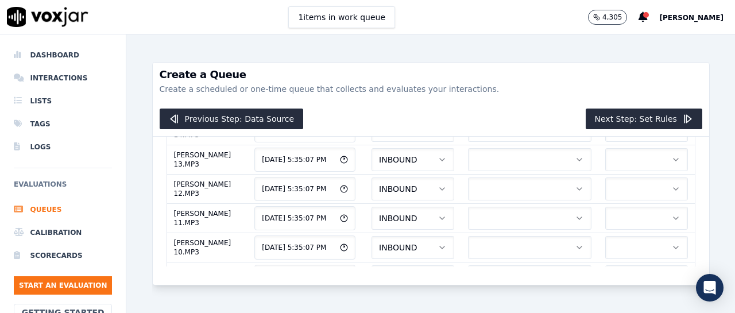
scroll to position [3251, 0]
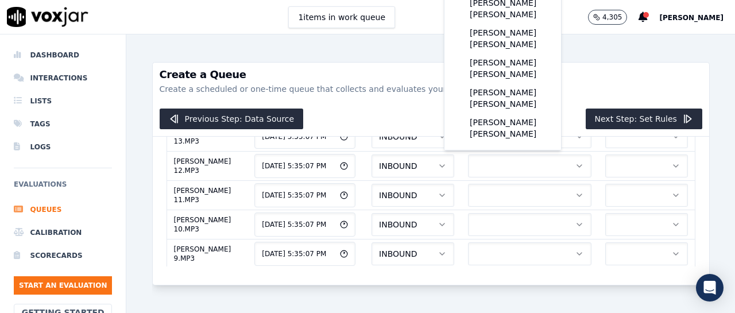
scroll to position [215, 0]
click at [517, 76] on div "[PERSON_NAME] [PERSON_NAME]" at bounding box center [502, 68] width 103 height 30
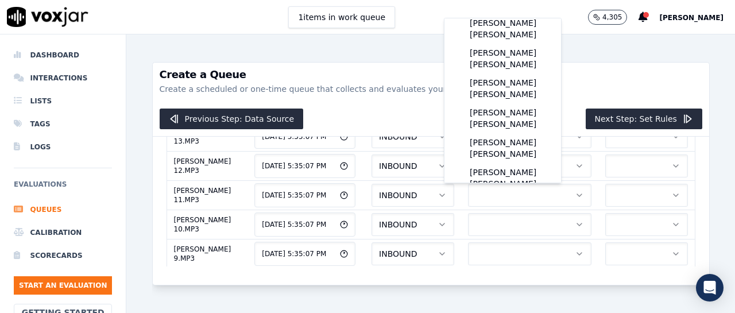
scroll to position [176, 0]
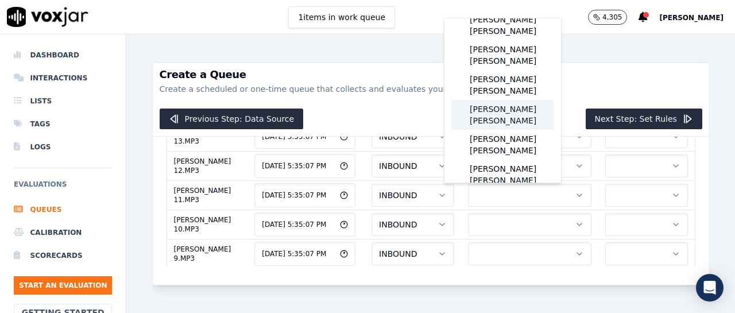
click at [511, 130] on div "[PERSON_NAME] [PERSON_NAME]" at bounding box center [502, 115] width 103 height 30
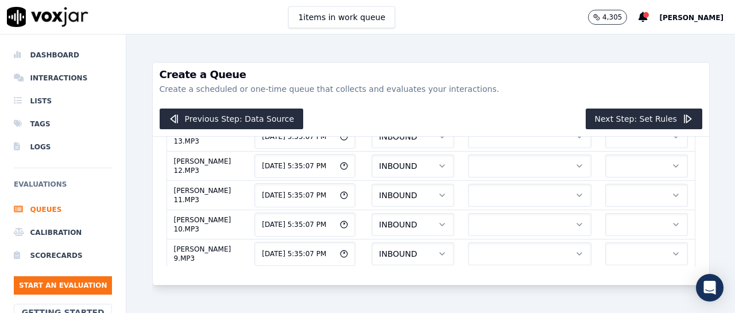
scroll to position [3274, 0]
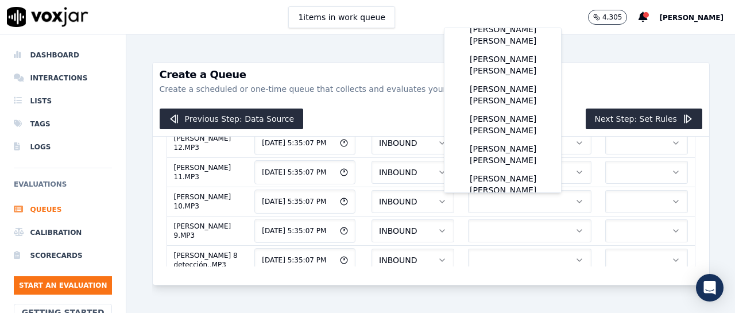
scroll to position [183, 0]
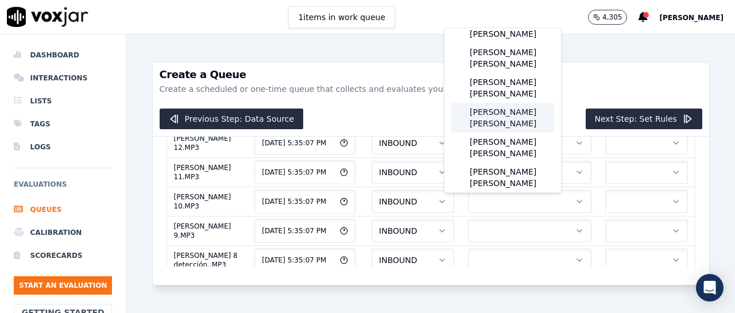
click at [511, 133] on div "[PERSON_NAME] [PERSON_NAME]" at bounding box center [502, 118] width 103 height 30
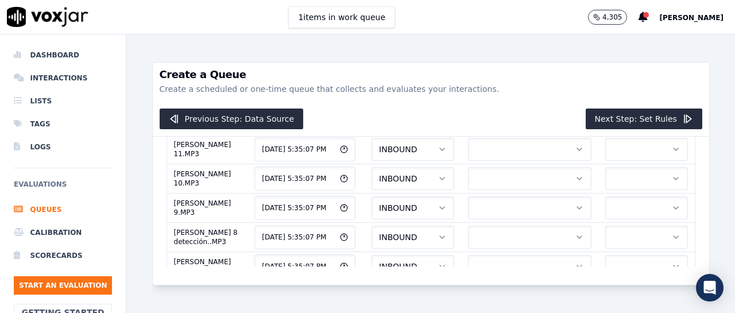
scroll to position [3320, 0]
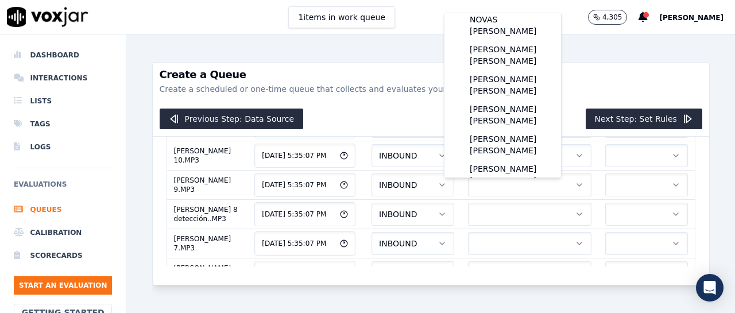
scroll to position [99, 0]
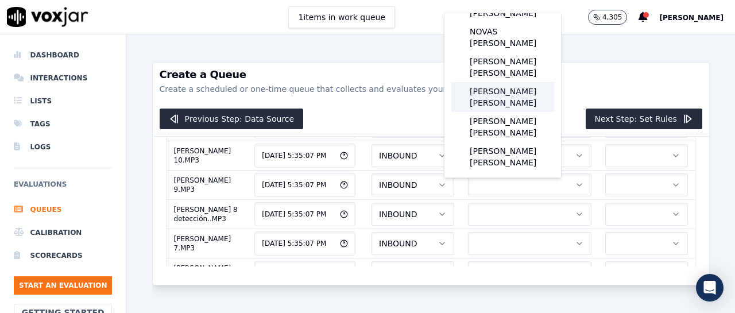
click at [526, 91] on div "[PERSON_NAME] [PERSON_NAME]" at bounding box center [502, 97] width 103 height 30
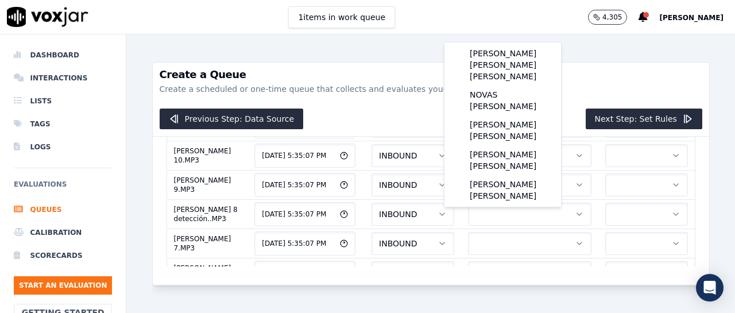
scroll to position [75, 0]
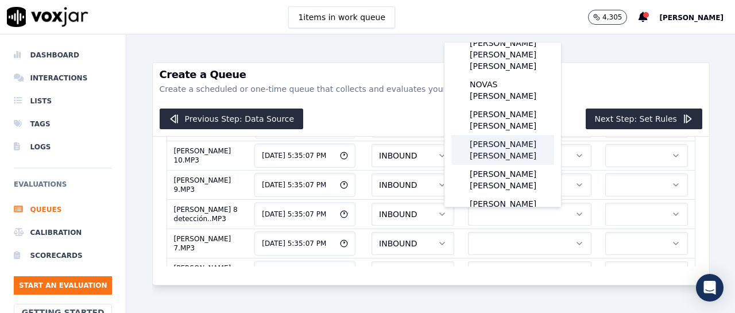
click at [511, 158] on div "[PERSON_NAME] [PERSON_NAME]" at bounding box center [502, 150] width 103 height 30
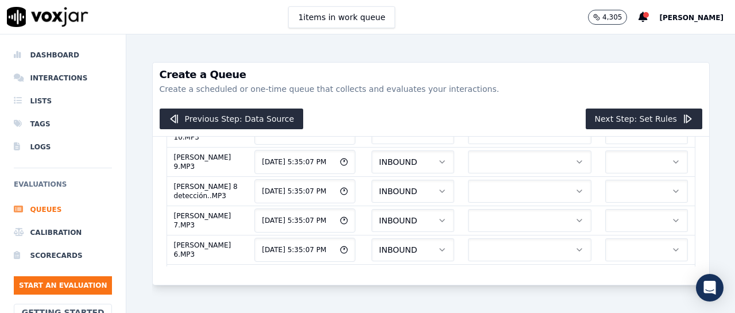
scroll to position [3365, 0]
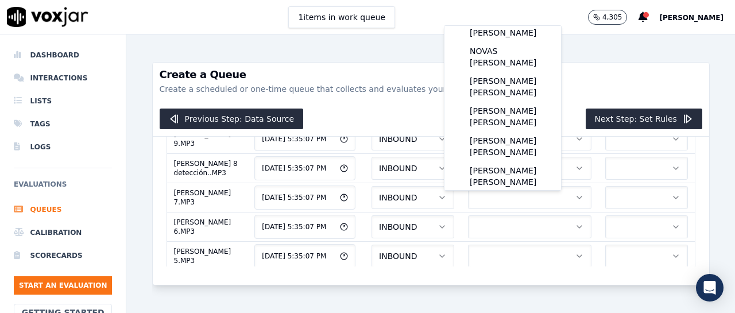
scroll to position [102, 0]
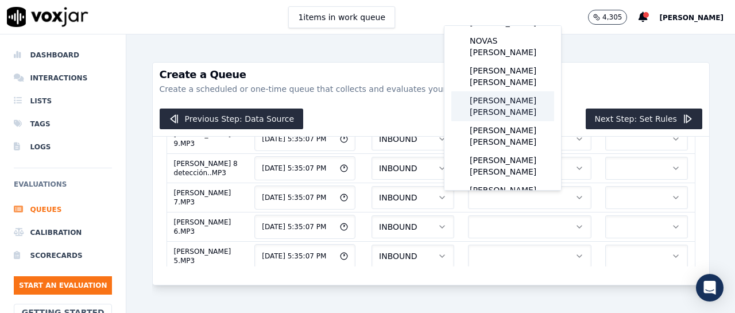
click at [513, 103] on div "[PERSON_NAME] [PERSON_NAME]" at bounding box center [502, 106] width 103 height 30
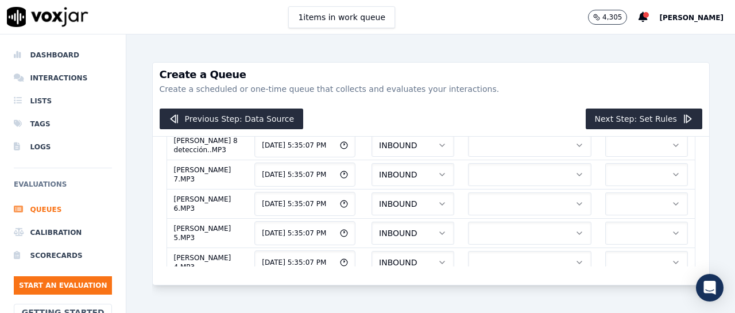
scroll to position [3411, 0]
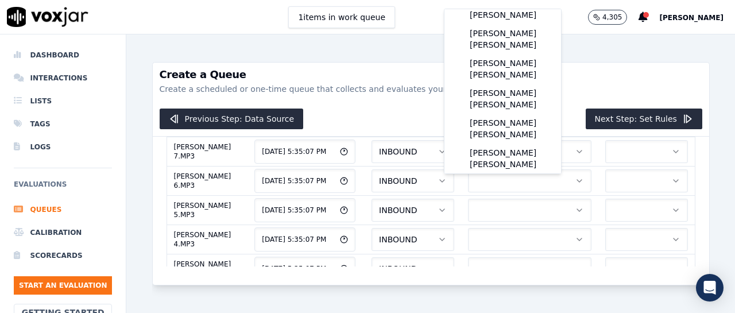
scroll to position [144, 0]
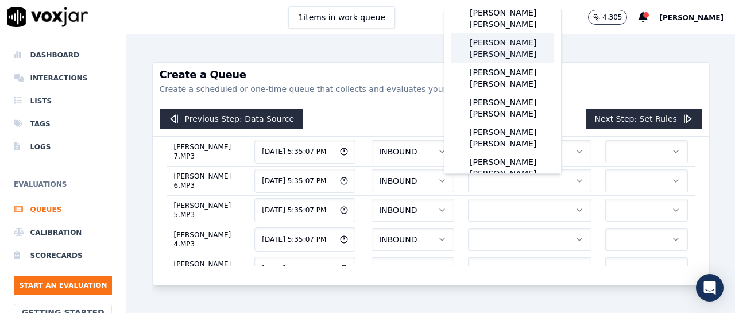
click at [496, 44] on div "[PERSON_NAME] [PERSON_NAME]" at bounding box center [502, 48] width 103 height 30
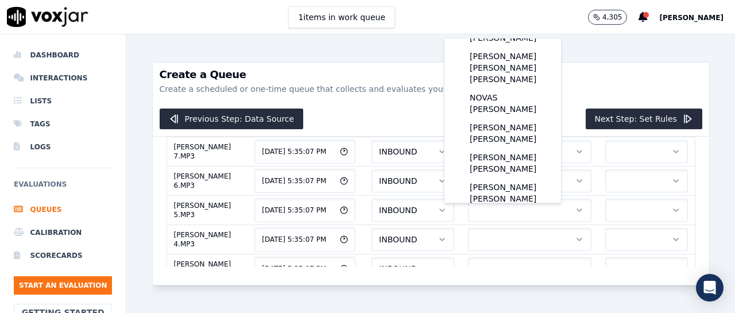
scroll to position [99, 0]
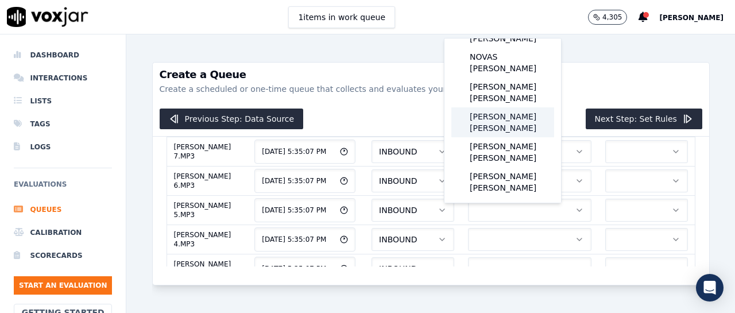
click at [540, 120] on div "[PERSON_NAME] [PERSON_NAME]" at bounding box center [502, 122] width 103 height 30
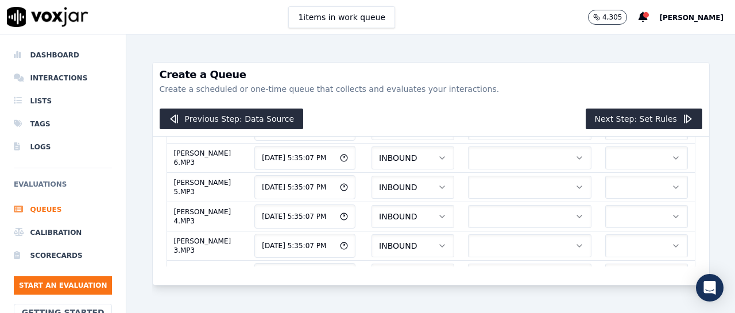
scroll to position [3457, 0]
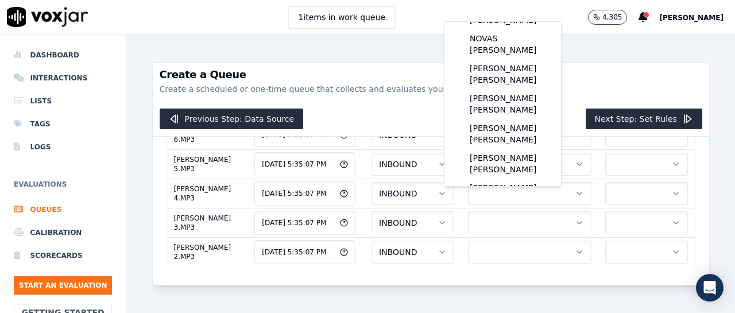
scroll to position [102, 0]
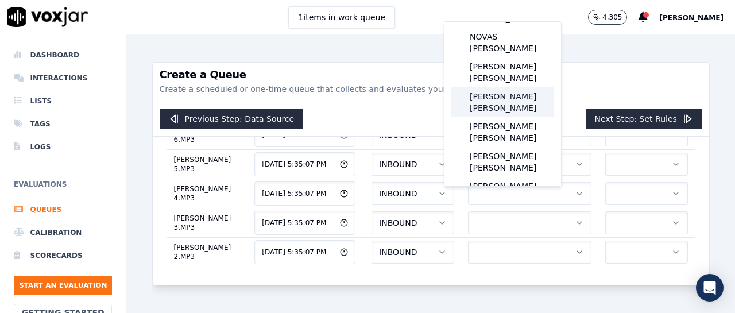
click at [502, 111] on div "[PERSON_NAME] [PERSON_NAME]" at bounding box center [502, 102] width 103 height 30
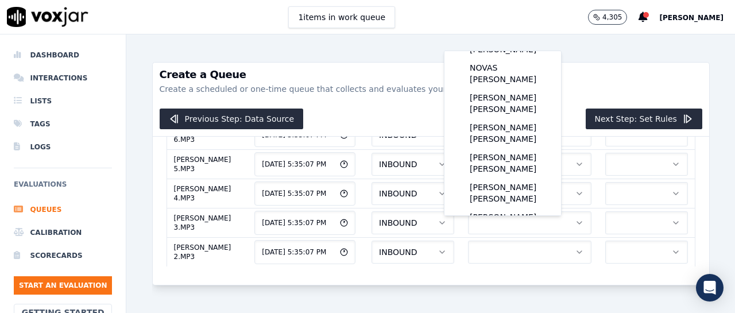
scroll to position [104, 0]
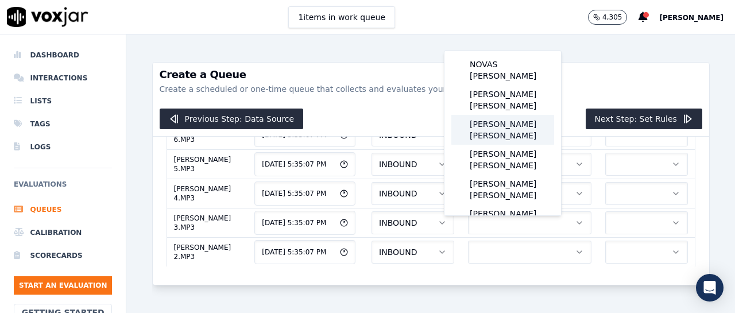
click at [522, 122] on div "[PERSON_NAME] [PERSON_NAME]" at bounding box center [502, 130] width 103 height 30
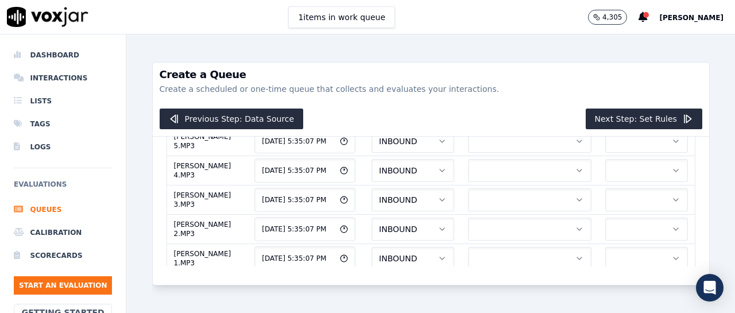
scroll to position [3503, 0]
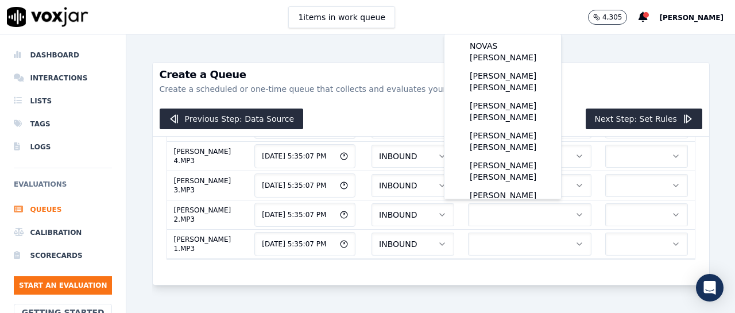
scroll to position [107, 0]
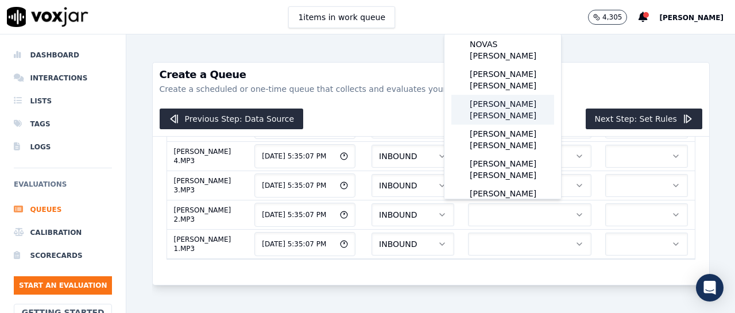
click at [507, 121] on div "[PERSON_NAME] [PERSON_NAME]" at bounding box center [502, 110] width 103 height 30
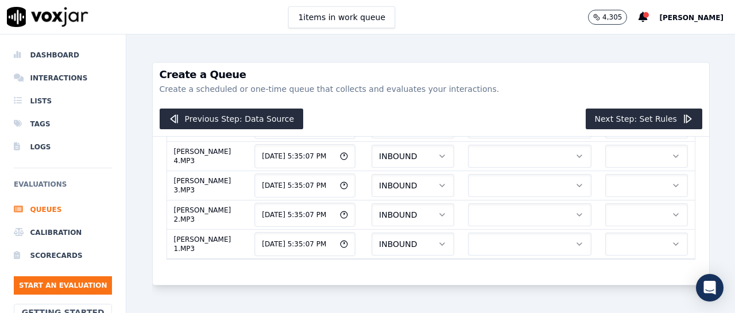
scroll to position [3549, 0]
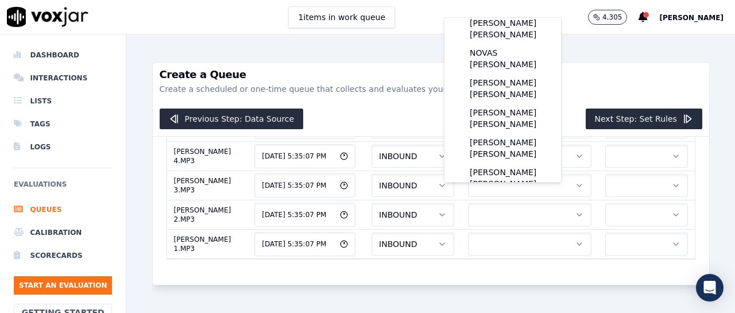
scroll to position [99, 0]
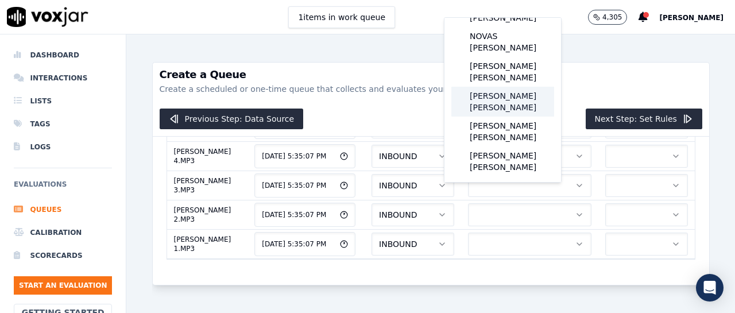
click at [506, 107] on div "[PERSON_NAME] [PERSON_NAME]" at bounding box center [502, 102] width 103 height 30
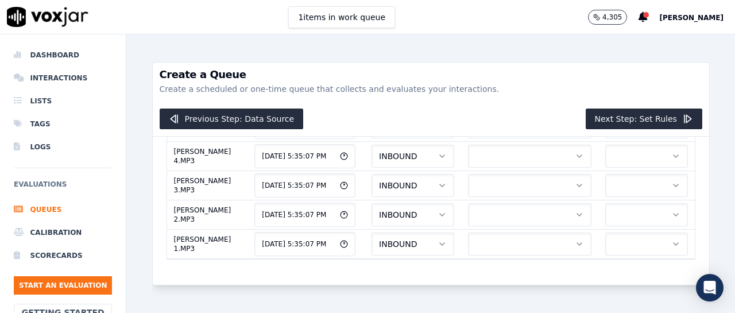
scroll to position [3595, 0]
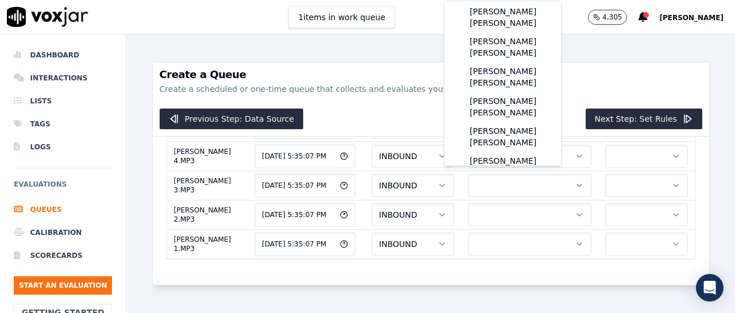
scroll to position [119, 0]
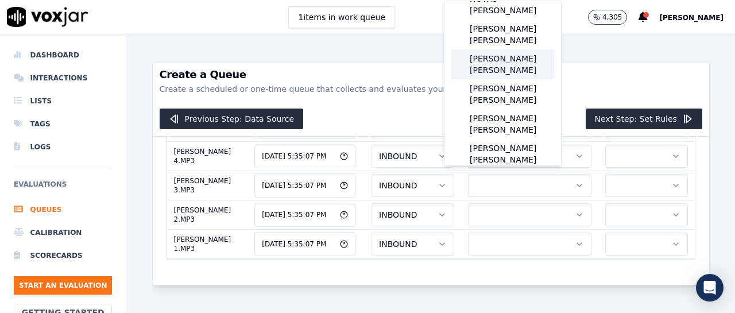
click at [502, 67] on div "[PERSON_NAME] [PERSON_NAME]" at bounding box center [502, 64] width 103 height 30
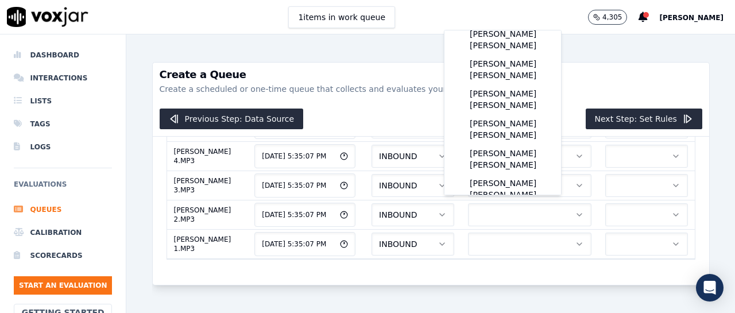
scroll to position [142, 0]
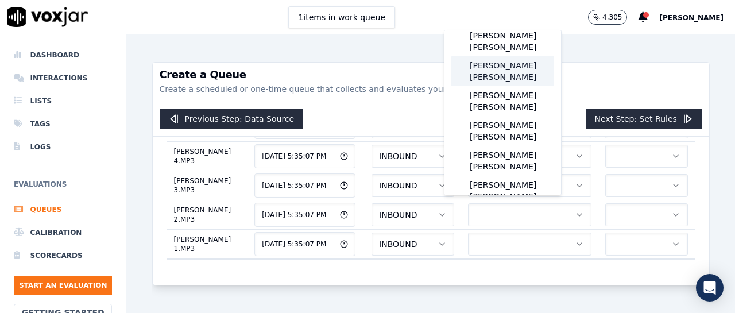
click at [499, 64] on div "[PERSON_NAME] [PERSON_NAME]" at bounding box center [502, 71] width 103 height 30
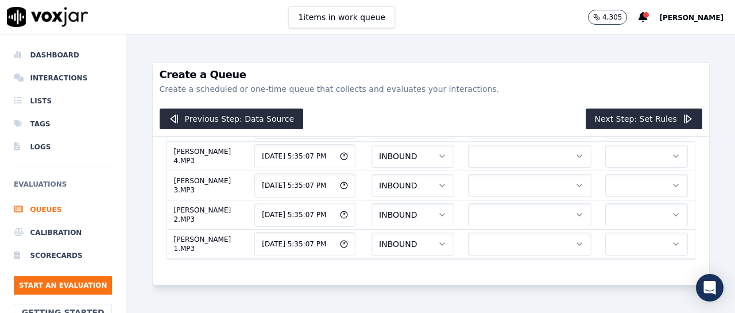
scroll to position [3664, 0]
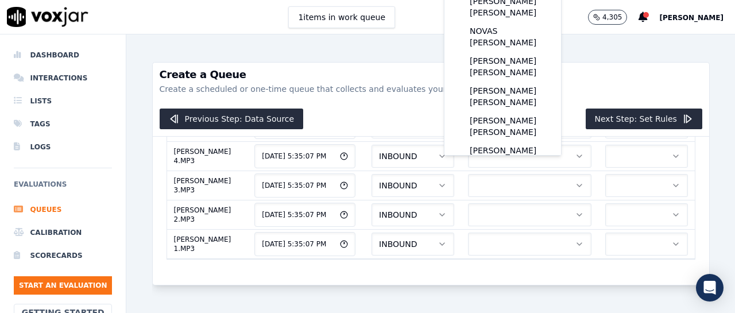
scroll to position [79, 0]
click at [506, 99] on div "[PERSON_NAME] [PERSON_NAME]" at bounding box center [502, 95] width 103 height 30
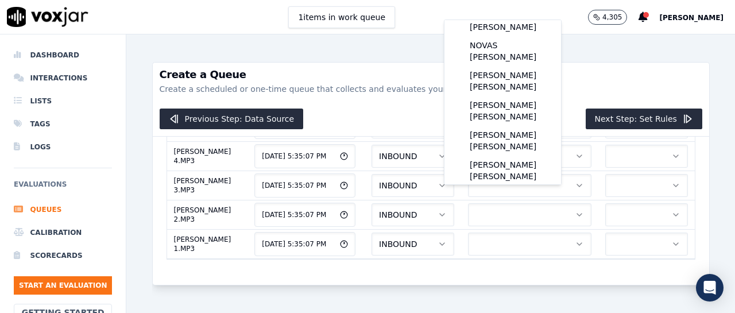
scroll to position [100, 0]
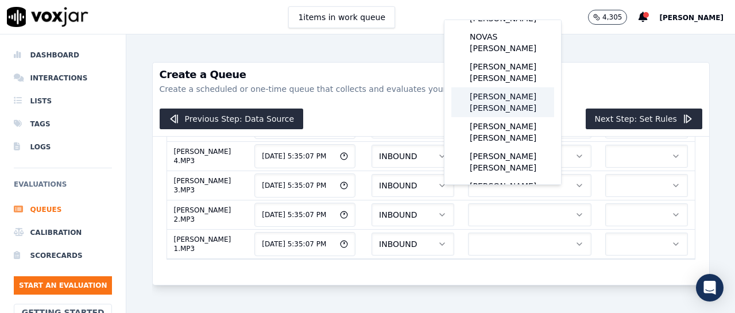
click at [529, 105] on div "[PERSON_NAME] [PERSON_NAME]" at bounding box center [502, 102] width 103 height 30
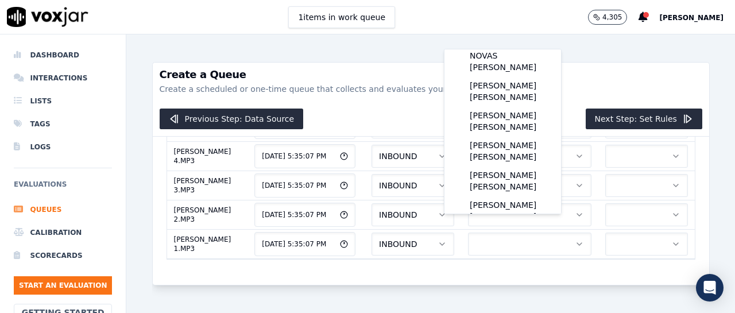
scroll to position [113, 0]
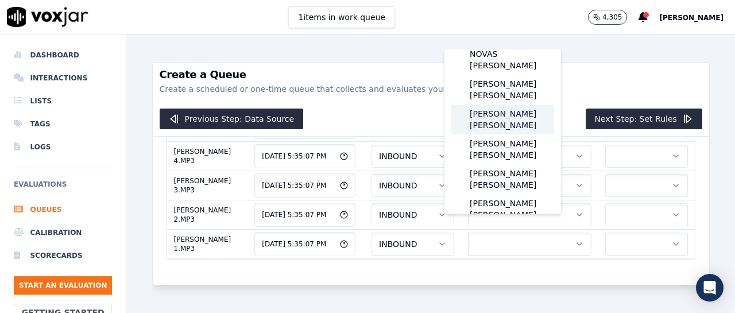
click at [522, 121] on div "[PERSON_NAME] [PERSON_NAME]" at bounding box center [502, 119] width 103 height 30
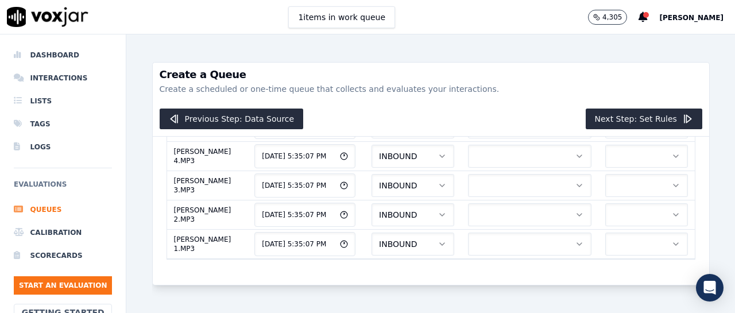
scroll to position [3710, 0]
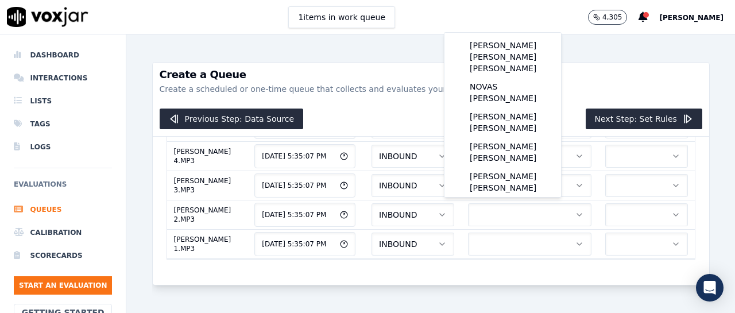
scroll to position [86, 0]
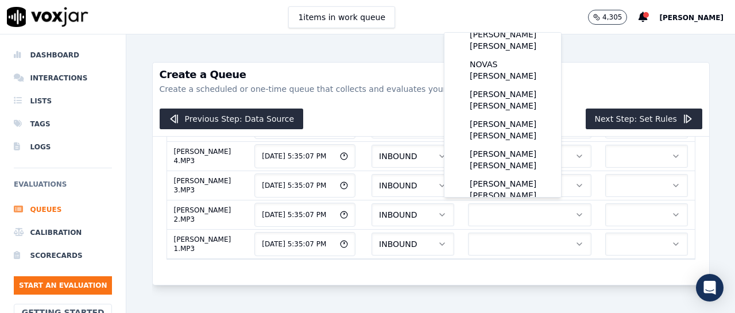
click at [596, 86] on p "Create a scheduled or one-time queue that collects and evaluates your interacti…" at bounding box center [431, 88] width 542 height 11
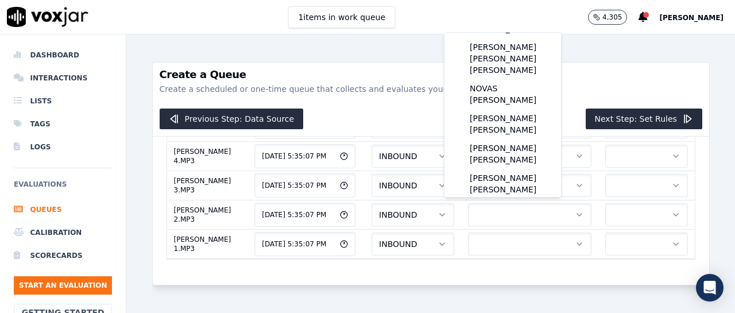
scroll to position [60, 0]
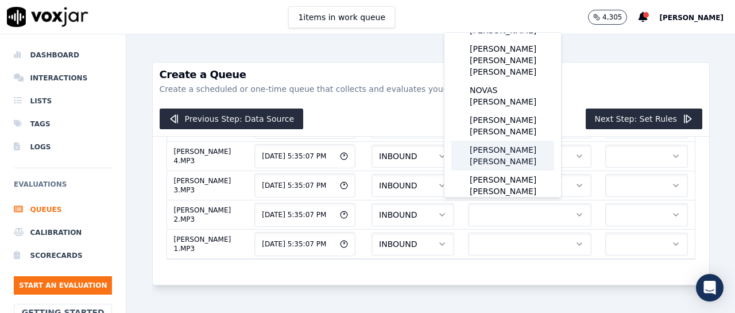
click at [515, 146] on div "[PERSON_NAME] [PERSON_NAME]" at bounding box center [502, 156] width 103 height 30
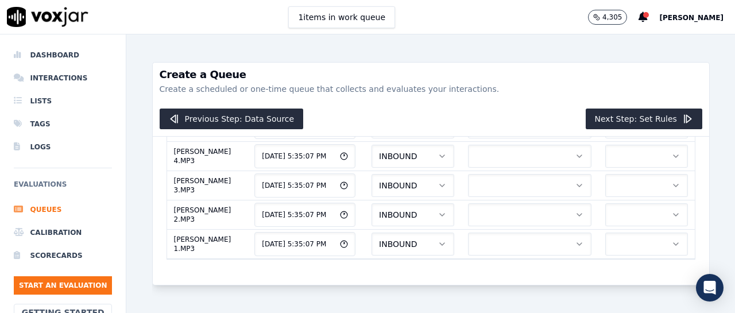
scroll to position [3756, 0]
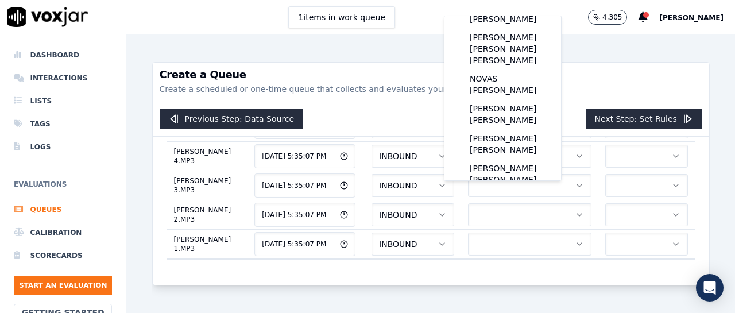
scroll to position [65, 0]
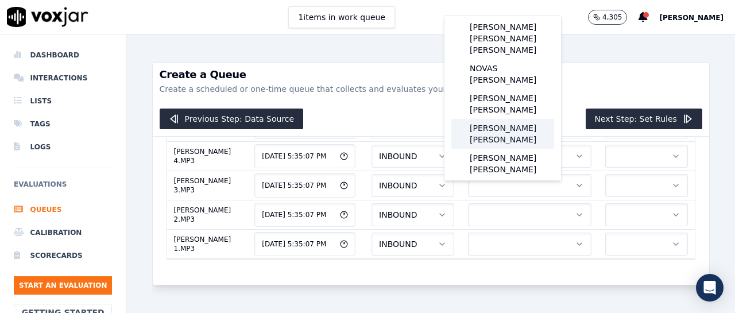
click at [510, 122] on div "[PERSON_NAME] [PERSON_NAME]" at bounding box center [502, 134] width 103 height 30
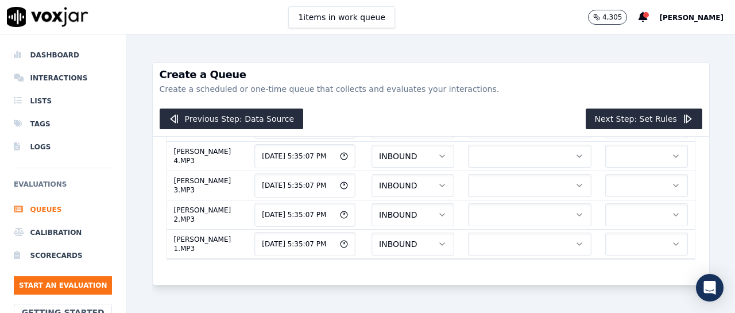
click at [575, 14] on icon "button" at bounding box center [579, 9] width 9 height 9
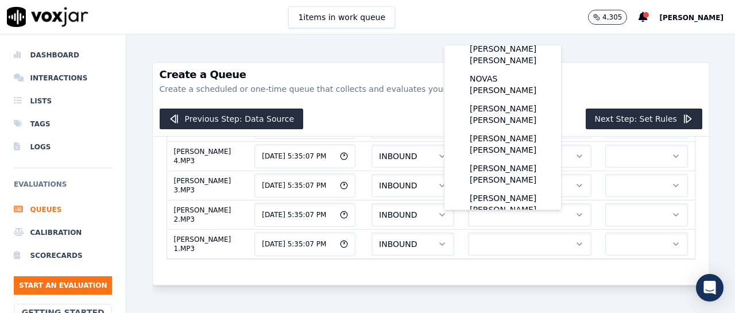
scroll to position [97, 0]
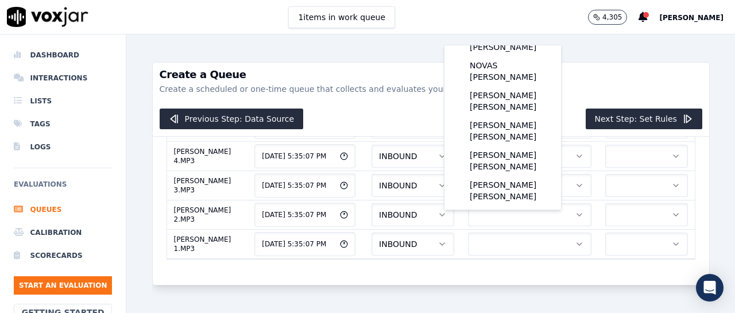
click at [510, 135] on div "[PERSON_NAME] [PERSON_NAME]" at bounding box center [502, 131] width 103 height 30
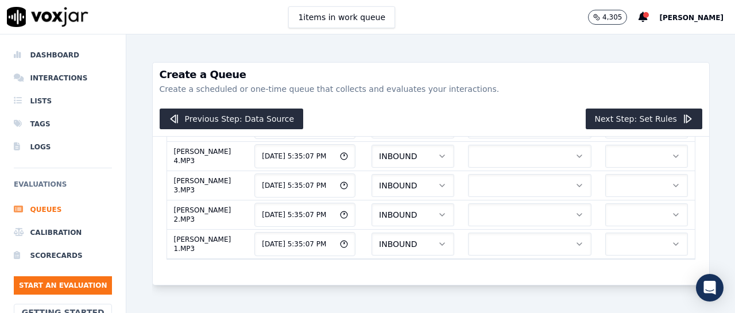
scroll to position [3825, 0]
click at [522, 51] on button "button" at bounding box center [529, 39] width 123 height 23
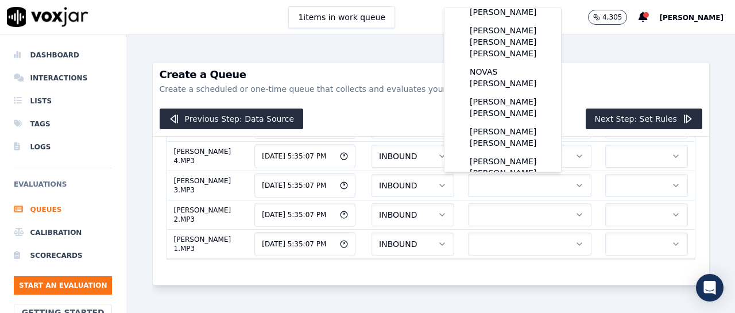
scroll to position [72, 0]
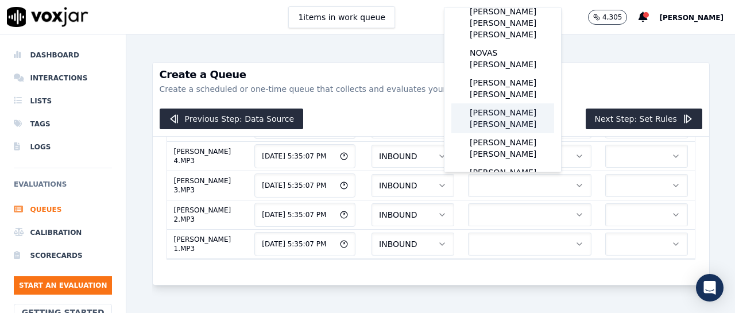
click at [524, 109] on div "[PERSON_NAME] [PERSON_NAME]" at bounding box center [502, 118] width 103 height 30
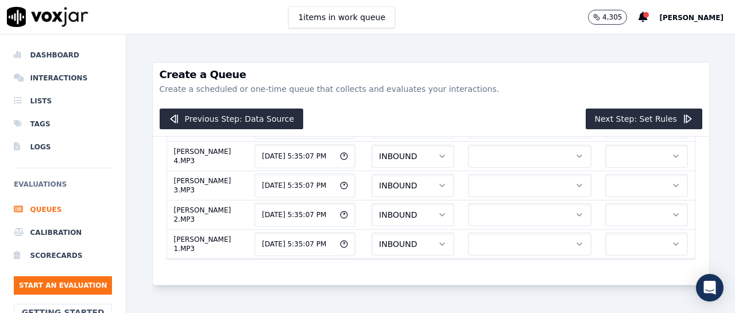
click at [494, 80] on button "button" at bounding box center [529, 68] width 123 height 23
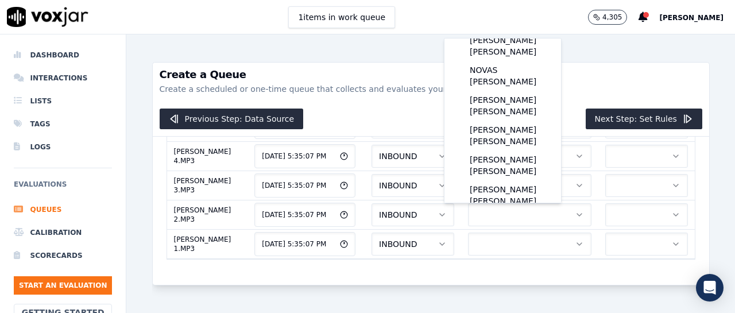
scroll to position [87, 0]
click at [506, 135] on div "[PERSON_NAME] [PERSON_NAME]" at bounding box center [502, 134] width 103 height 30
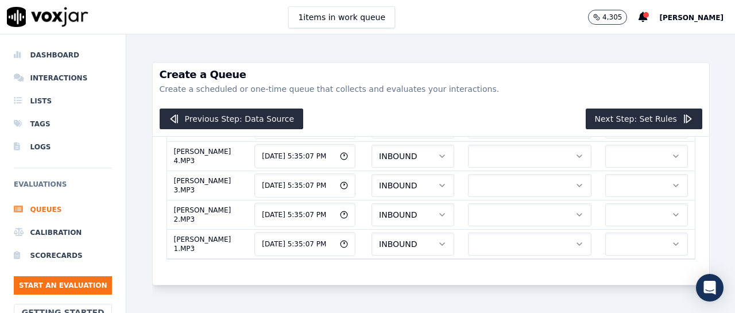
scroll to position [3894, 0]
click at [474, 109] on button "button" at bounding box center [529, 97] width 123 height 23
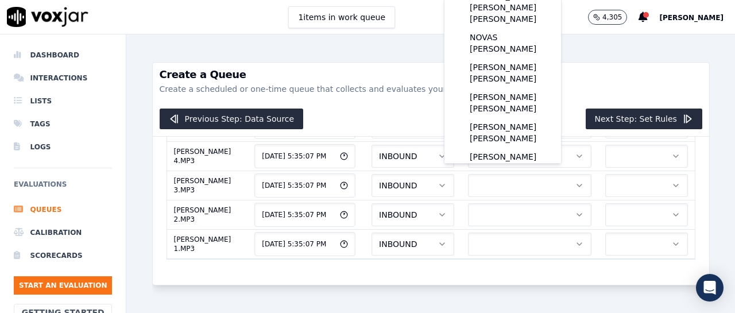
scroll to position [84, 0]
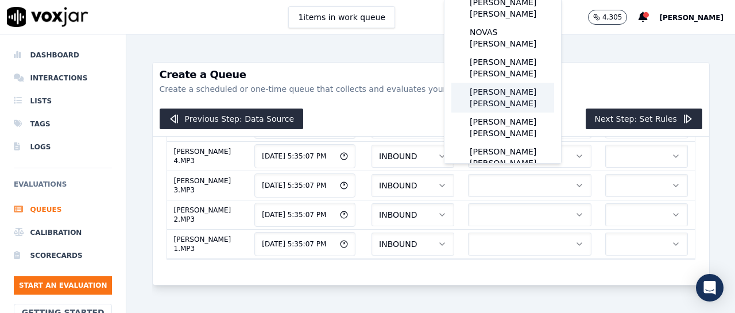
click at [498, 92] on div "[PERSON_NAME] [PERSON_NAME]" at bounding box center [502, 98] width 103 height 30
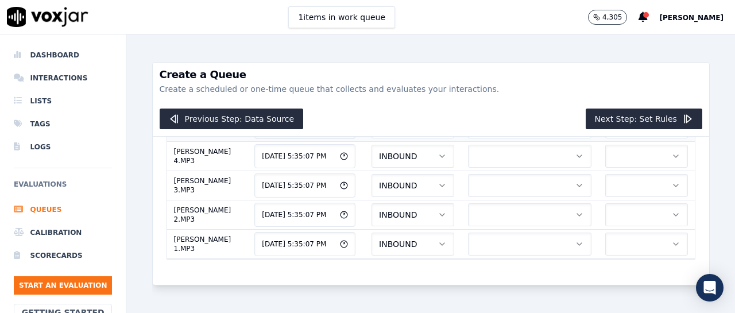
click at [487, 138] on button "button" at bounding box center [529, 126] width 123 height 23
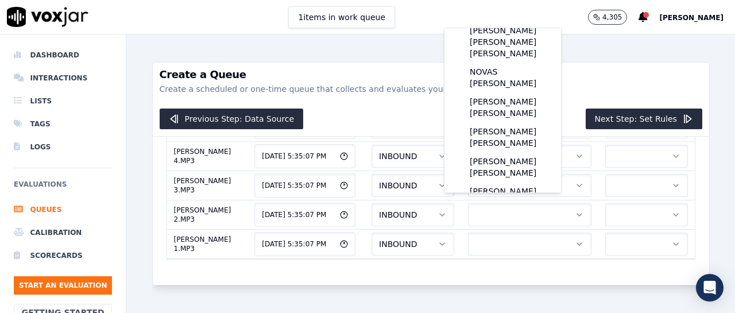
scroll to position [75, 0]
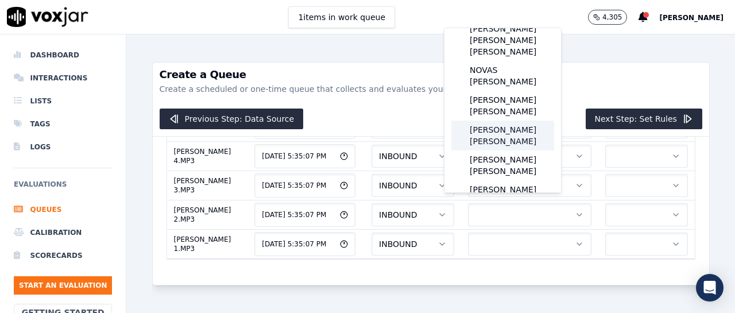
click at [499, 149] on div "[PERSON_NAME] [PERSON_NAME]" at bounding box center [502, 136] width 103 height 30
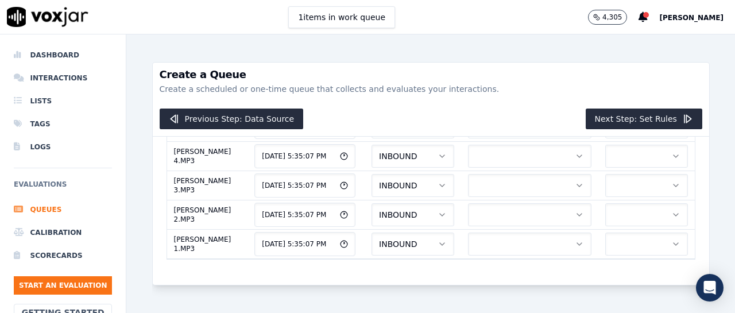
scroll to position [3939, 0]
click at [508, 168] on button "button" at bounding box center [529, 156] width 123 height 23
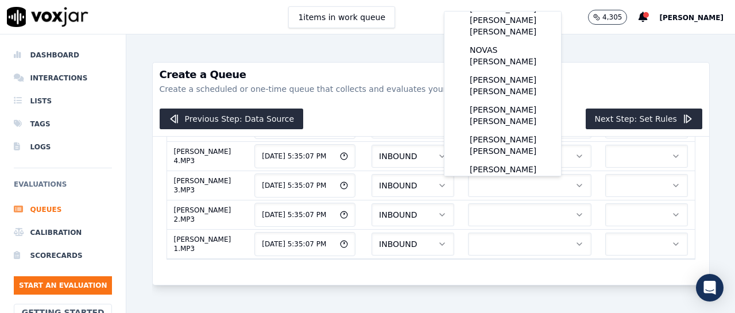
scroll to position [82, 0]
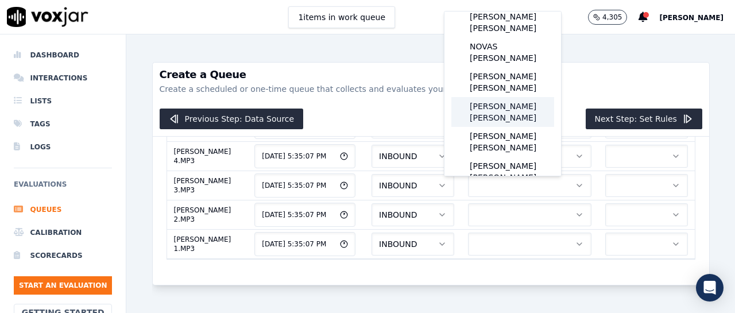
click at [498, 120] on div "[PERSON_NAME] [PERSON_NAME]" at bounding box center [502, 112] width 103 height 30
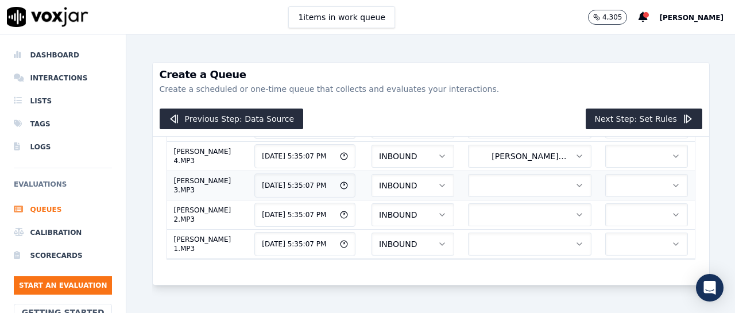
click at [522, 197] on button "button" at bounding box center [529, 185] width 123 height 23
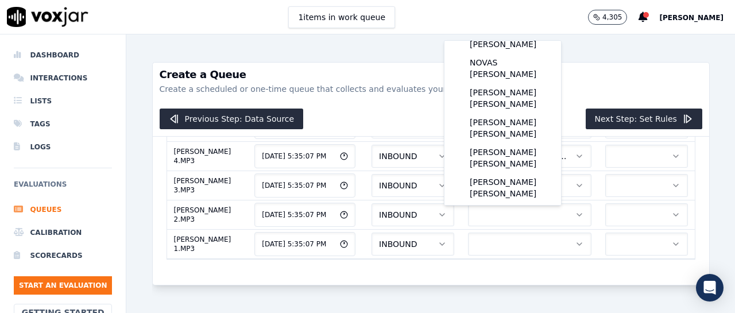
scroll to position [106, 0]
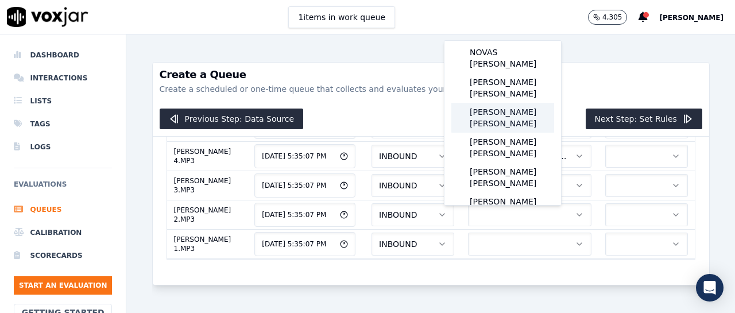
click at [514, 133] on div "[PERSON_NAME] [PERSON_NAME]" at bounding box center [502, 118] width 103 height 30
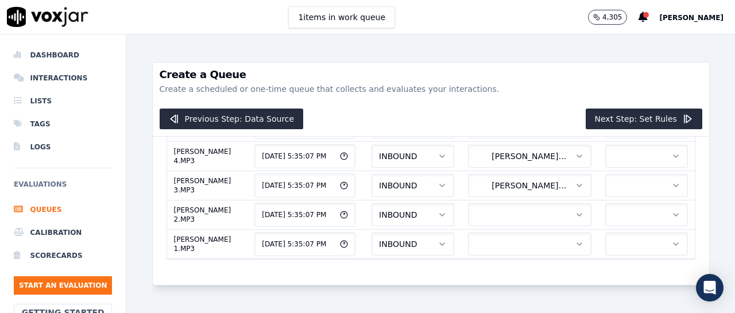
scroll to position [3985, 0]
click at [468, 203] on button "button" at bounding box center [529, 214] width 123 height 23
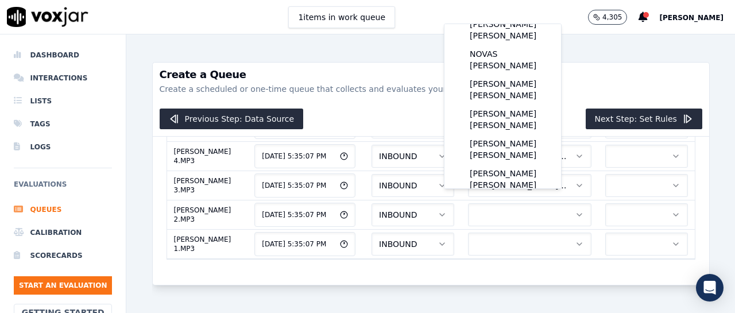
scroll to position [92, 0]
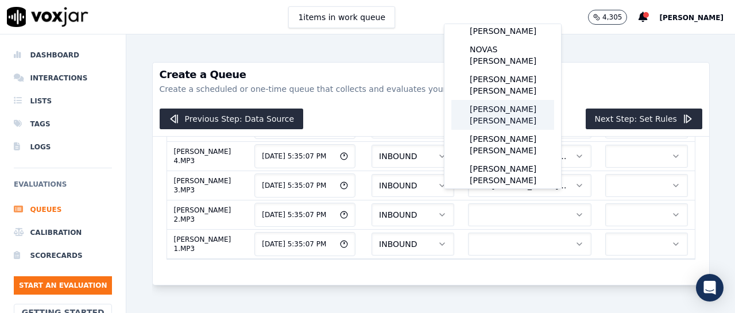
click at [490, 113] on div "[PERSON_NAME] [PERSON_NAME]" at bounding box center [502, 115] width 103 height 30
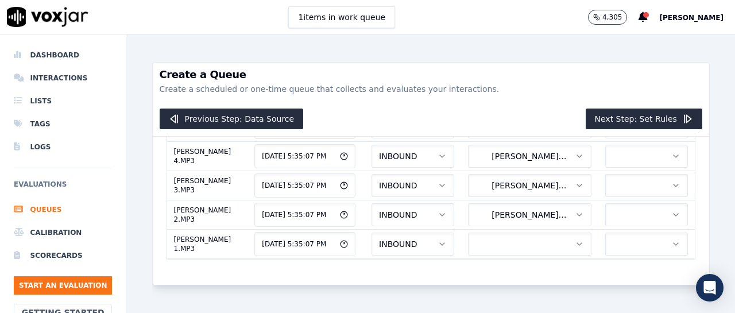
scroll to position [4008, 0]
click at [522, 232] on button "button" at bounding box center [529, 243] width 123 height 23
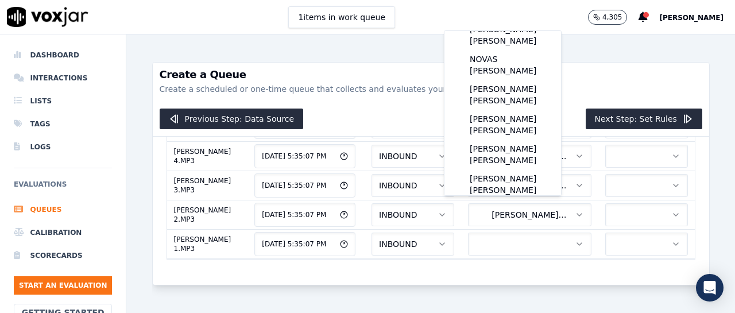
scroll to position [95, 0]
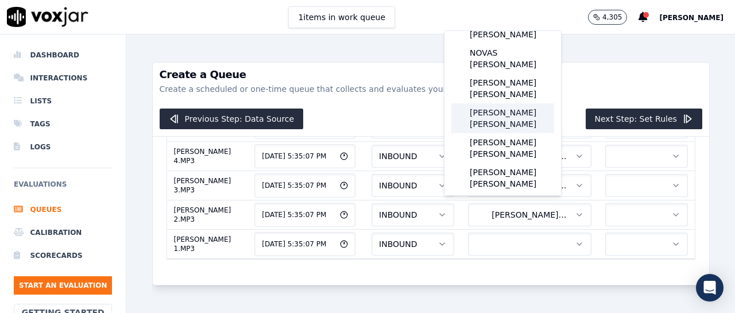
click at [506, 127] on div "[PERSON_NAME] [PERSON_NAME]" at bounding box center [502, 118] width 103 height 30
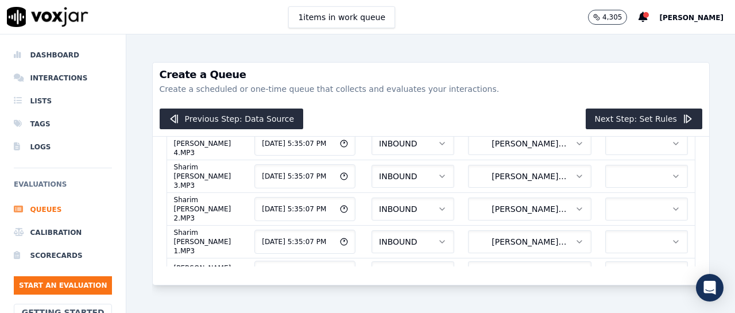
scroll to position [0, 0]
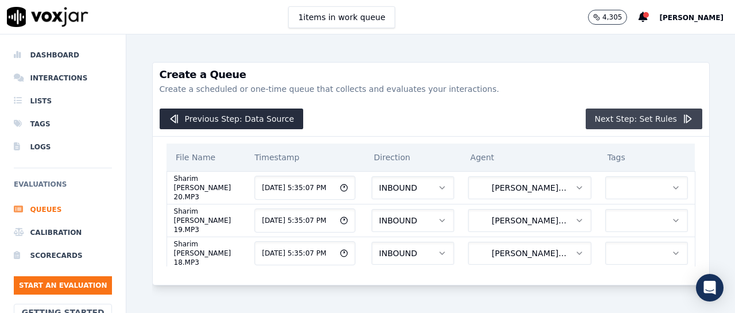
click at [633, 118] on button "Next Step: Set Rules" at bounding box center [643, 118] width 117 height 21
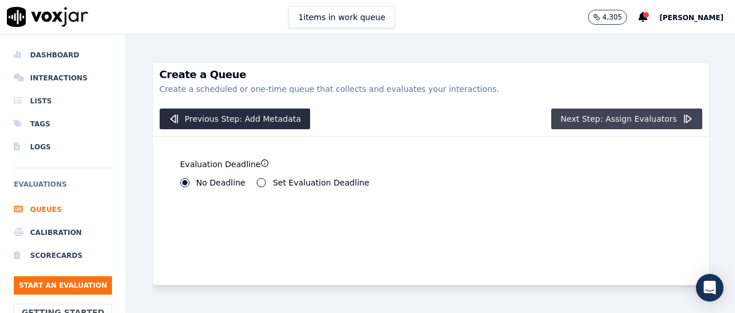
click at [597, 121] on button "Next Step: Assign Evaluators" at bounding box center [626, 118] width 151 height 21
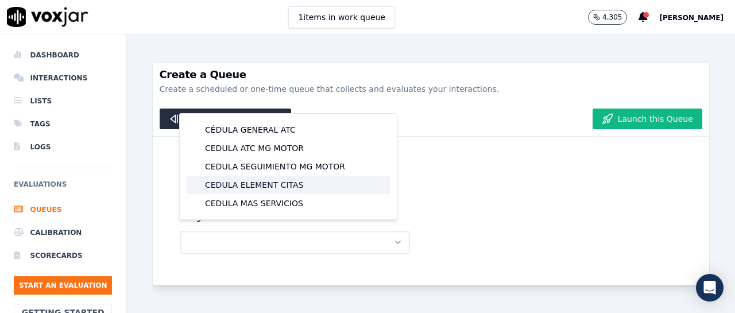
click at [282, 183] on div "CEDULA ELEMENT CITAS" at bounding box center [288, 185] width 203 height 18
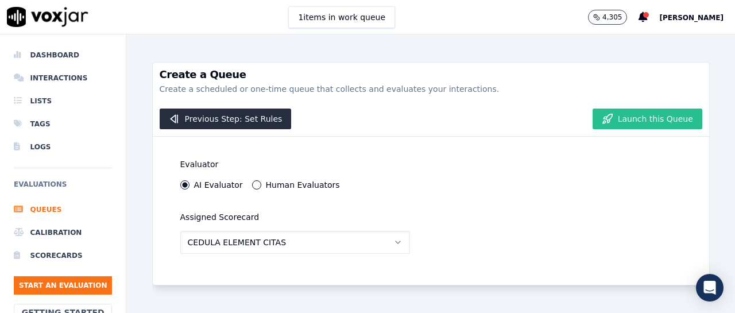
click at [625, 121] on button "Launch this Queue" at bounding box center [647, 118] width 110 height 21
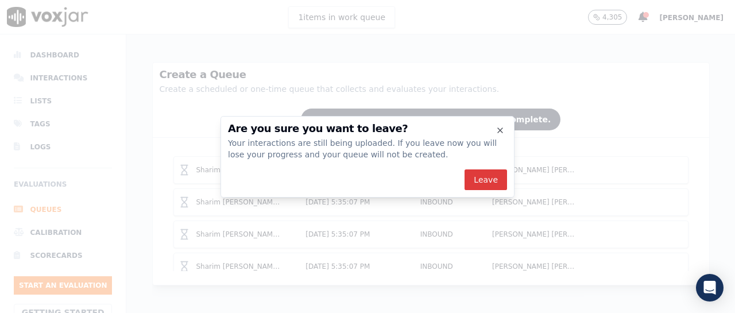
click at [480, 172] on button "Leave" at bounding box center [485, 179] width 42 height 21
click at [414, 167] on div "Are you sure you want to leave? Your interactions are still being uploaded. If …" at bounding box center [367, 157] width 294 height 82
